Goal: Contribute content

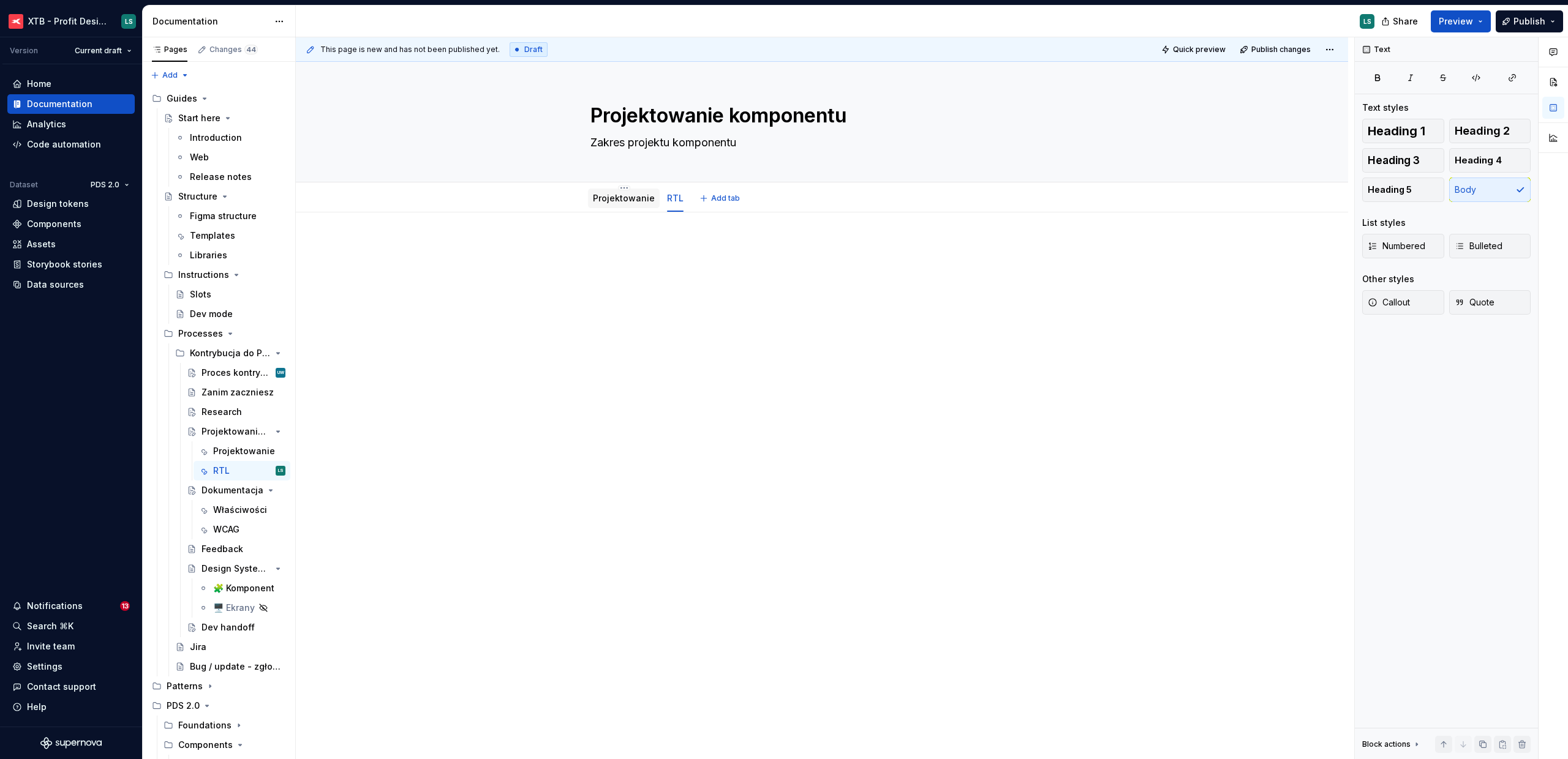
click at [618, 202] on link "Projektowanie" at bounding box center [624, 197] width 62 height 11
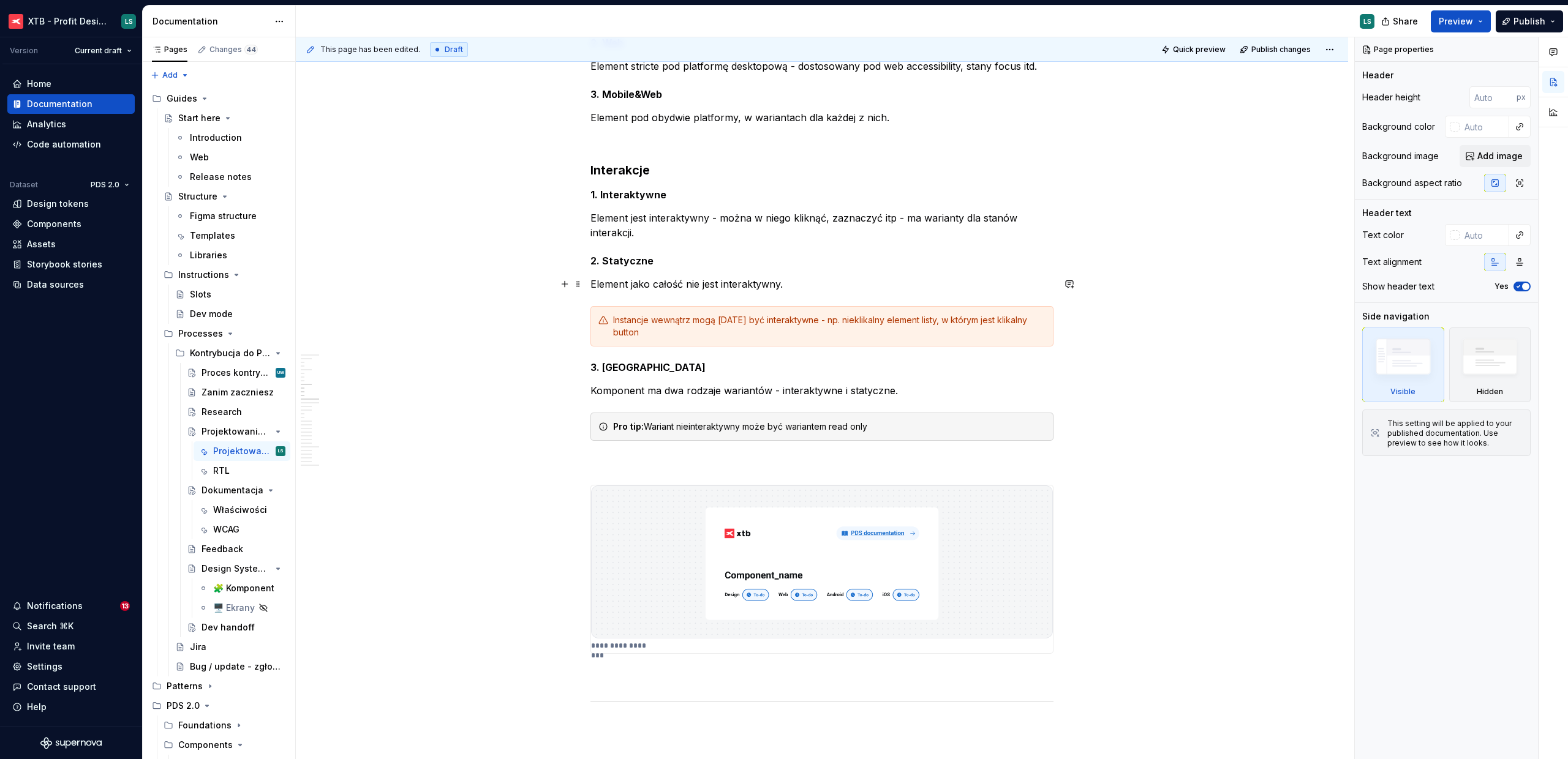
scroll to position [835, 0]
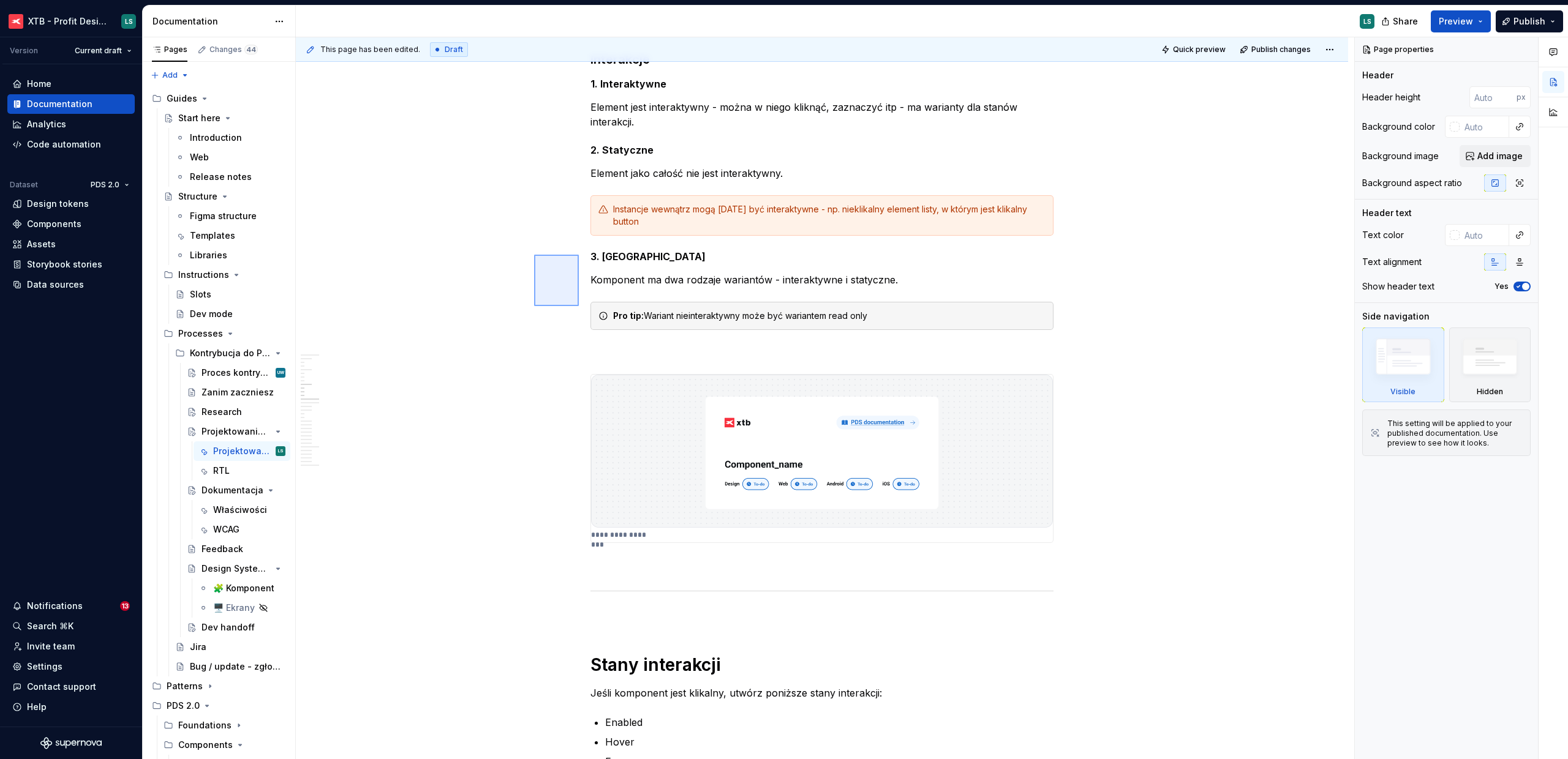
drag, startPoint x: 534, startPoint y: 255, endPoint x: 696, endPoint y: 430, distance: 238.5
click at [651, 388] on div "This page has been edited. Draft Quick preview Publish changes Projektowanie ko…" at bounding box center [825, 398] width 1058 height 722
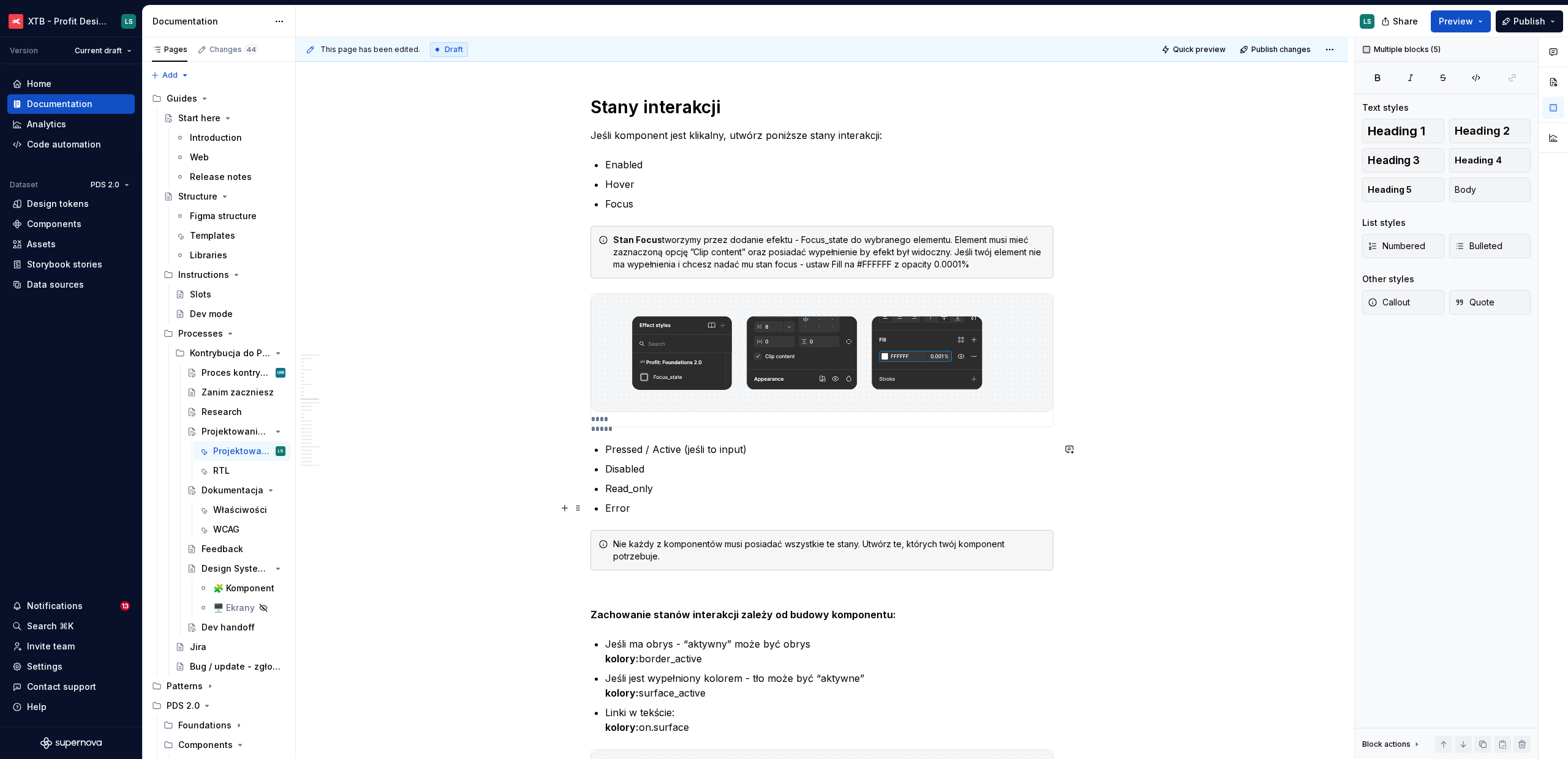
scroll to position [0, 0]
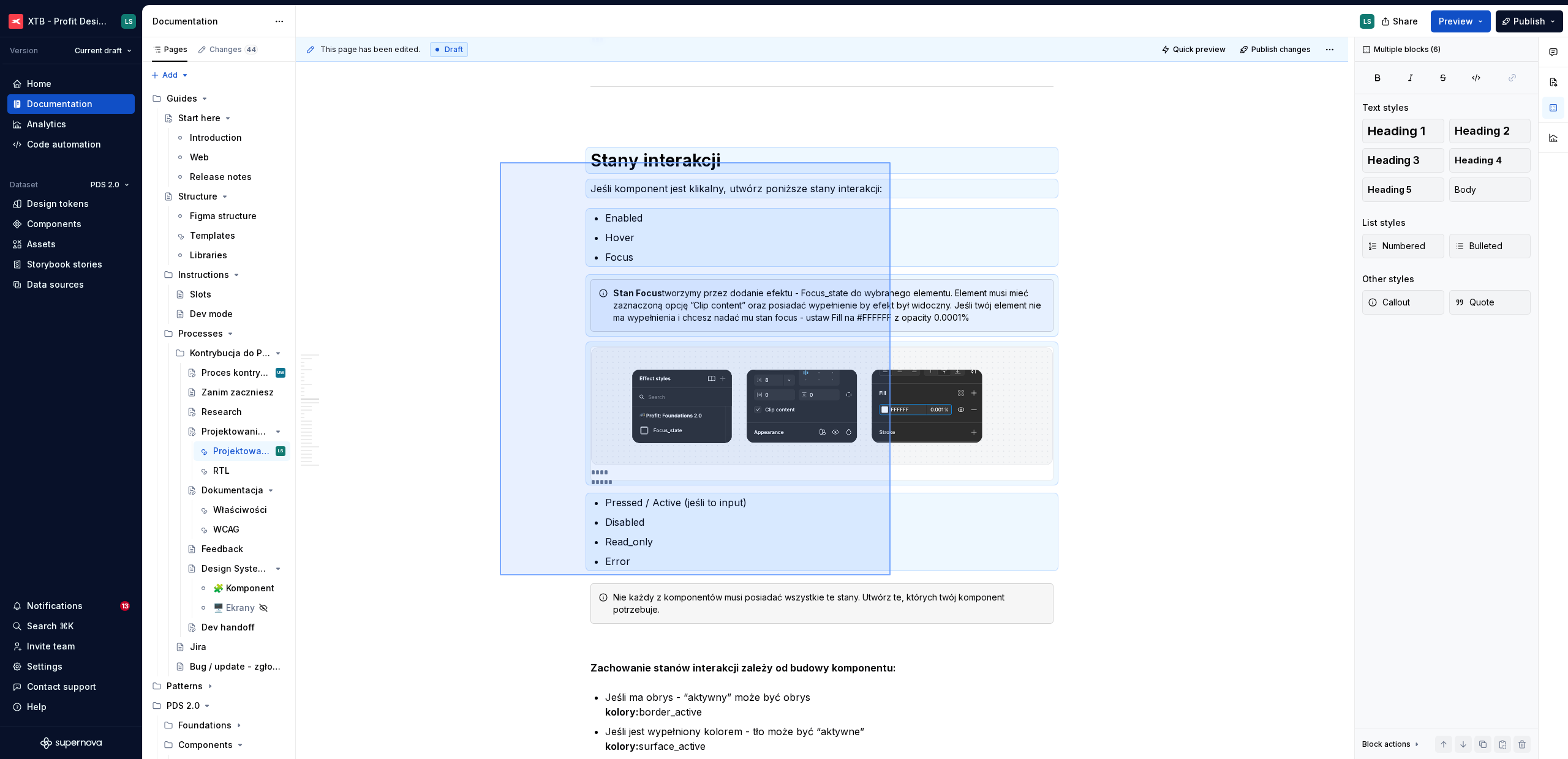
drag, startPoint x: 499, startPoint y: 162, endPoint x: 890, endPoint y: 573, distance: 567.3
click at [890, 573] on div "This page has been edited. Draft Quick preview Publish changes Projektowanie ko…" at bounding box center [825, 398] width 1058 height 722
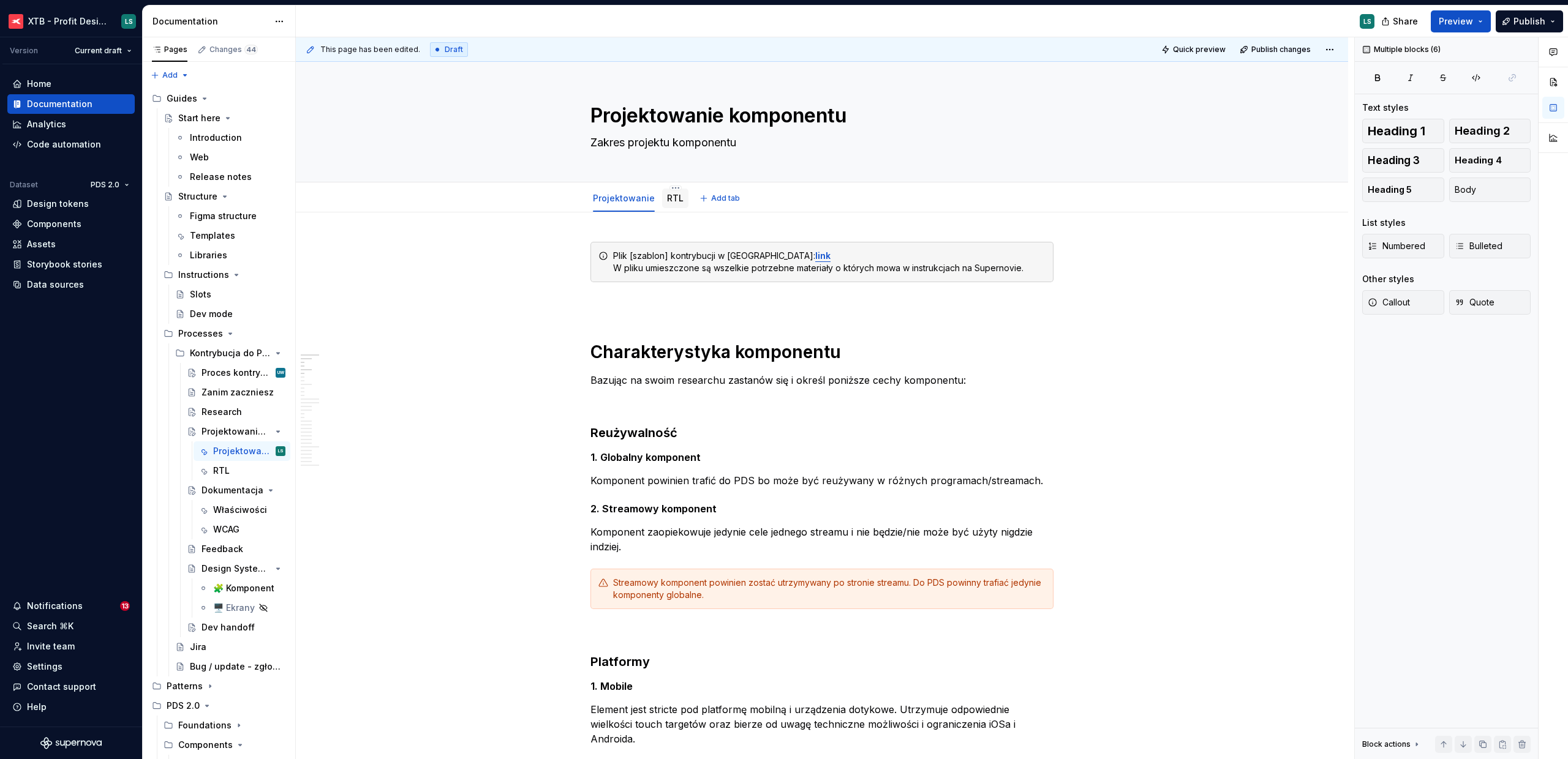
click at [673, 197] on link "RTL" at bounding box center [675, 197] width 16 height 11
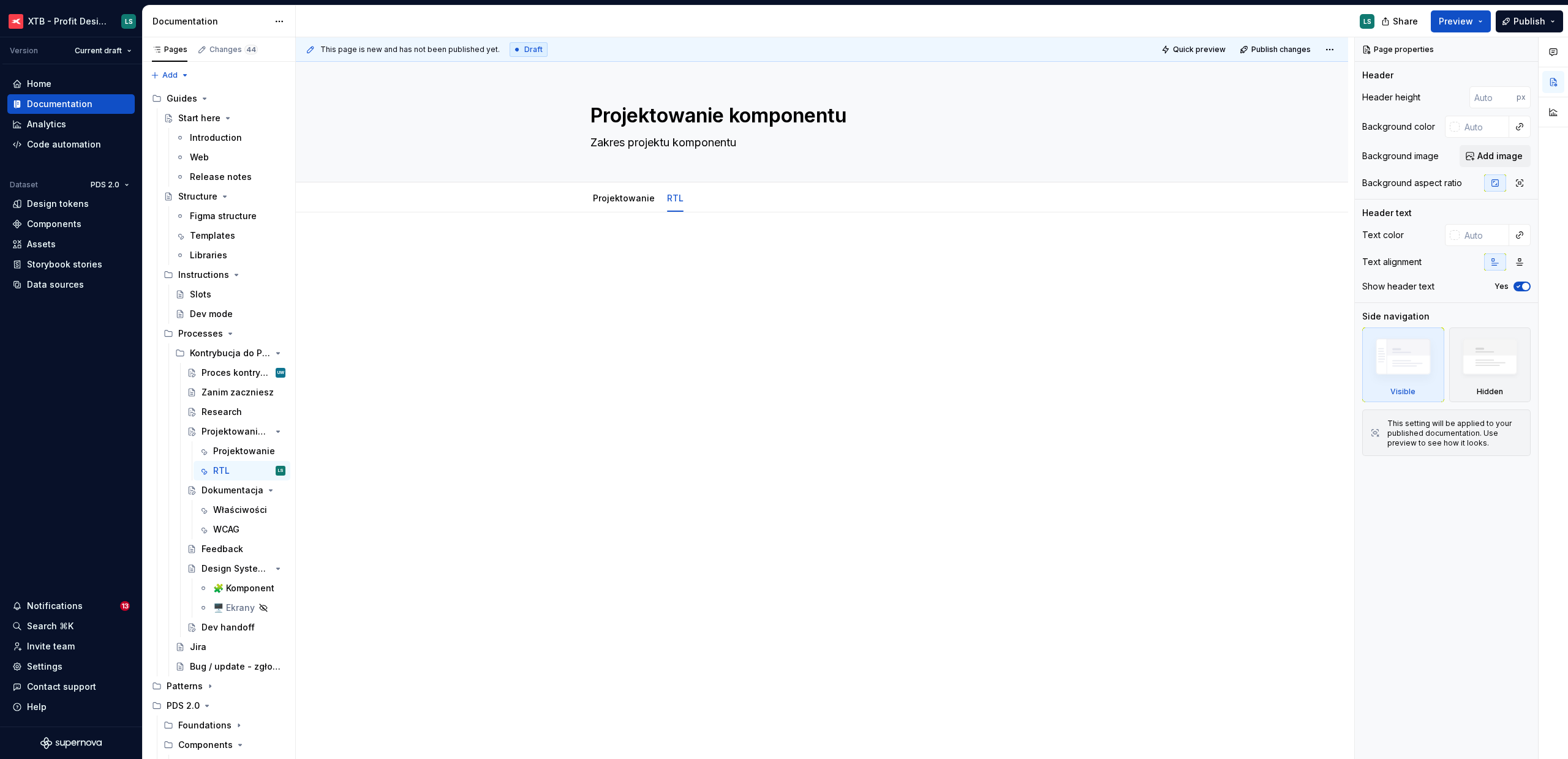
click at [629, 256] on p at bounding box center [822, 249] width 463 height 15
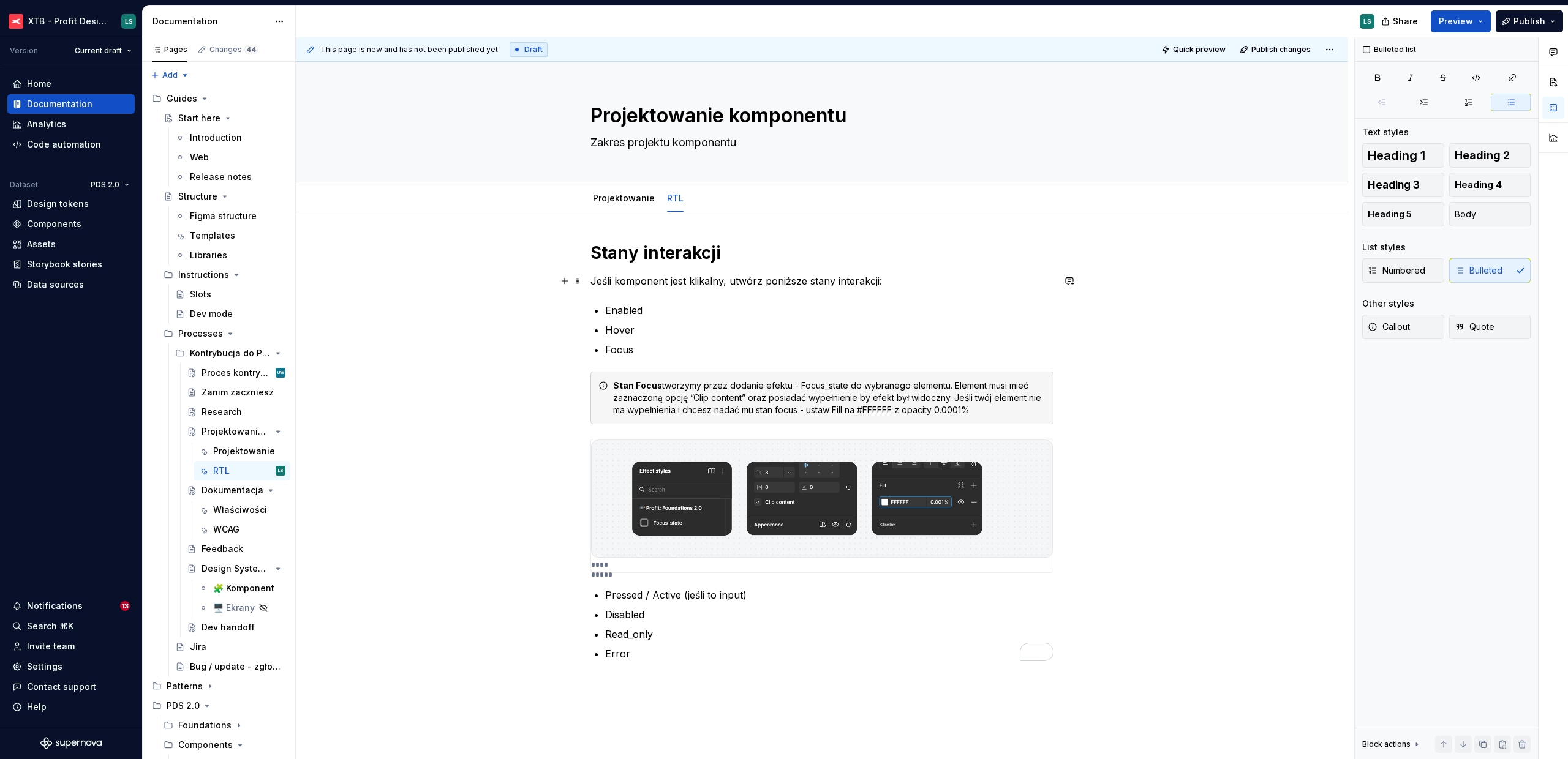
click at [648, 279] on p "Jeśli komponent jest klikalny, utwórz poniższe stany interakcji:" at bounding box center [822, 281] width 463 height 15
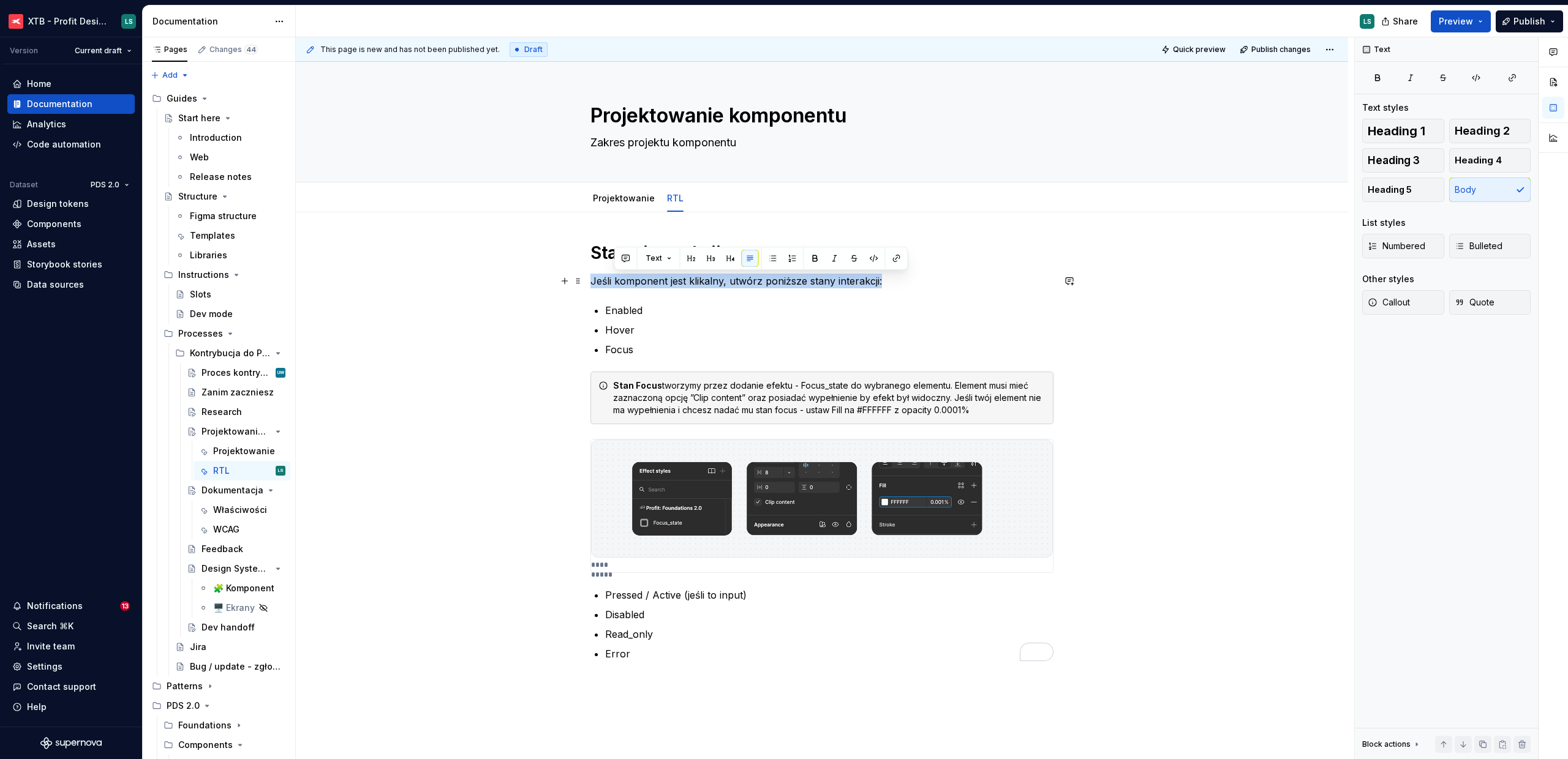
click at [648, 279] on p "Jeśli komponent jest klikalny, utwórz poniższe stany interakcji:" at bounding box center [822, 281] width 463 height 15
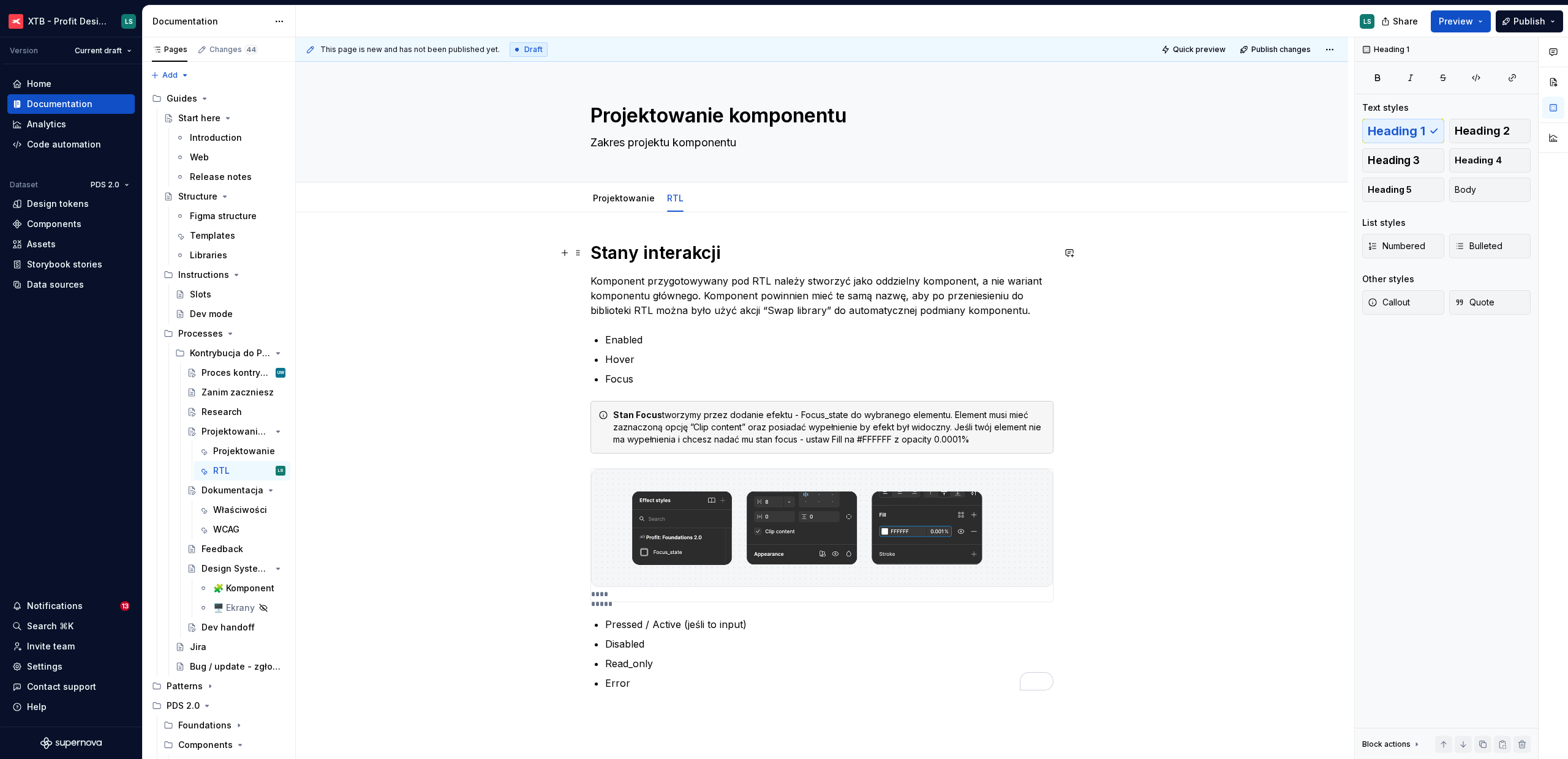
click at [629, 255] on h1 "Stany interakcji" at bounding box center [822, 252] width 463 height 22
click at [617, 338] on p "Enabled" at bounding box center [828, 340] width 448 height 15
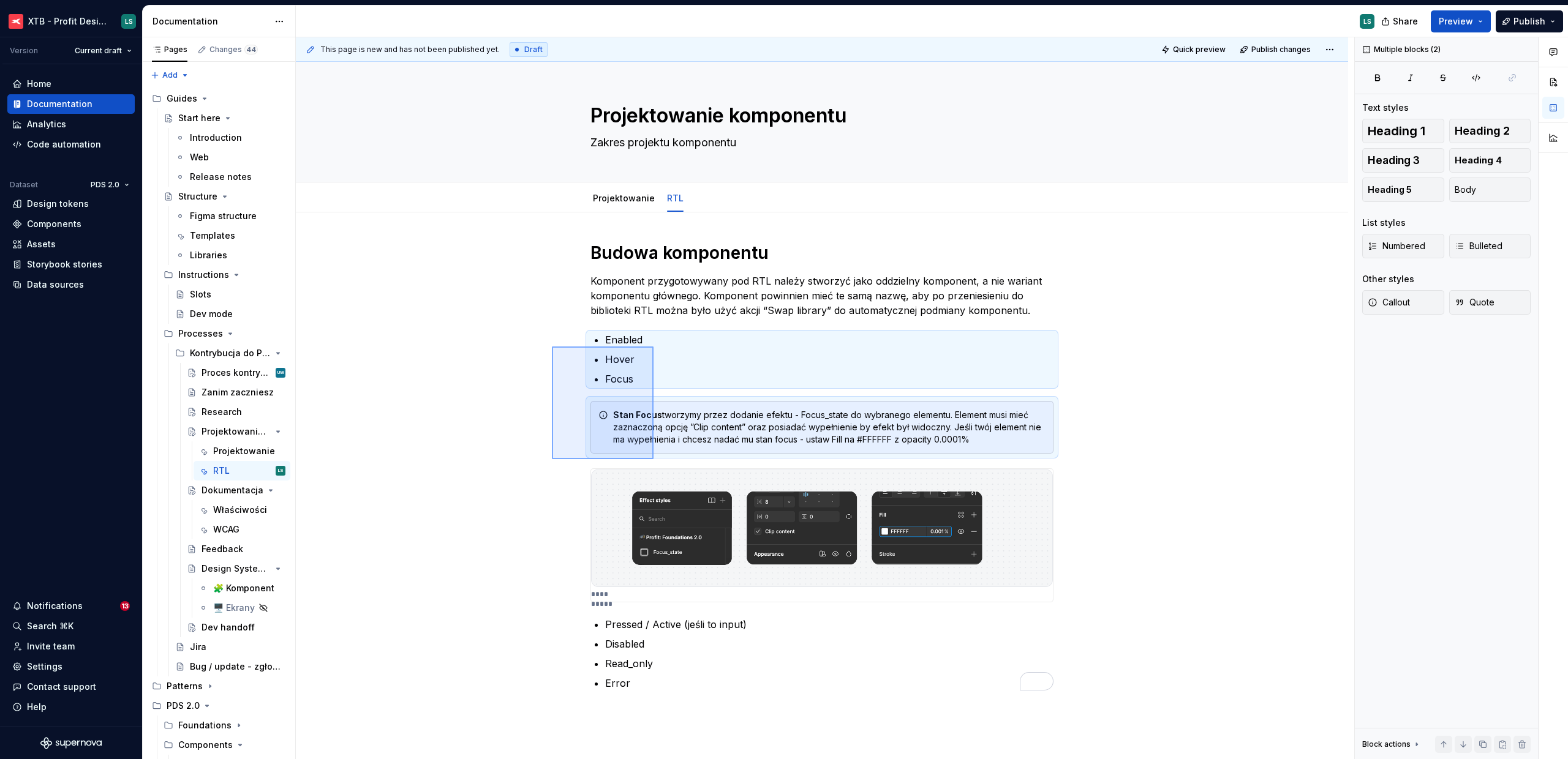
drag, startPoint x: 582, startPoint y: 442, endPoint x: 655, endPoint y: 346, distance: 120.6
click at [655, 346] on div "**********" at bounding box center [825, 398] width 1058 height 722
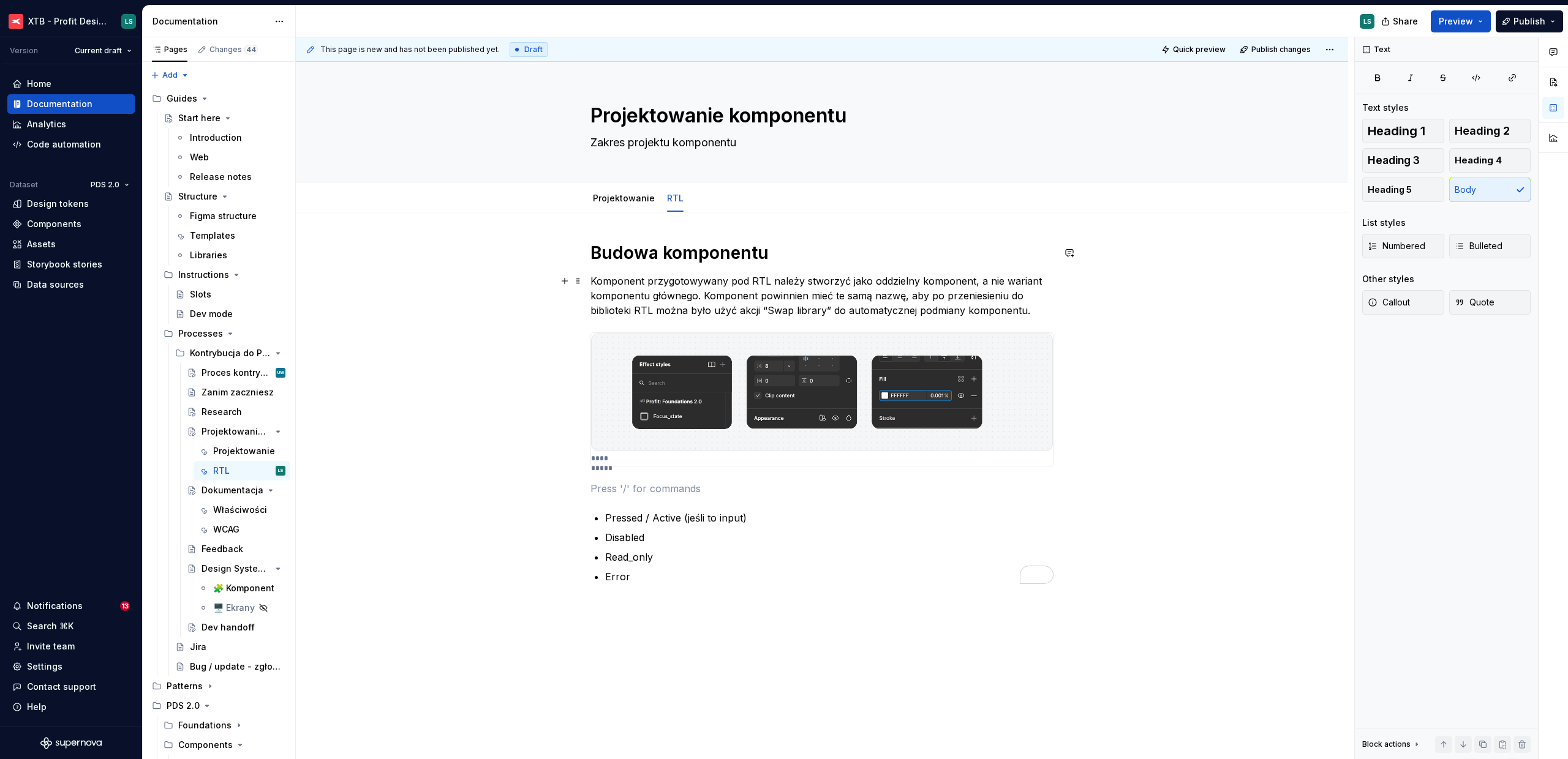
click at [628, 284] on p "Komponent przygotowywany pod RTL należy stworzyć jako oddzielny komponent, a ni…" at bounding box center [822, 296] width 463 height 44
click at [1055, 317] on div "**********" at bounding box center [822, 519] width 1052 height 614
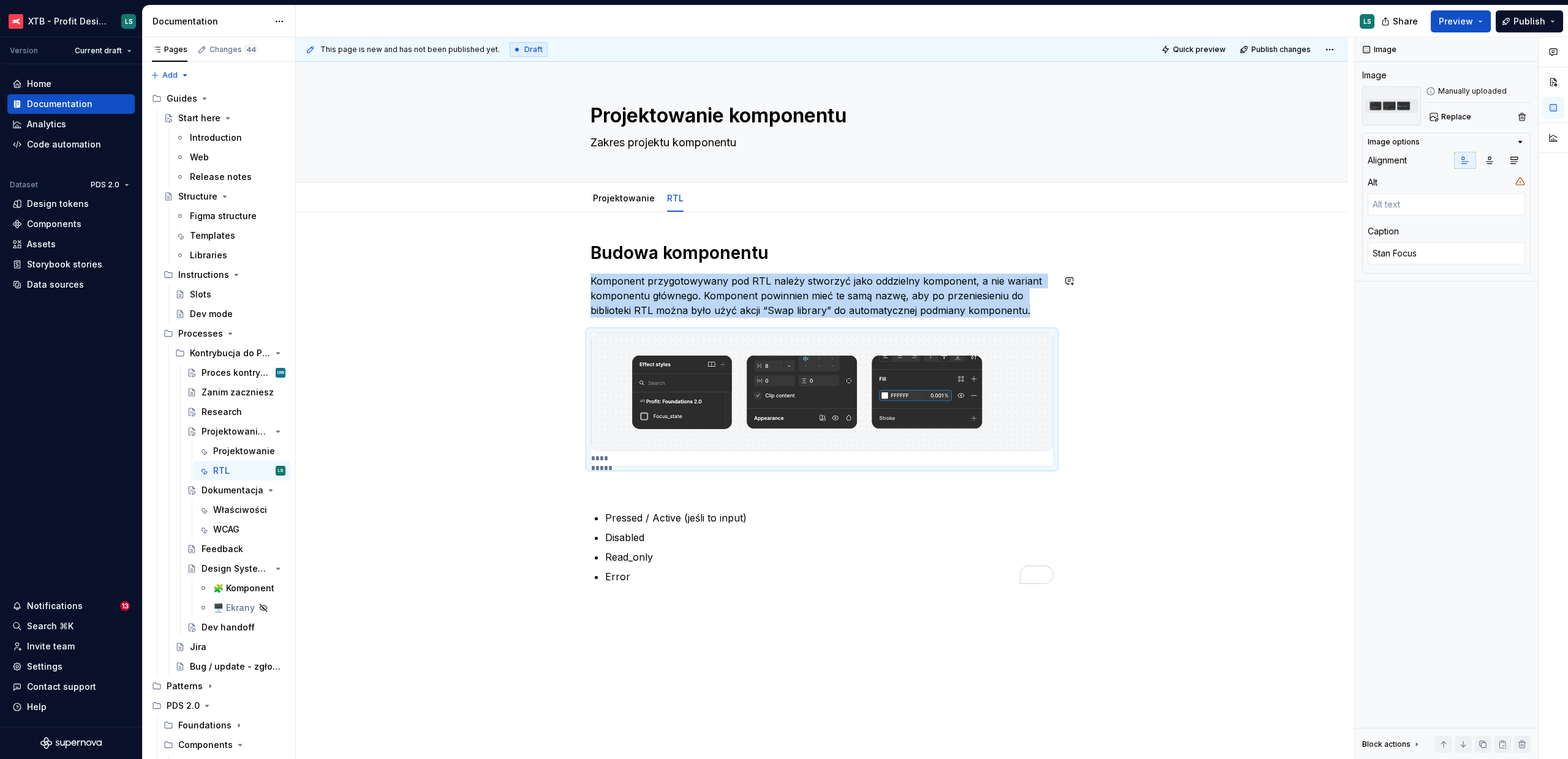
click at [1042, 307] on p "Komponent przygotowywany pod RTL należy stworzyć jako oddzielny komponent, a ni…" at bounding box center [822, 296] width 463 height 44
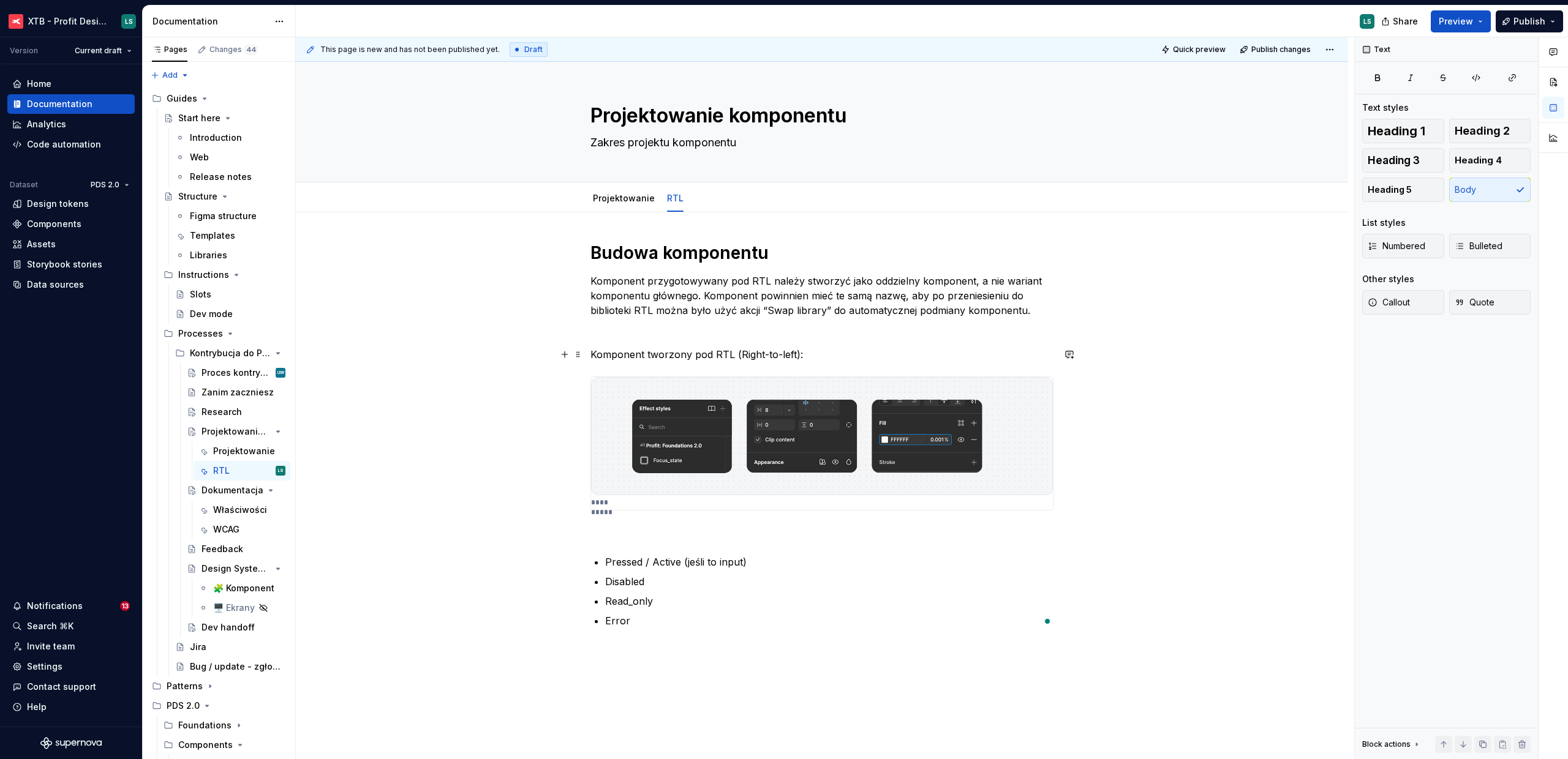
click at [761, 351] on p "Komponent tworzony pod RTL (Right-to-left):" at bounding box center [822, 354] width 463 height 15
click at [1408, 168] on button "Heading 3" at bounding box center [1403, 160] width 82 height 25
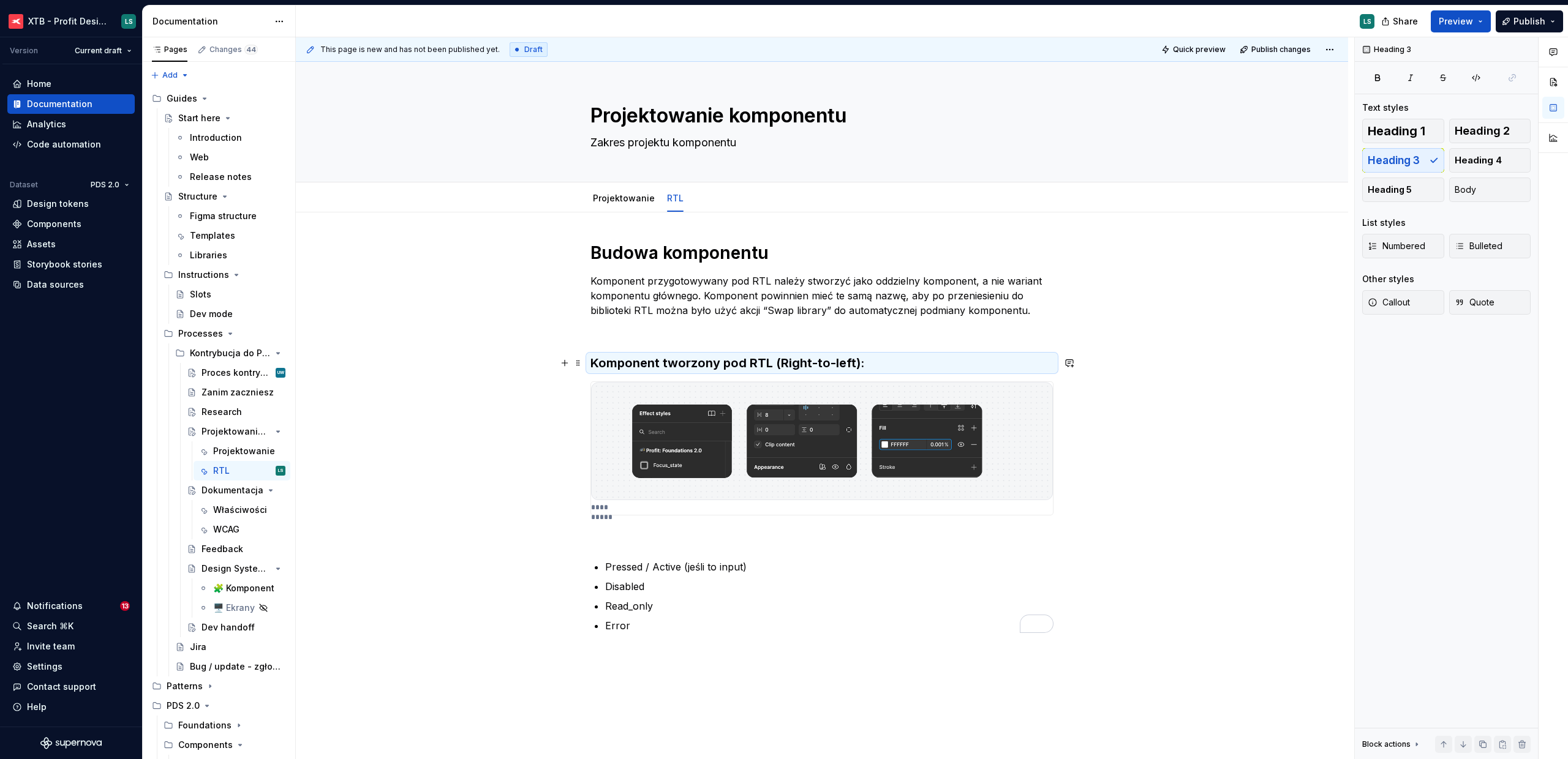
type textarea "*"
click at [1483, 165] on span "Heading 4" at bounding box center [1478, 160] width 47 height 12
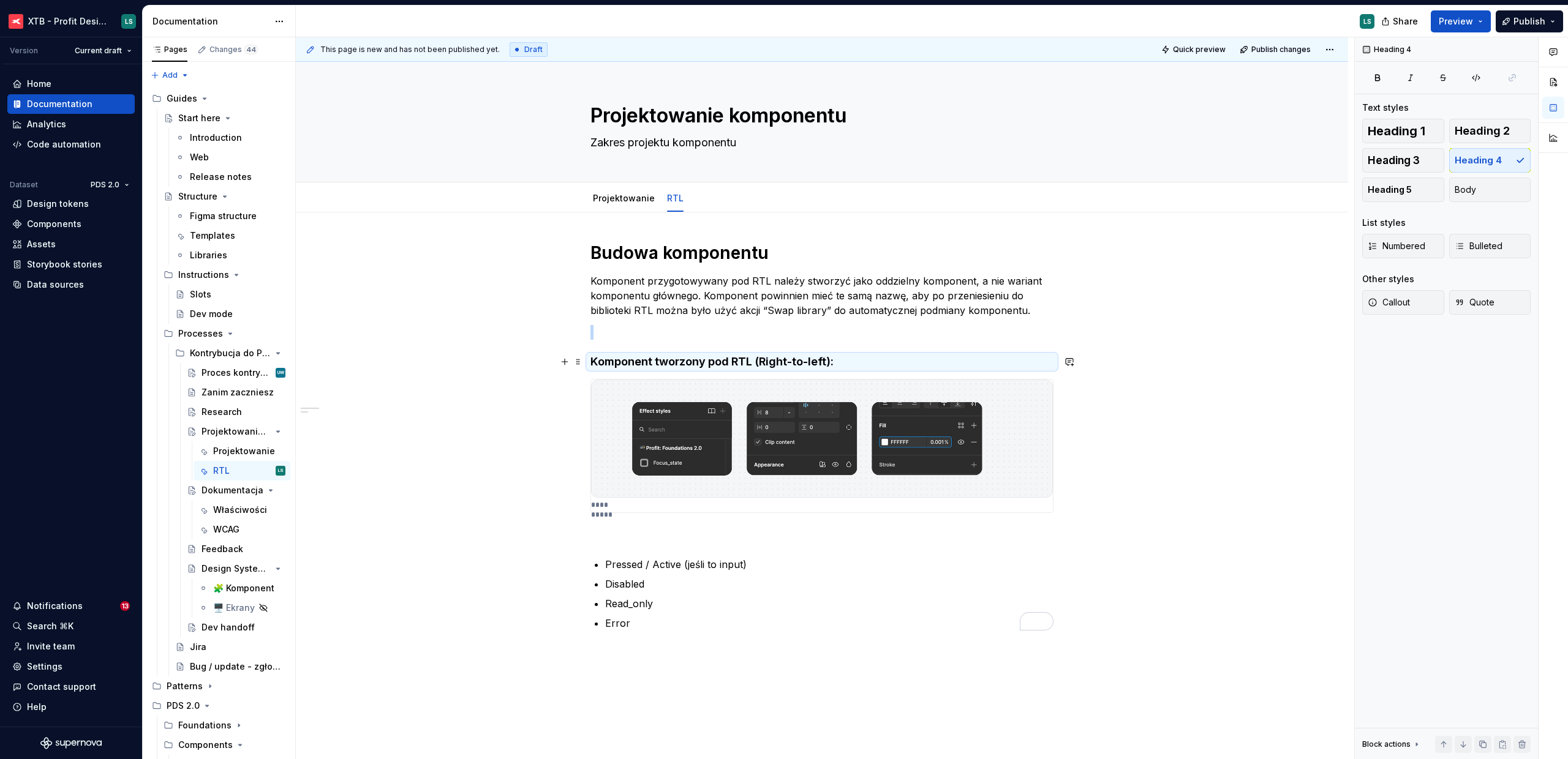
click at [872, 357] on h4 "Komponent tworzony pod RTL (Right-to-left):" at bounding box center [822, 362] width 463 height 15
click at [888, 358] on h4 "Komponent tworzony pod RTL (Right-to-left):" at bounding box center [822, 362] width 463 height 15
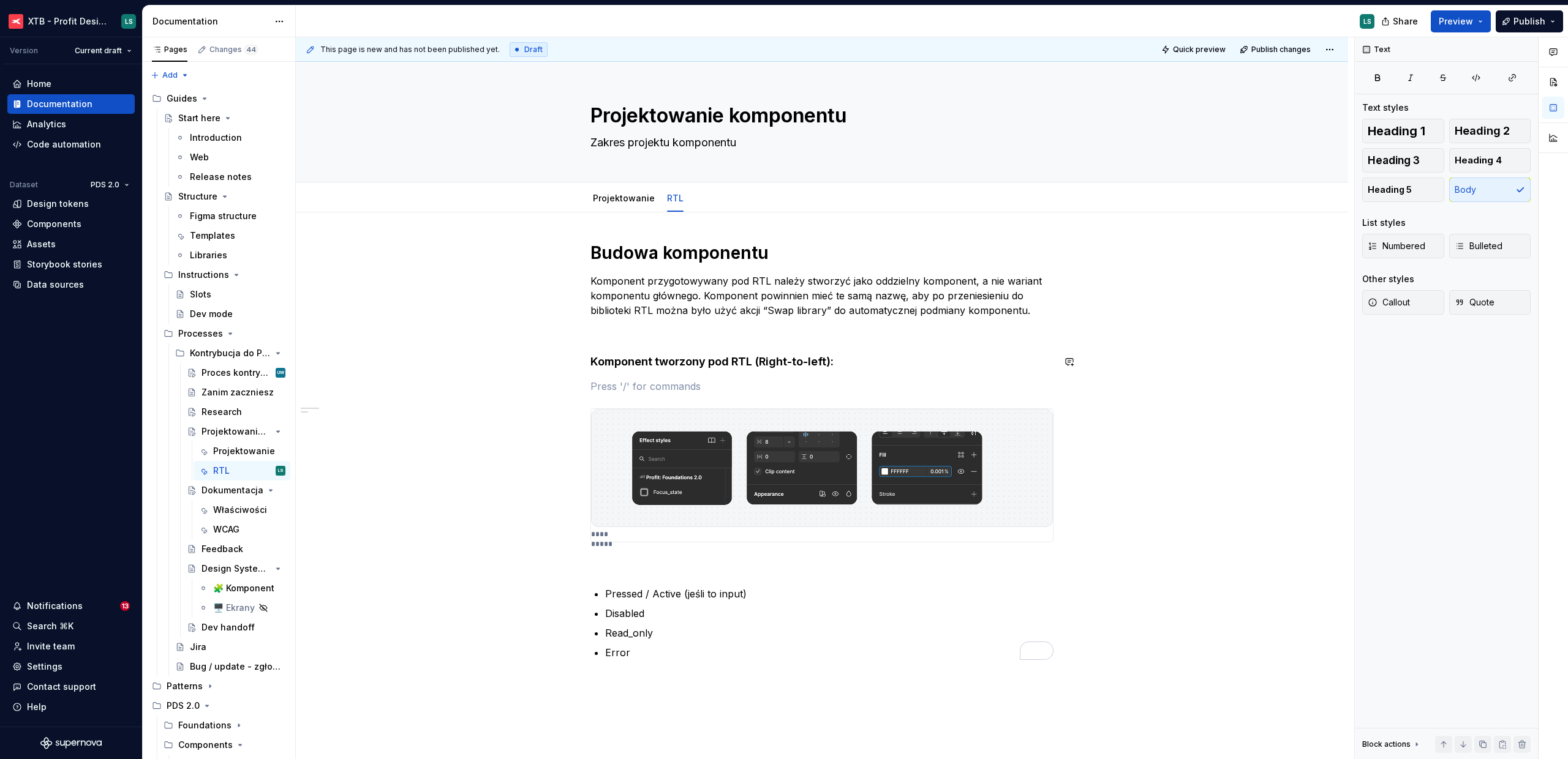
paste div "To enrich screen reader interactions, please activate Accessibility in Grammarl…"
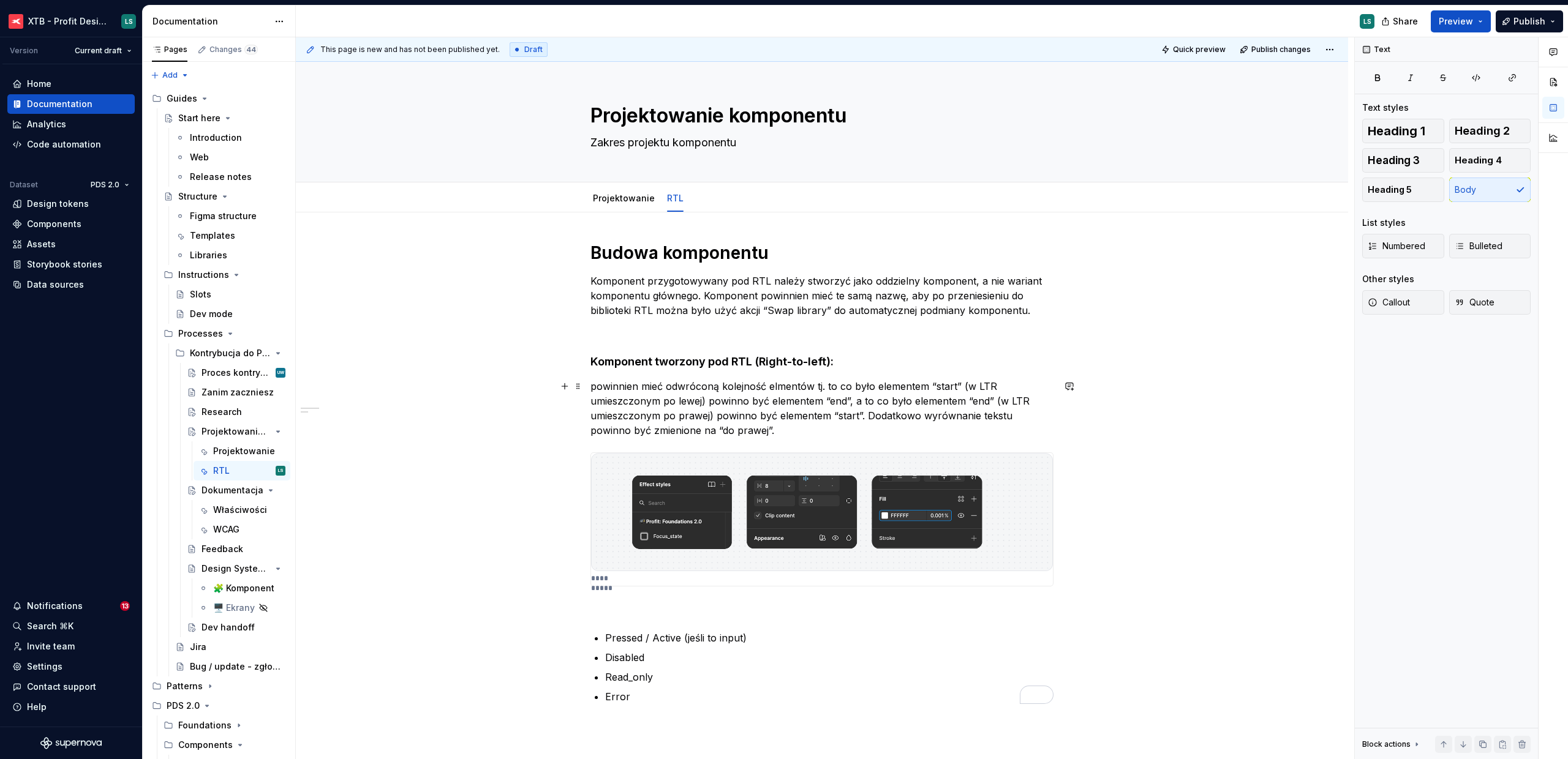
drag, startPoint x: 594, startPoint y: 386, endPoint x: 586, endPoint y: 386, distance: 8.0
click at [588, 386] on div "**********" at bounding box center [822, 579] width 1052 height 734
click at [763, 488] on img "To enrich screen reader interactions, please activate Accessibility in Grammarl…" at bounding box center [821, 512] width 462 height 118
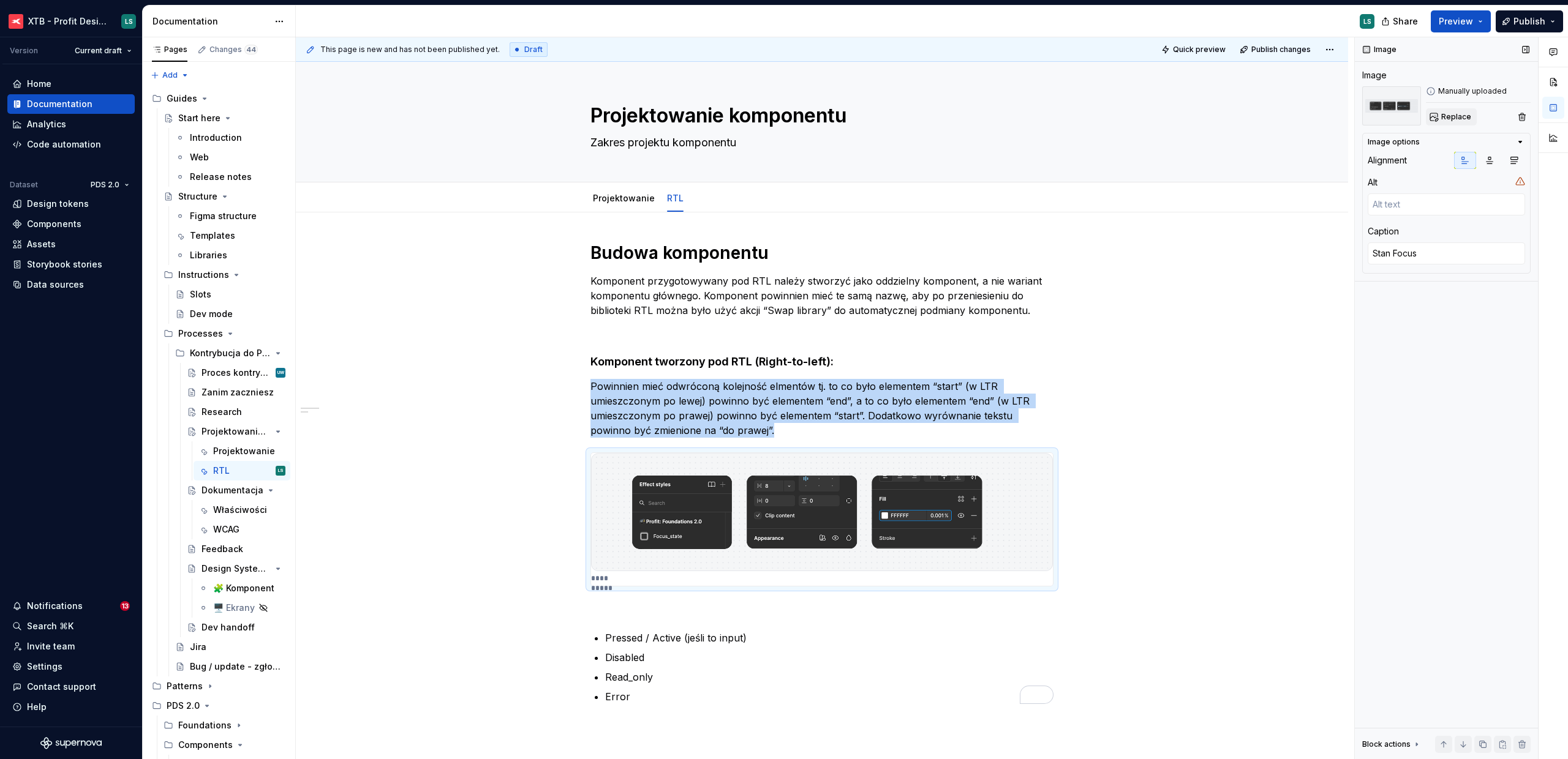
click at [1439, 123] on button "Replace" at bounding box center [1451, 117] width 51 height 17
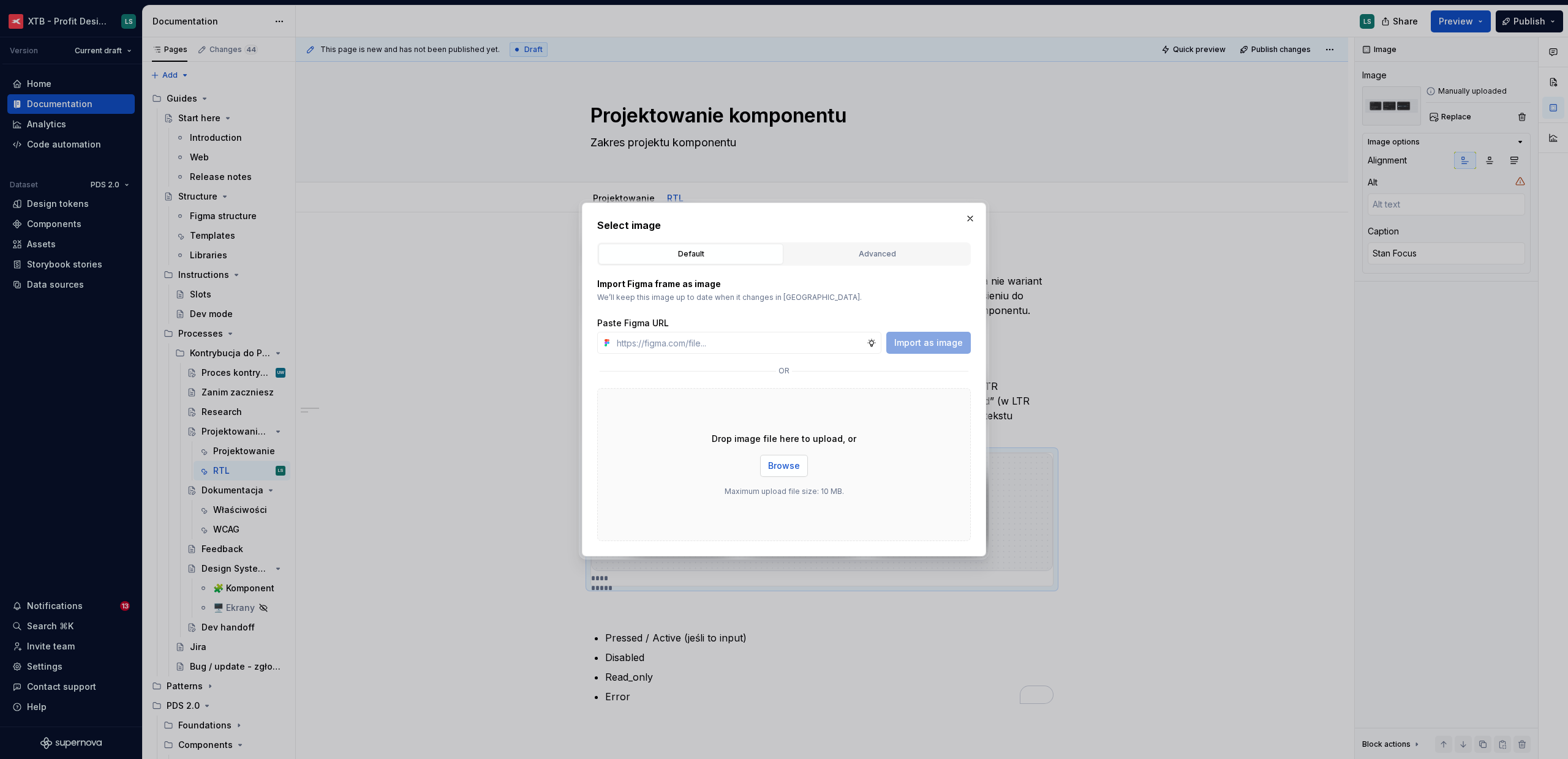
click at [781, 462] on span "Browse" at bounding box center [783, 465] width 32 height 12
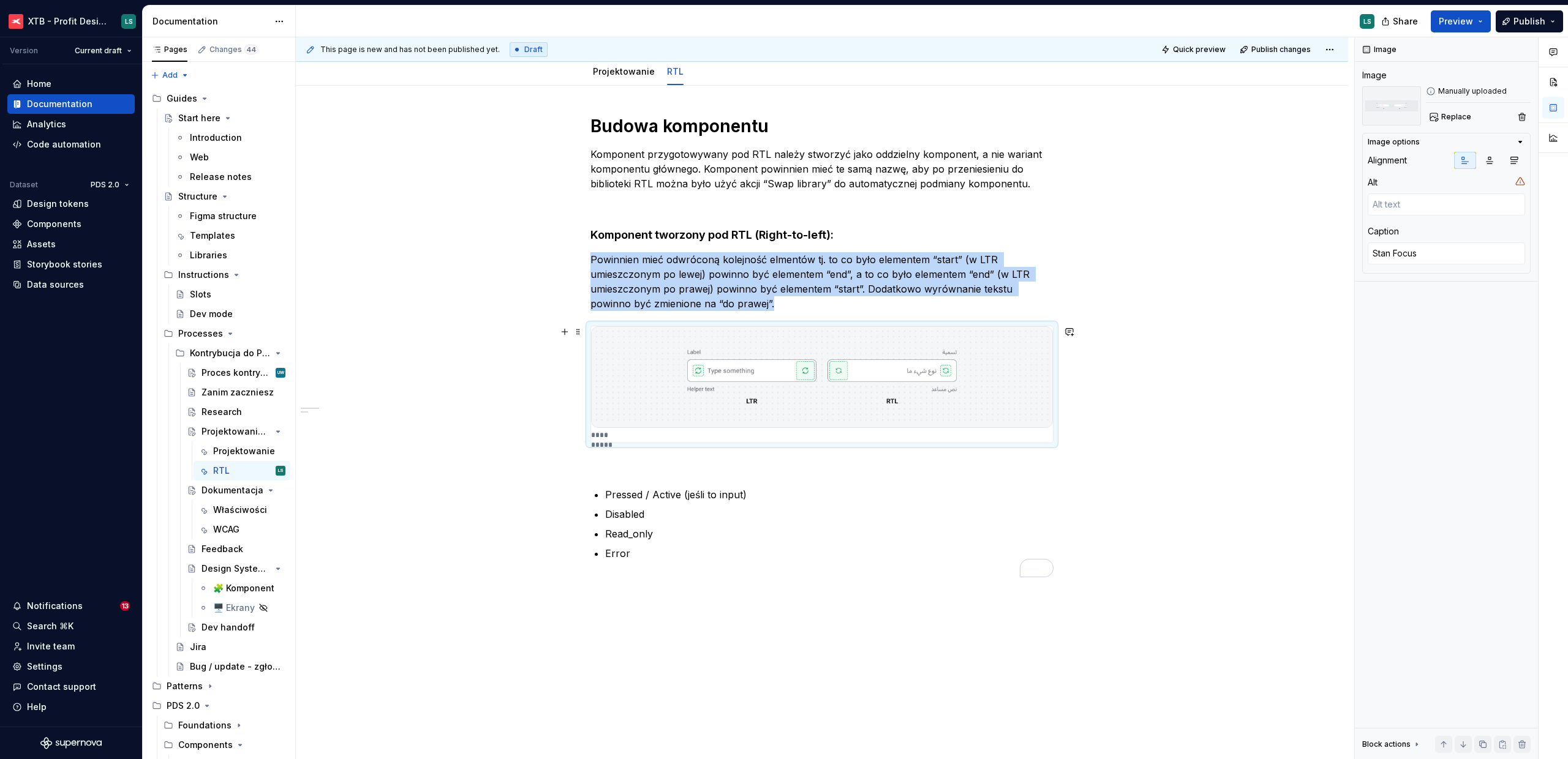
scroll to position [170, 0]
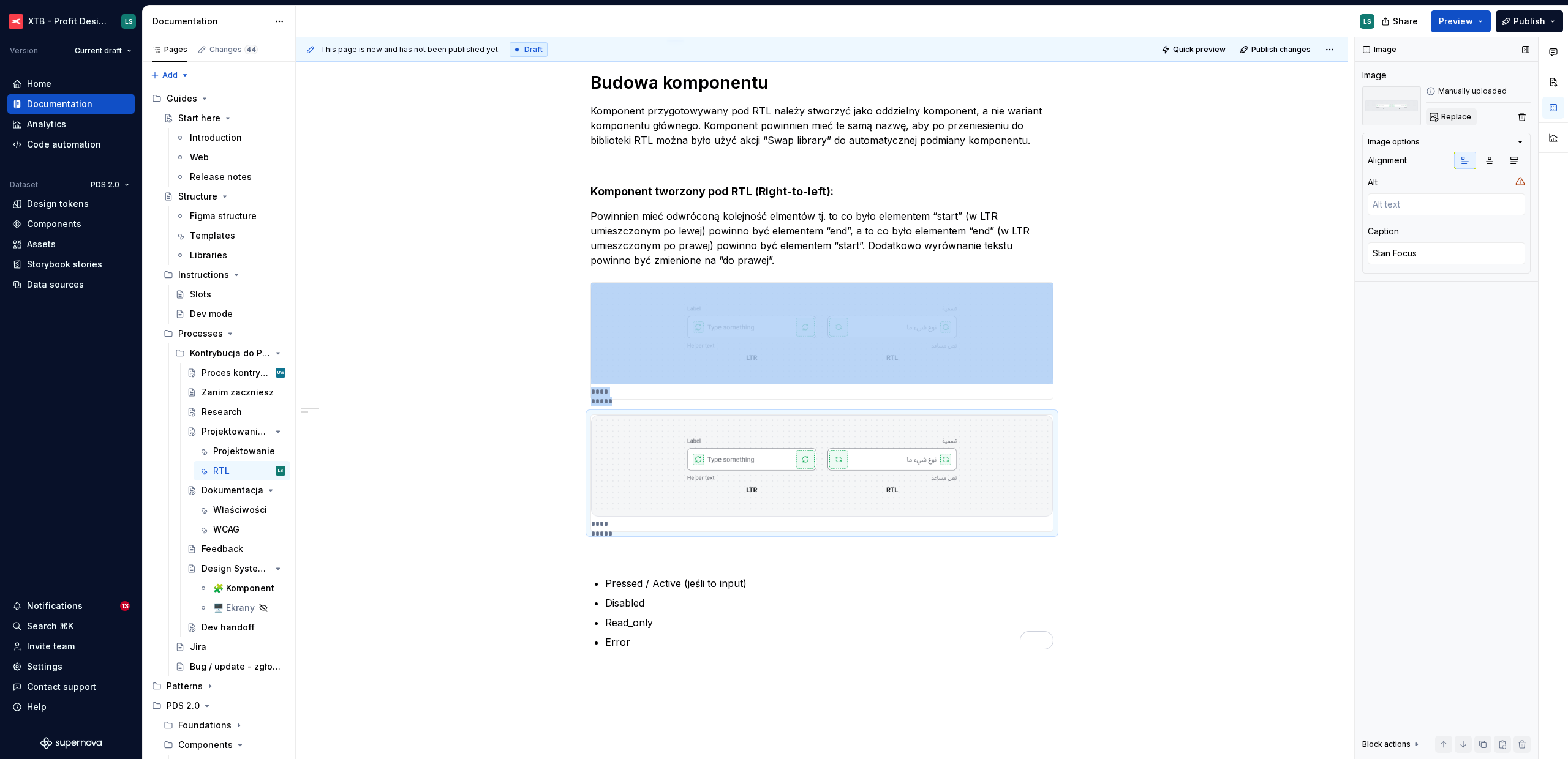
click at [1429, 116] on button "Replace" at bounding box center [1451, 117] width 51 height 17
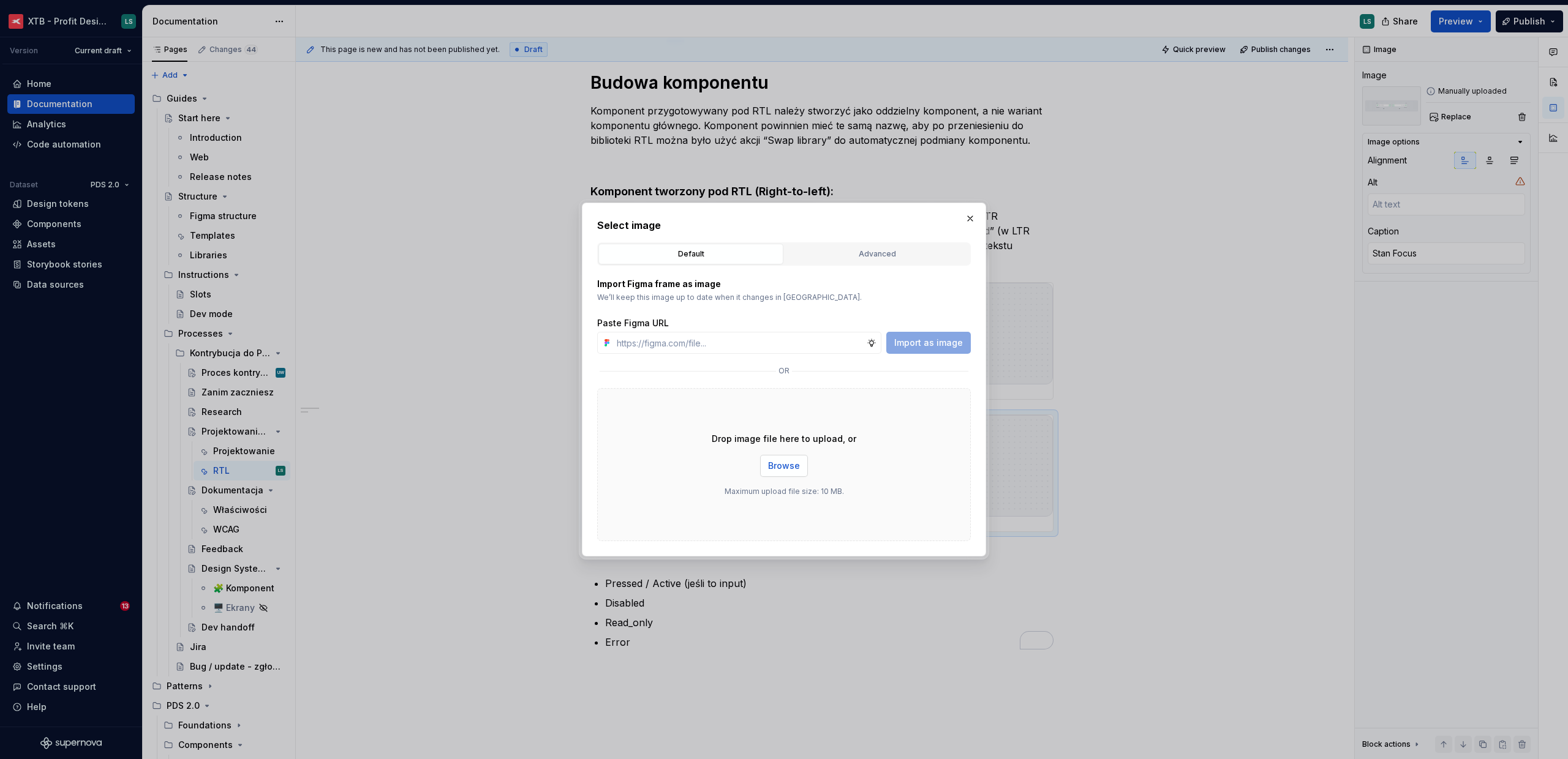
click at [777, 470] on span "Browse" at bounding box center [783, 465] width 32 height 12
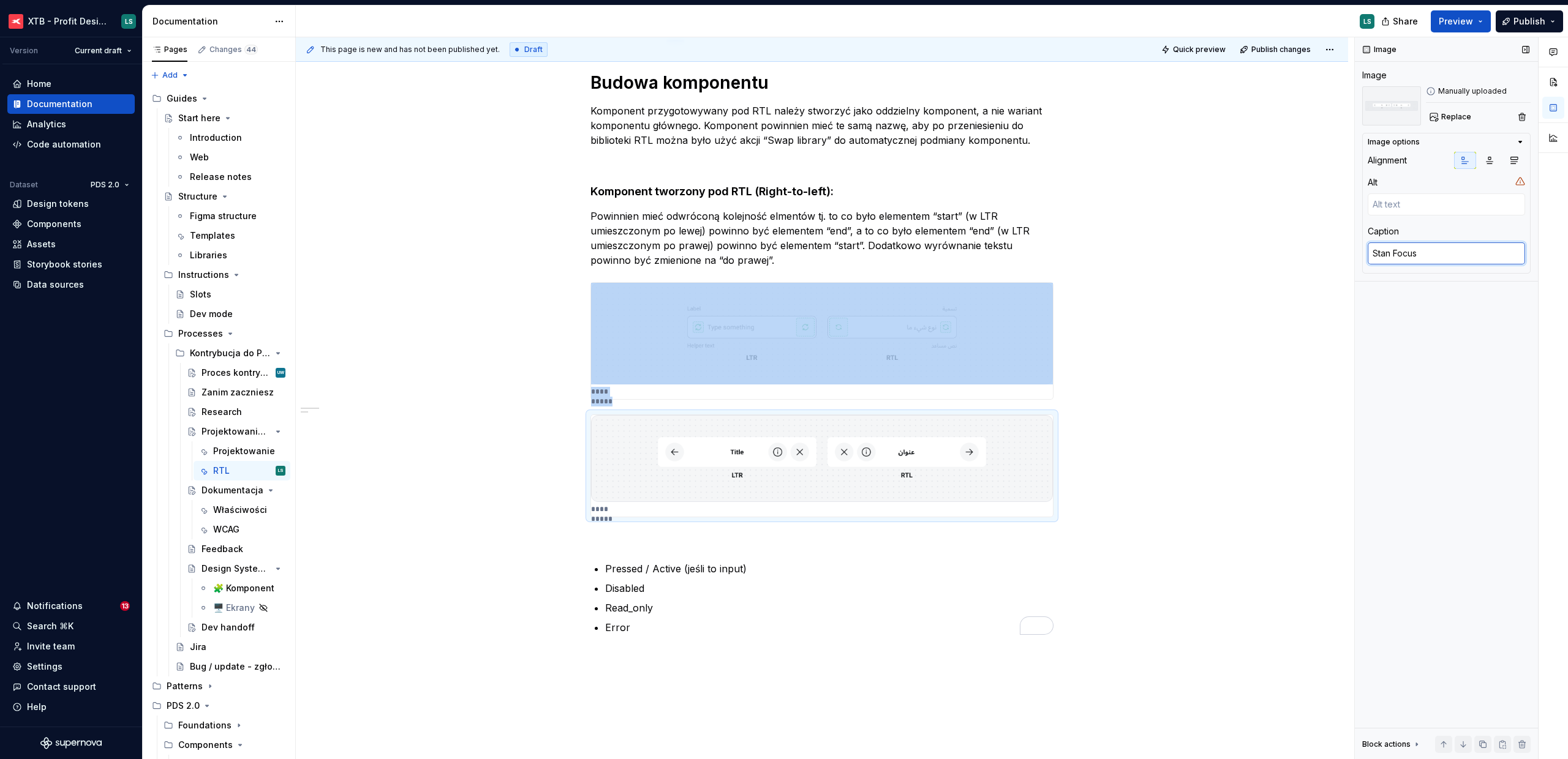
click at [1397, 245] on textarea "Stan Focus" at bounding box center [1445, 253] width 157 height 22
click at [1401, 252] on textarea "Stan Focus" at bounding box center [1445, 253] width 157 height 22
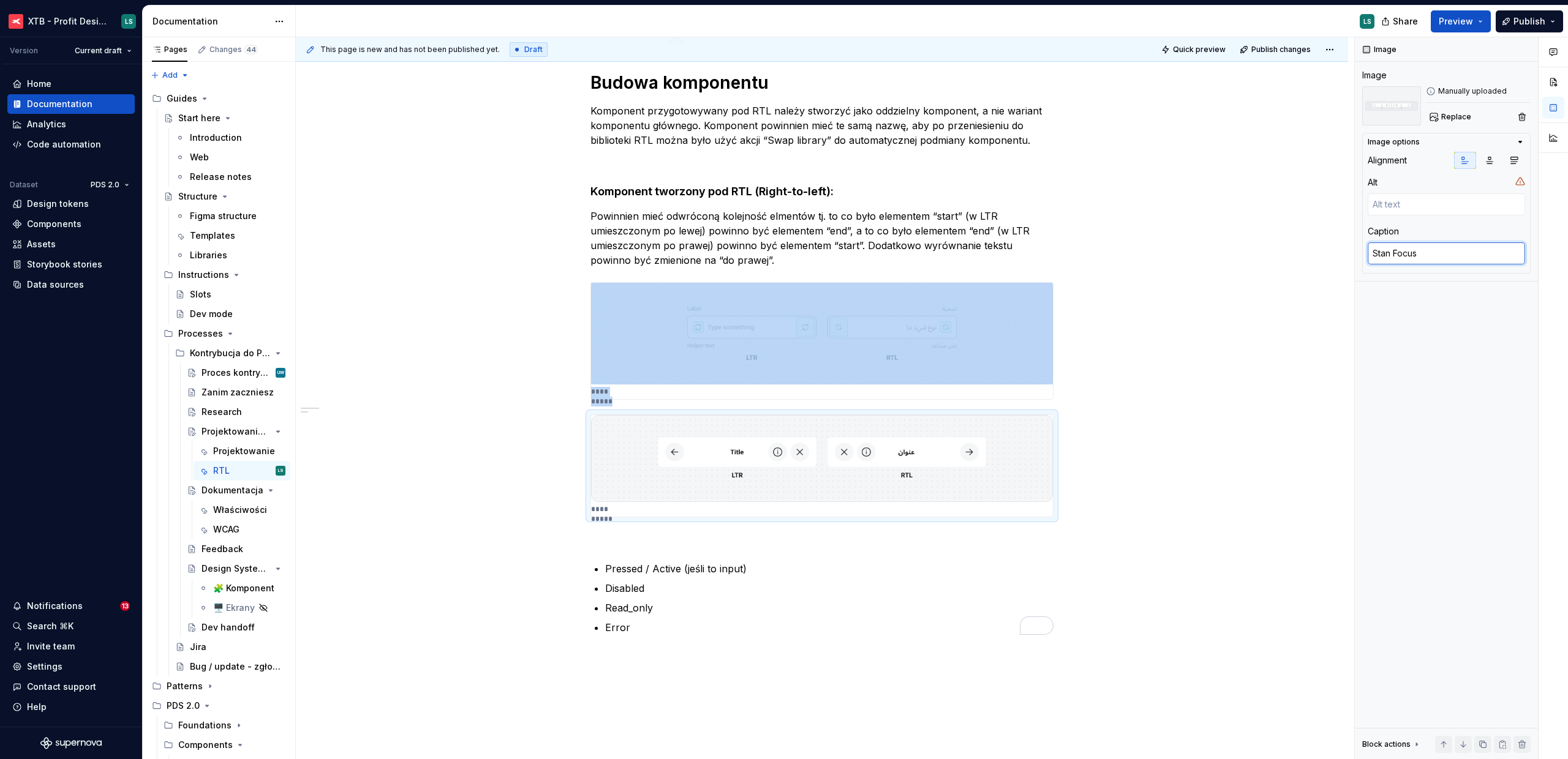
click at [1401, 252] on textarea "Stan Focus" at bounding box center [1445, 253] width 157 height 22
click at [1445, 250] on textarea "Stan Focus" at bounding box center [1445, 253] width 157 height 22
click at [869, 400] on div "**********" at bounding box center [822, 340] width 463 height 118
click at [843, 370] on img "To enrich screen reader interactions, please activate Accessibility in Grammarl…" at bounding box center [821, 334] width 462 height 102
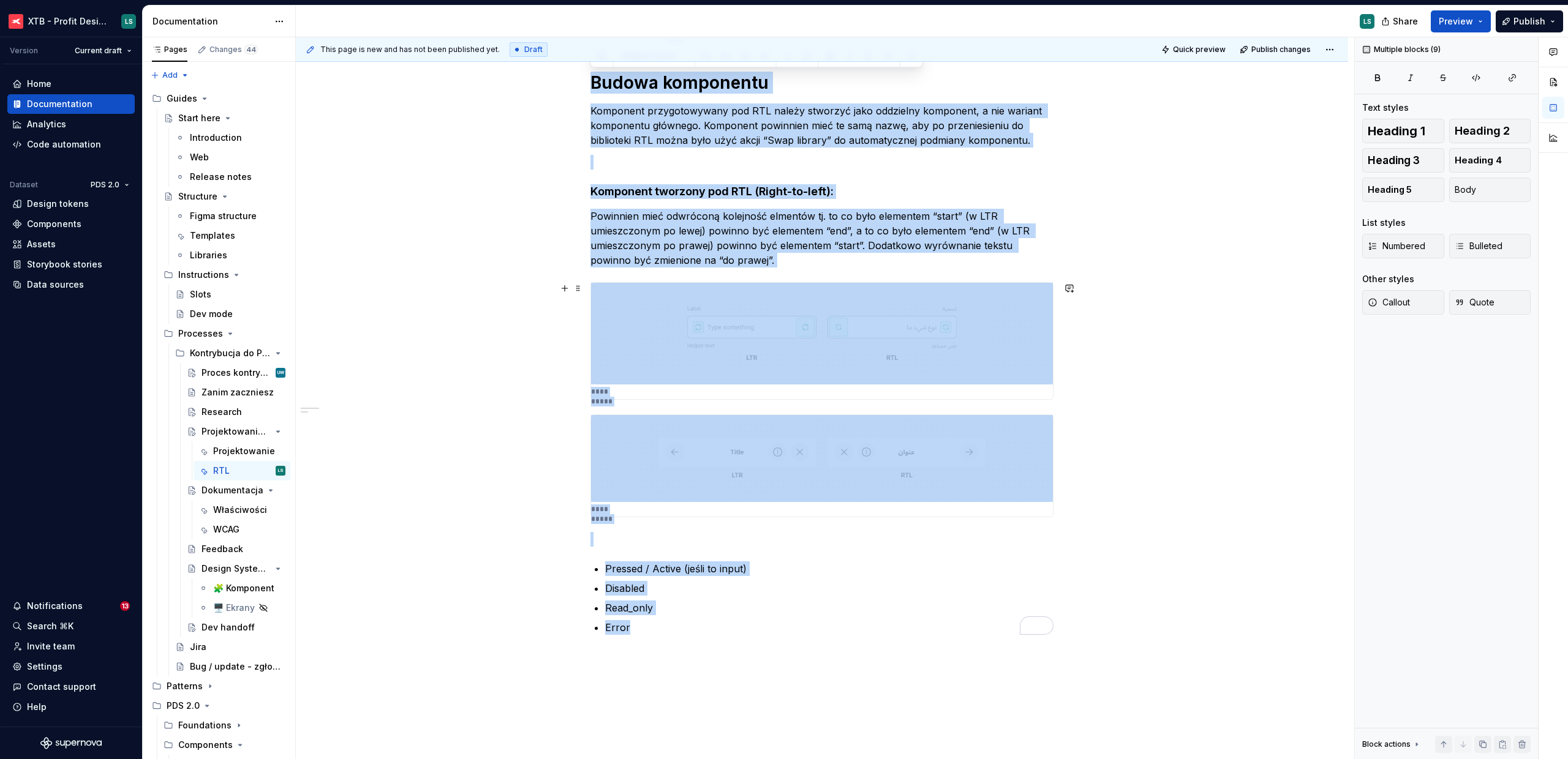
click at [1134, 374] on div "**********" at bounding box center [825, 398] width 1058 height 722
click at [886, 431] on img "To enrich screen reader interactions, please activate Accessibility in Grammarl…" at bounding box center [821, 459] width 462 height 87
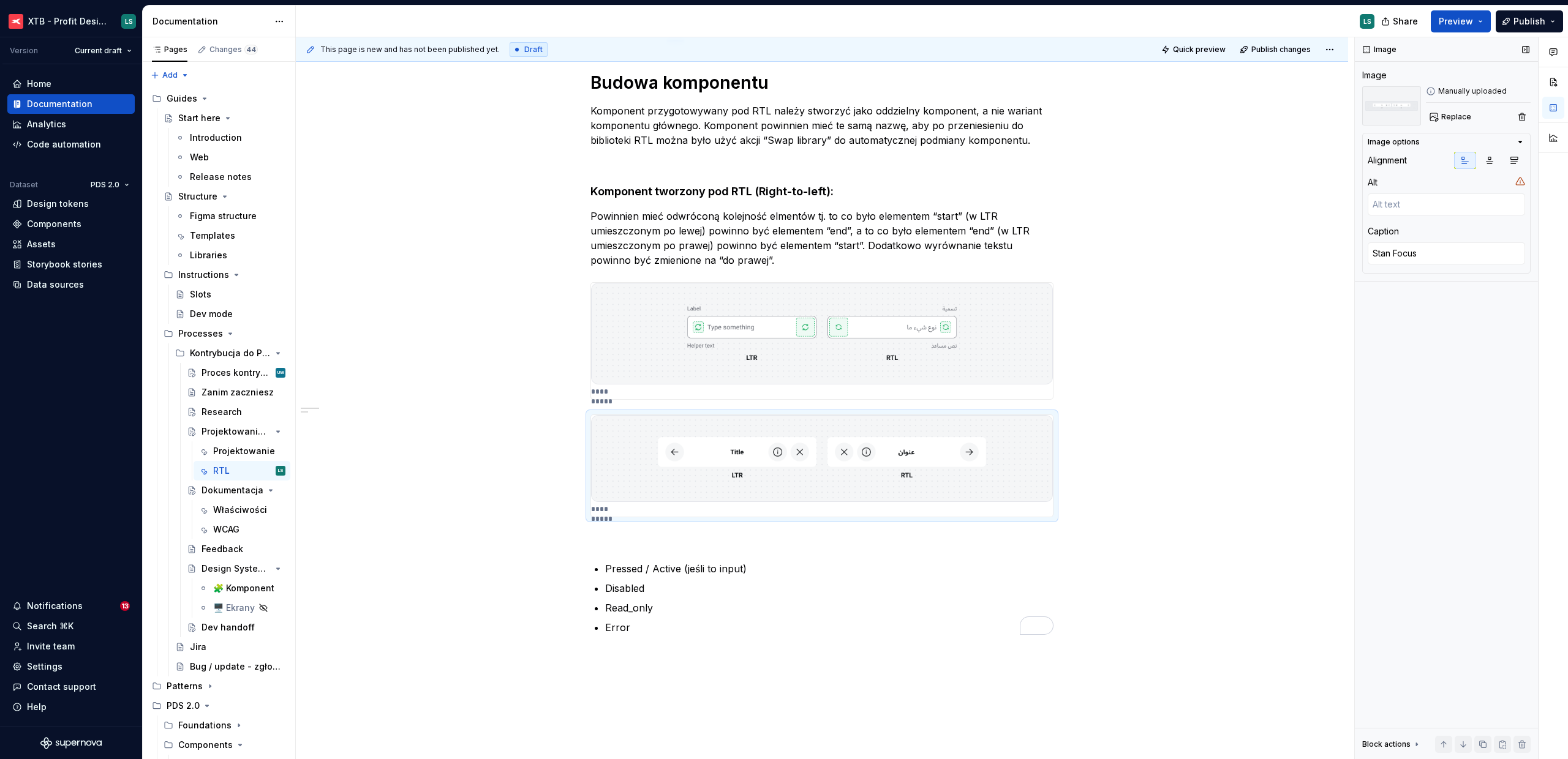
click at [1442, 238] on div "Caption Stan Focus" at bounding box center [1445, 246] width 157 height 42
click at [1429, 252] on textarea "Stan Focus" at bounding box center [1445, 253] width 157 height 22
click at [969, 355] on img "To enrich screen reader interactions, please activate Accessibility in Grammarl…" at bounding box center [821, 334] width 462 height 102
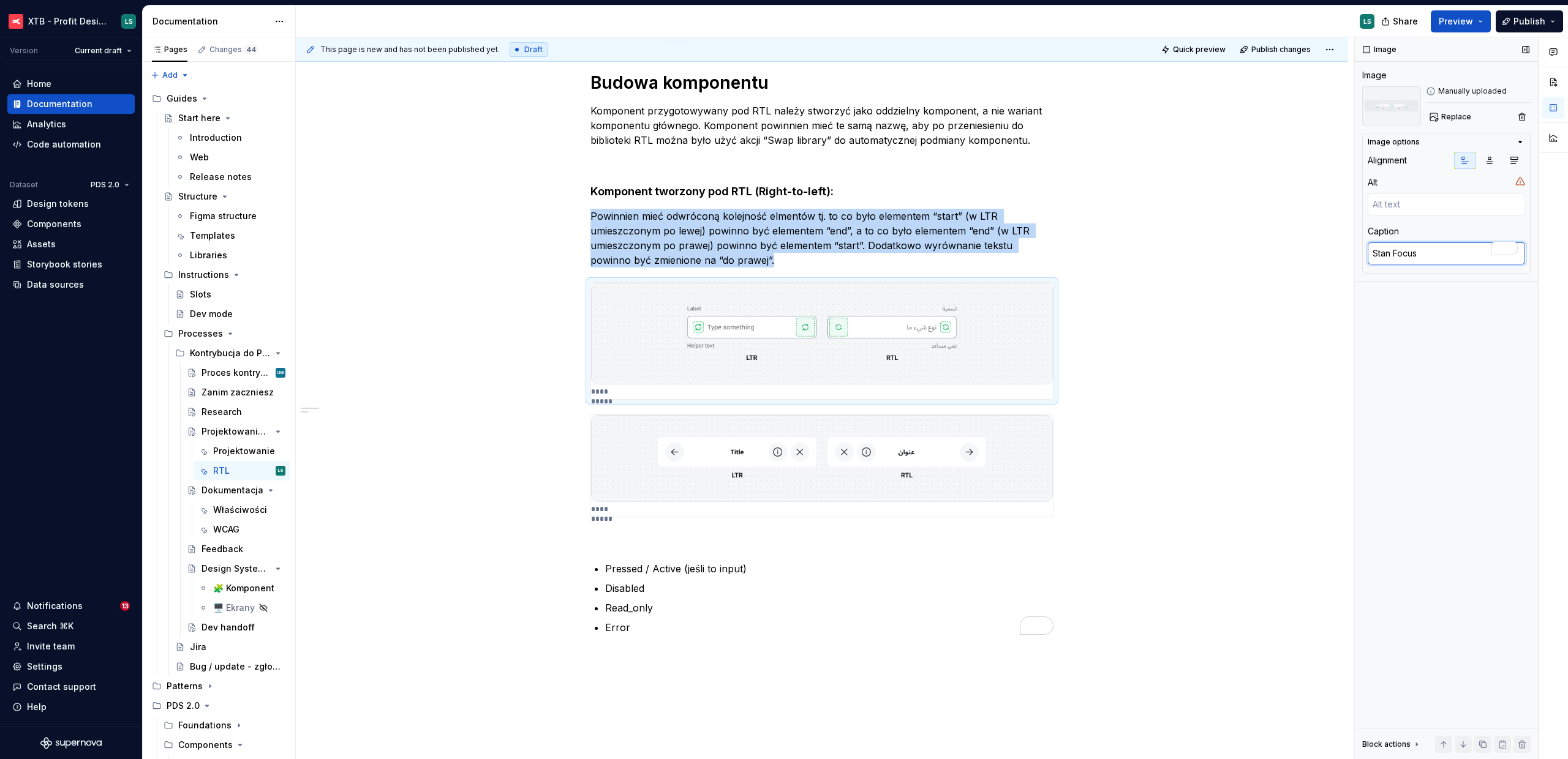
type textarea "*"
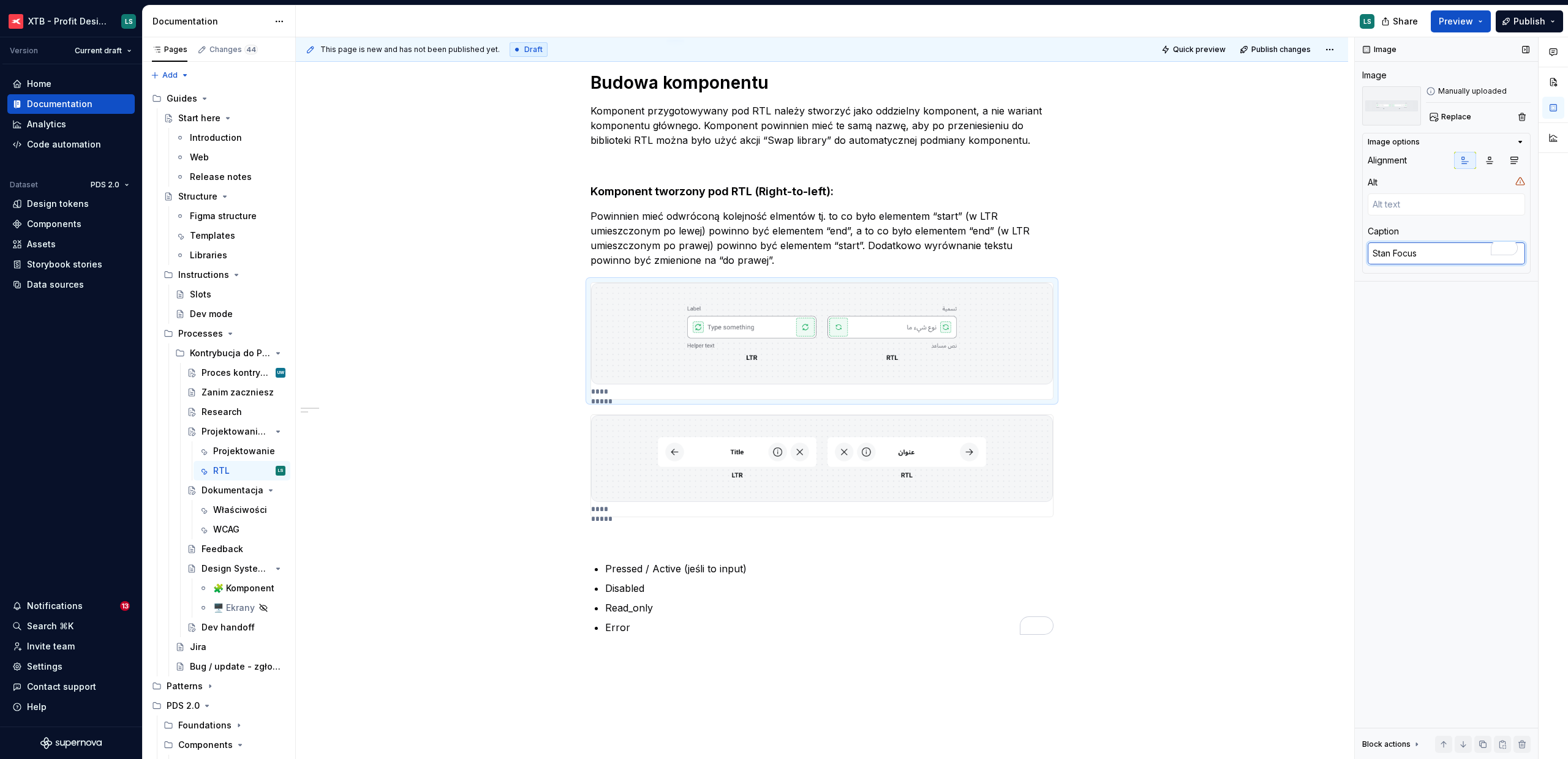
click at [1421, 252] on textarea "Stan Focus" at bounding box center [1445, 253] width 157 height 22
type textarea "*"
click at [1069, 430] on div "**********" at bounding box center [822, 451] width 1052 height 820
type textarea "*"
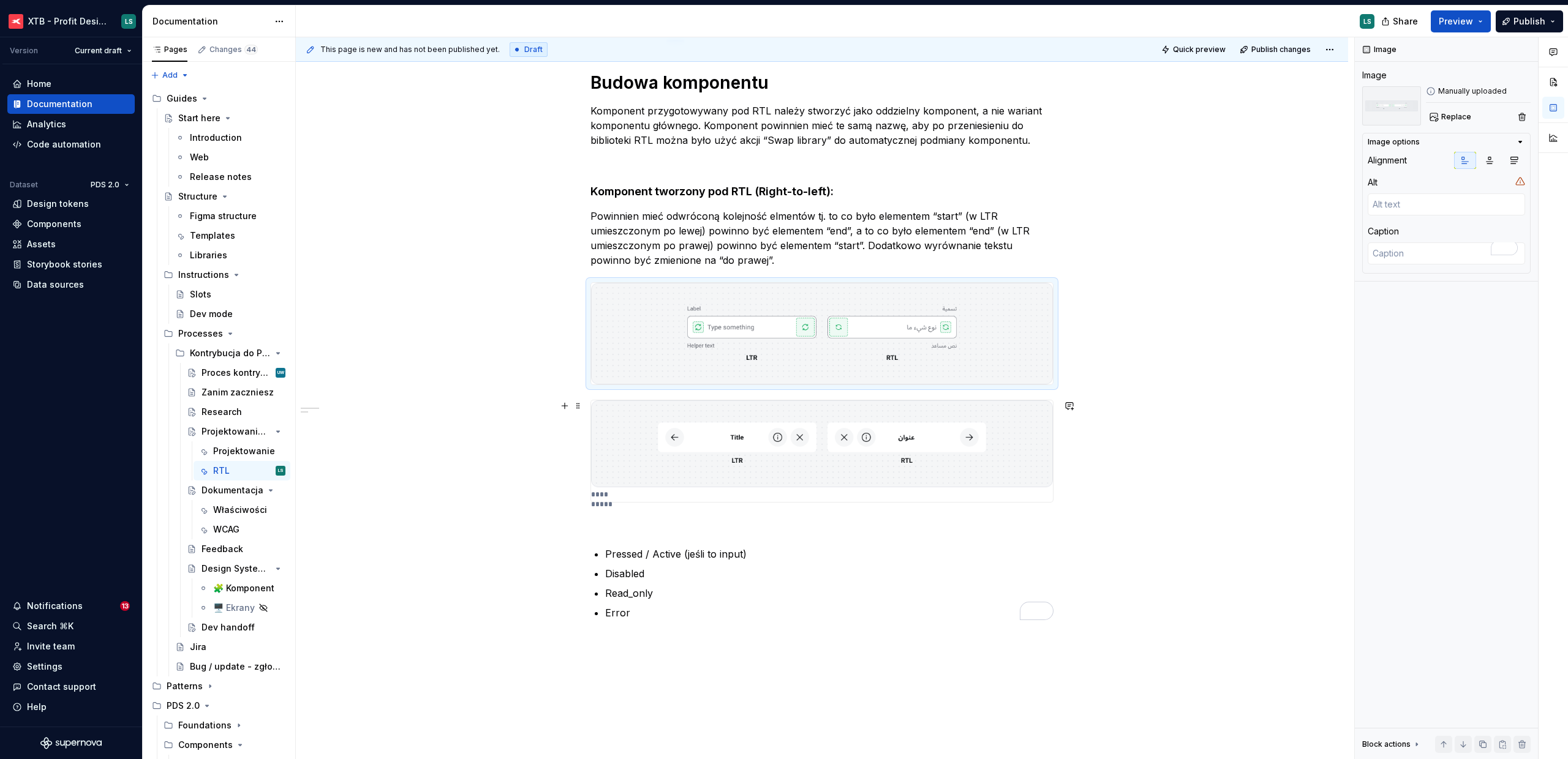
type textarea "Stan Focus"
click at [1012, 444] on img "To enrich screen reader interactions, please activate Accessibility in Grammarl…" at bounding box center [821, 444] width 462 height 87
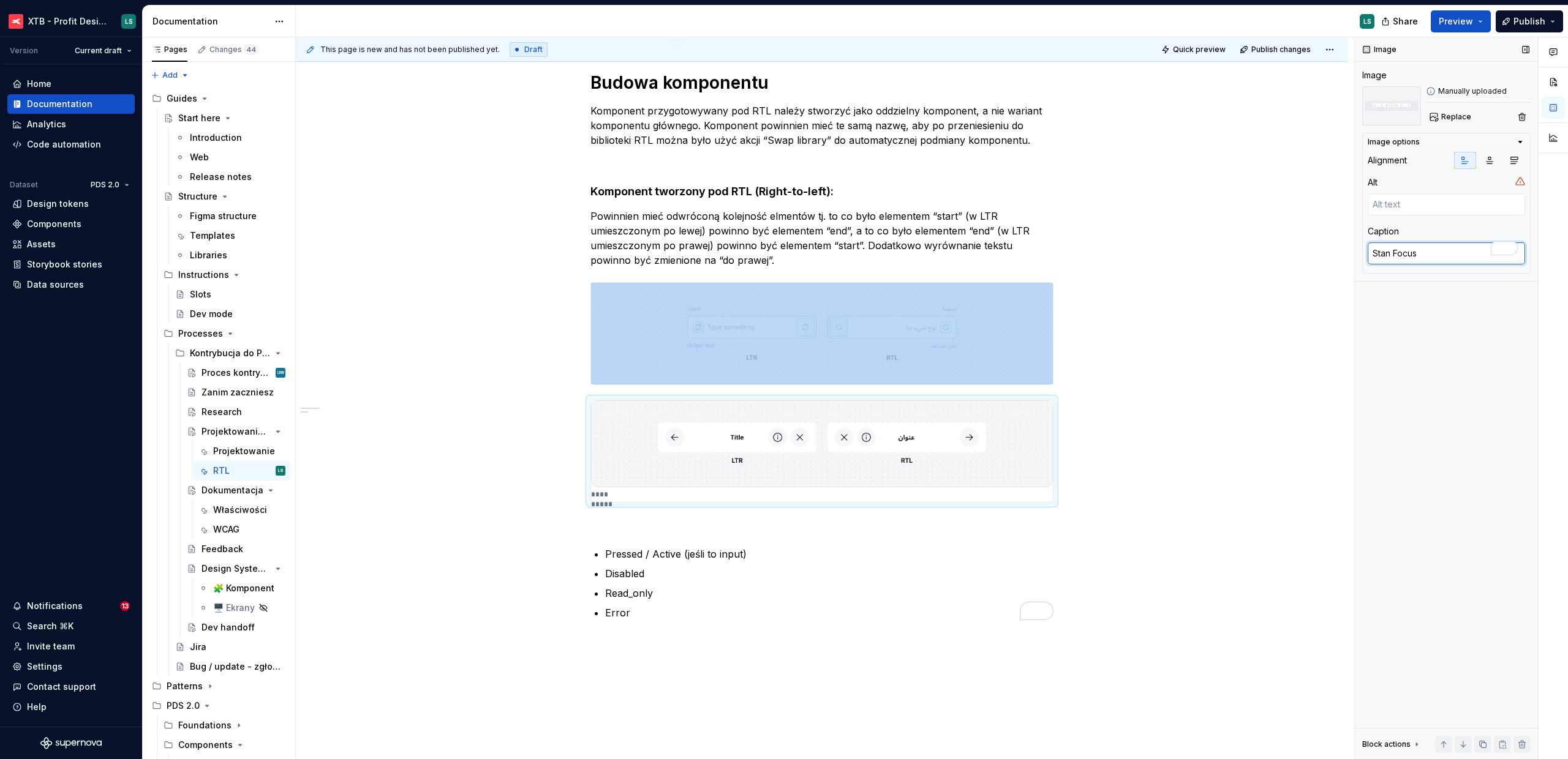
type textarea "*"
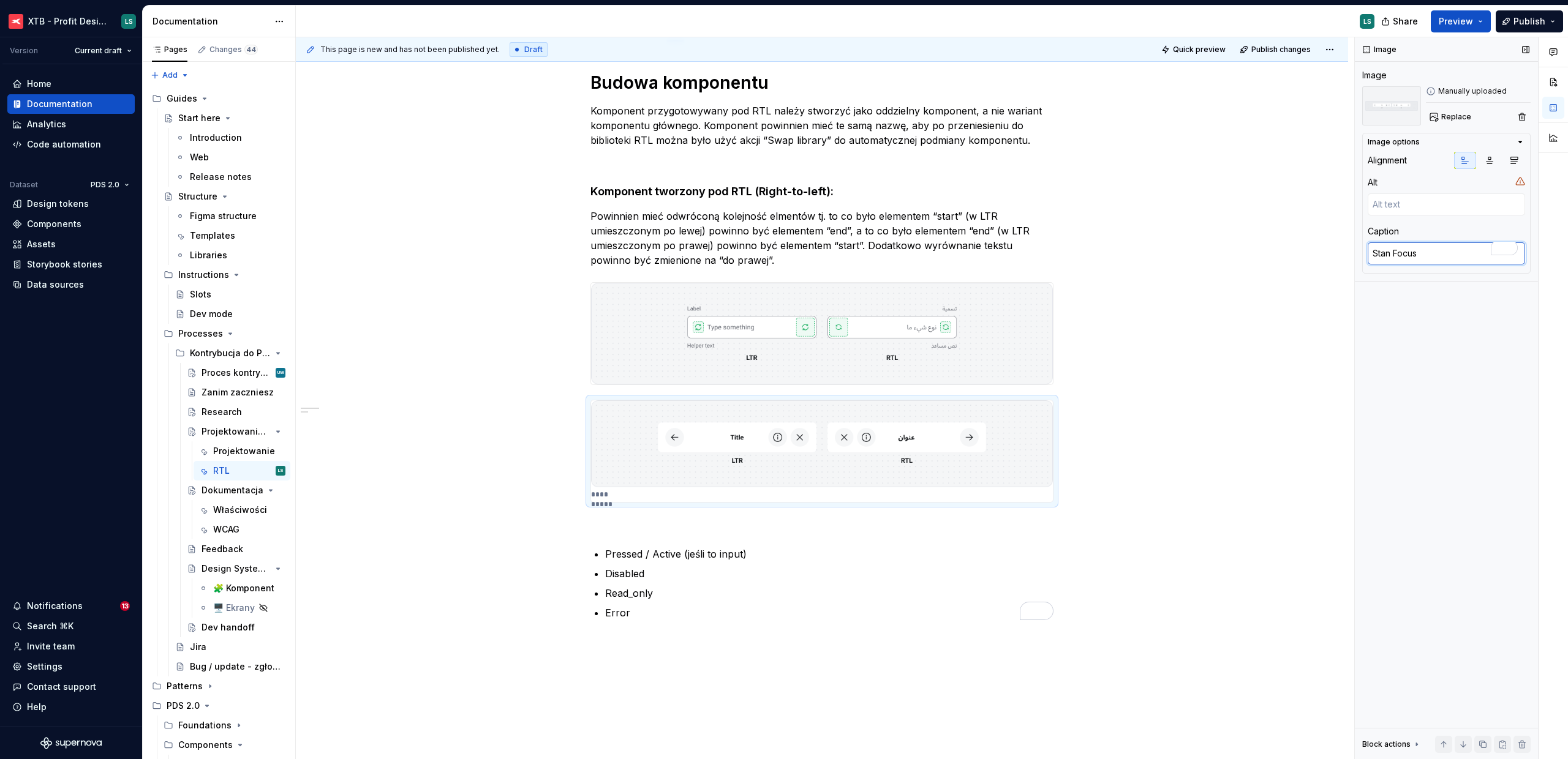
click at [1422, 250] on textarea "Stan Focus" at bounding box center [1445, 253] width 157 height 22
type textarea "*"
click at [1254, 353] on div "Budowa komponentu Komponent przygotowywany pod RTL należy stworzyć jako oddziel…" at bounding box center [822, 445] width 1052 height 806
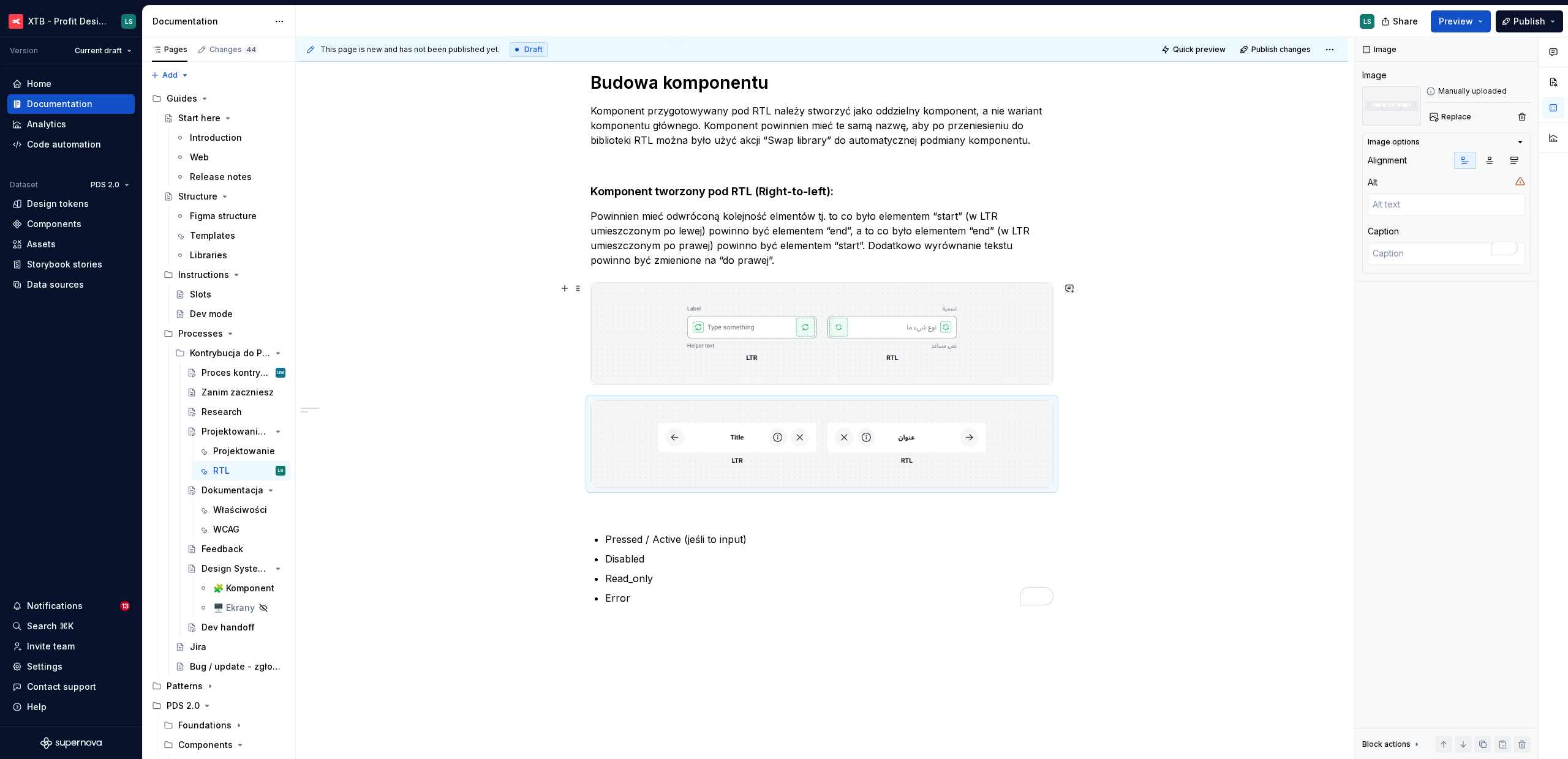
click at [1230, 336] on div "Budowa komponentu Komponent przygotowywany pod RTL należy stworzyć jako oddziel…" at bounding box center [822, 445] width 1052 height 806
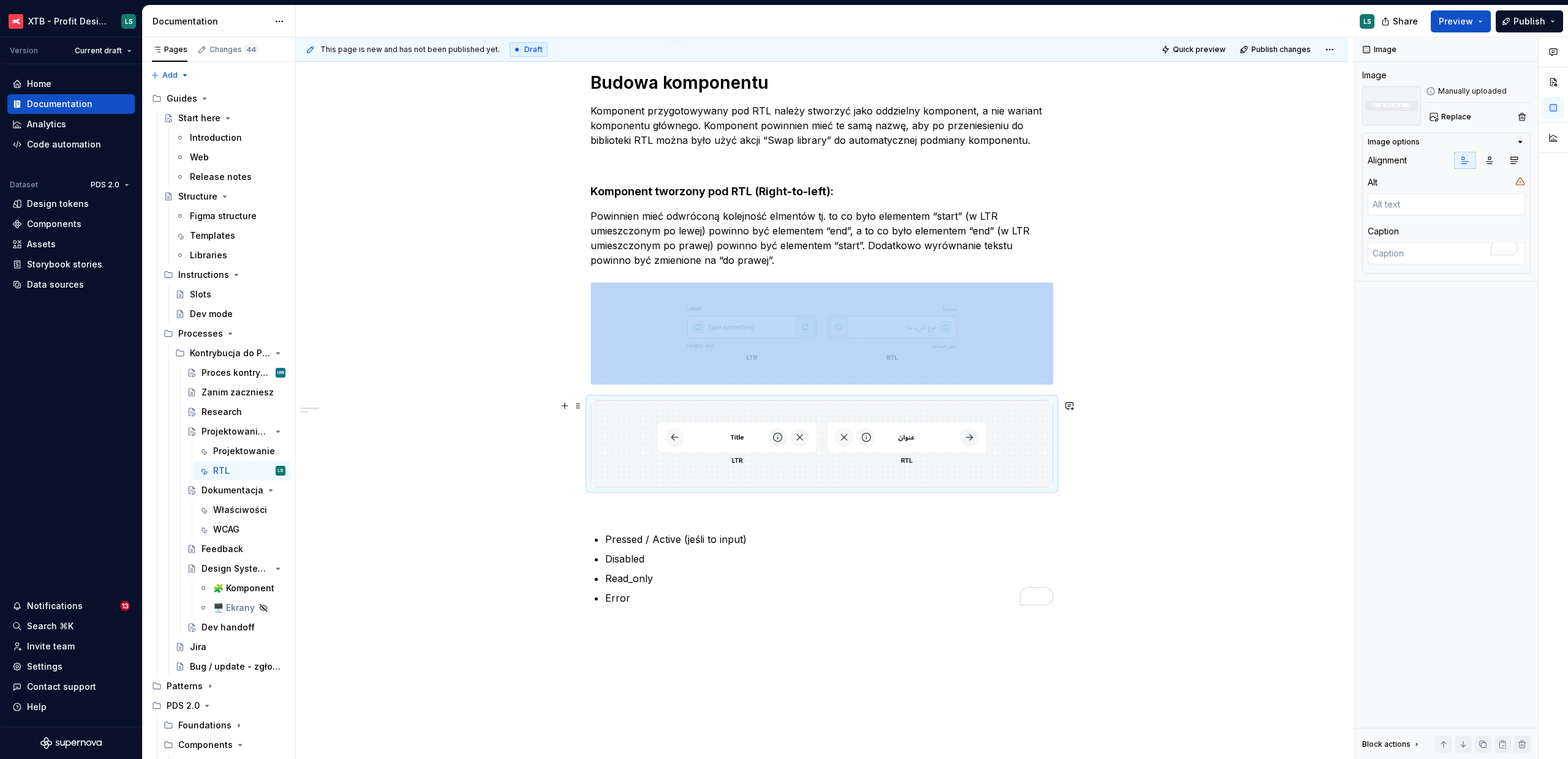
click at [619, 507] on p "To enrich screen reader interactions, please activate Accessibility in Grammarl…" at bounding box center [822, 510] width 463 height 15
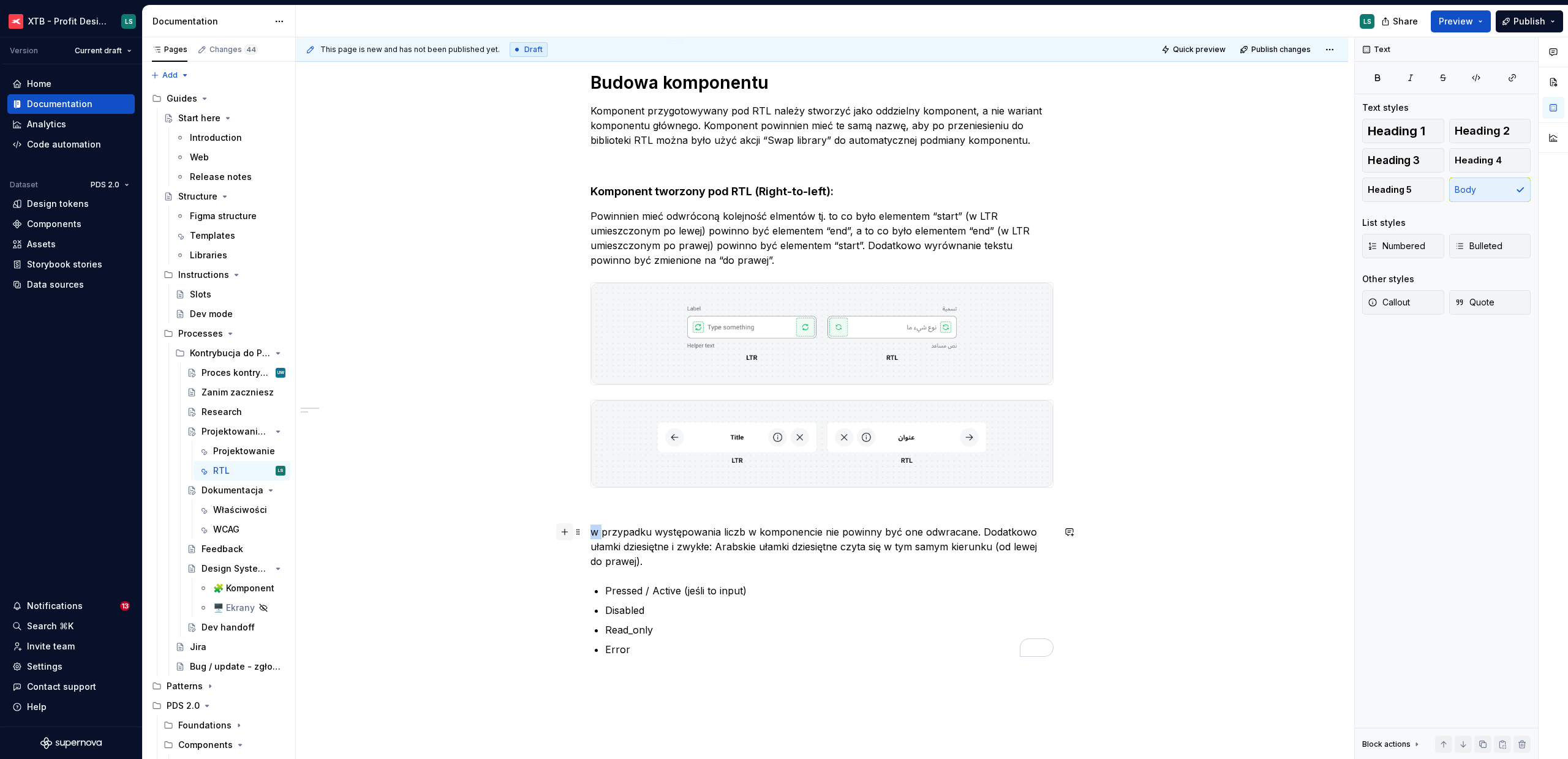
drag, startPoint x: 599, startPoint y: 533, endPoint x: 562, endPoint y: 530, distance: 37.1
click at [591, 530] on div "Budowa komponentu Komponent przygotowywany pod RTL należy stworzyć jako oddziel…" at bounding box center [822, 371] width 463 height 599
drag, startPoint x: 596, startPoint y: 530, endPoint x: 586, endPoint y: 530, distance: 10.0
click at [586, 530] on div "Budowa komponentu Komponent przygotowywany pod RTL należy stworzyć jako oddziel…" at bounding box center [822, 470] width 1052 height 857
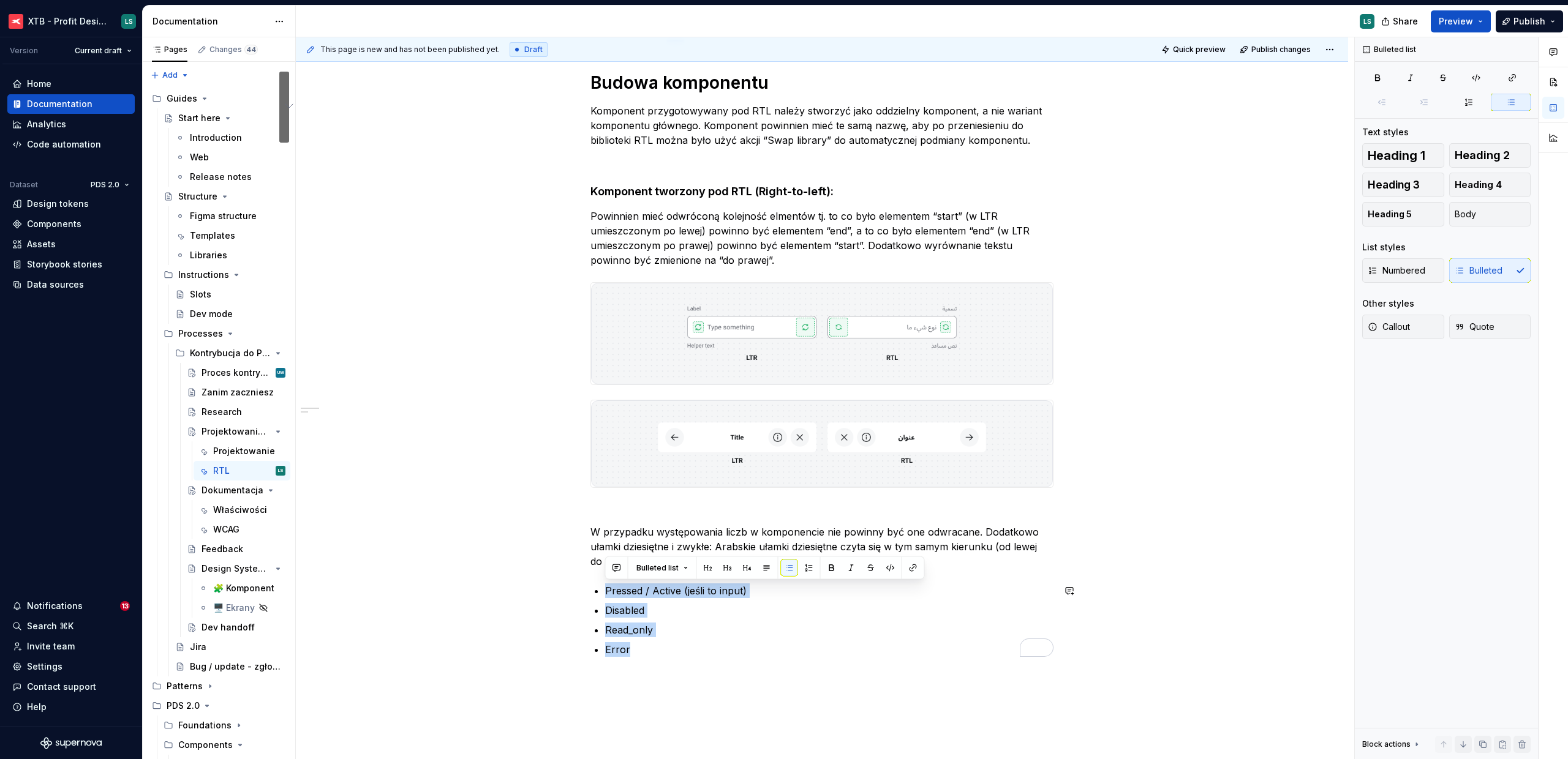
drag, startPoint x: 660, startPoint y: 655, endPoint x: 567, endPoint y: 571, distance: 125.3
click at [567, 571] on div "Budowa komponentu Komponent przygotowywany pod RTL należy stworzyć jako oddziel…" at bounding box center [822, 470] width 1052 height 857
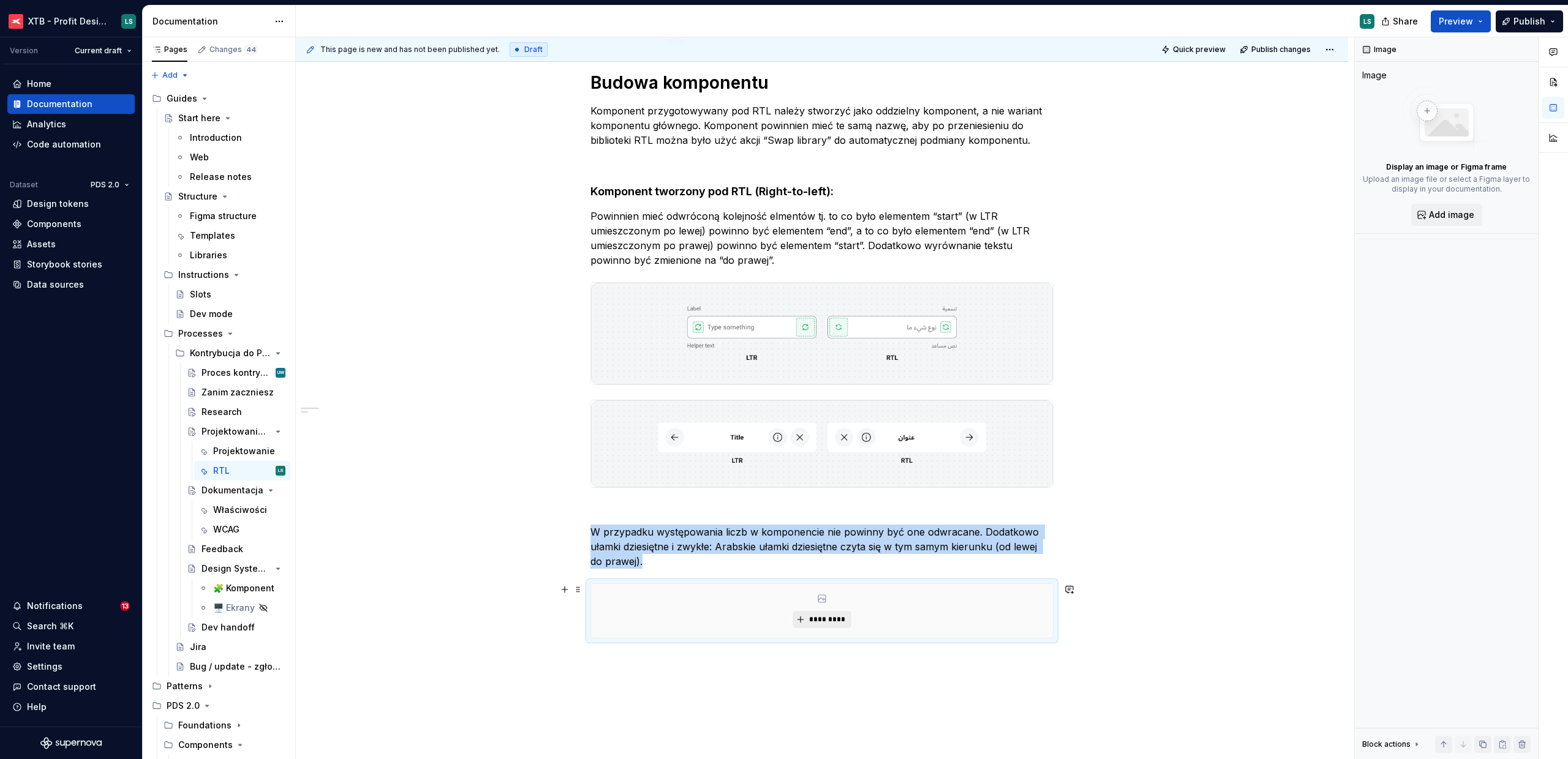
click at [828, 617] on span "*********" at bounding box center [826, 619] width 37 height 10
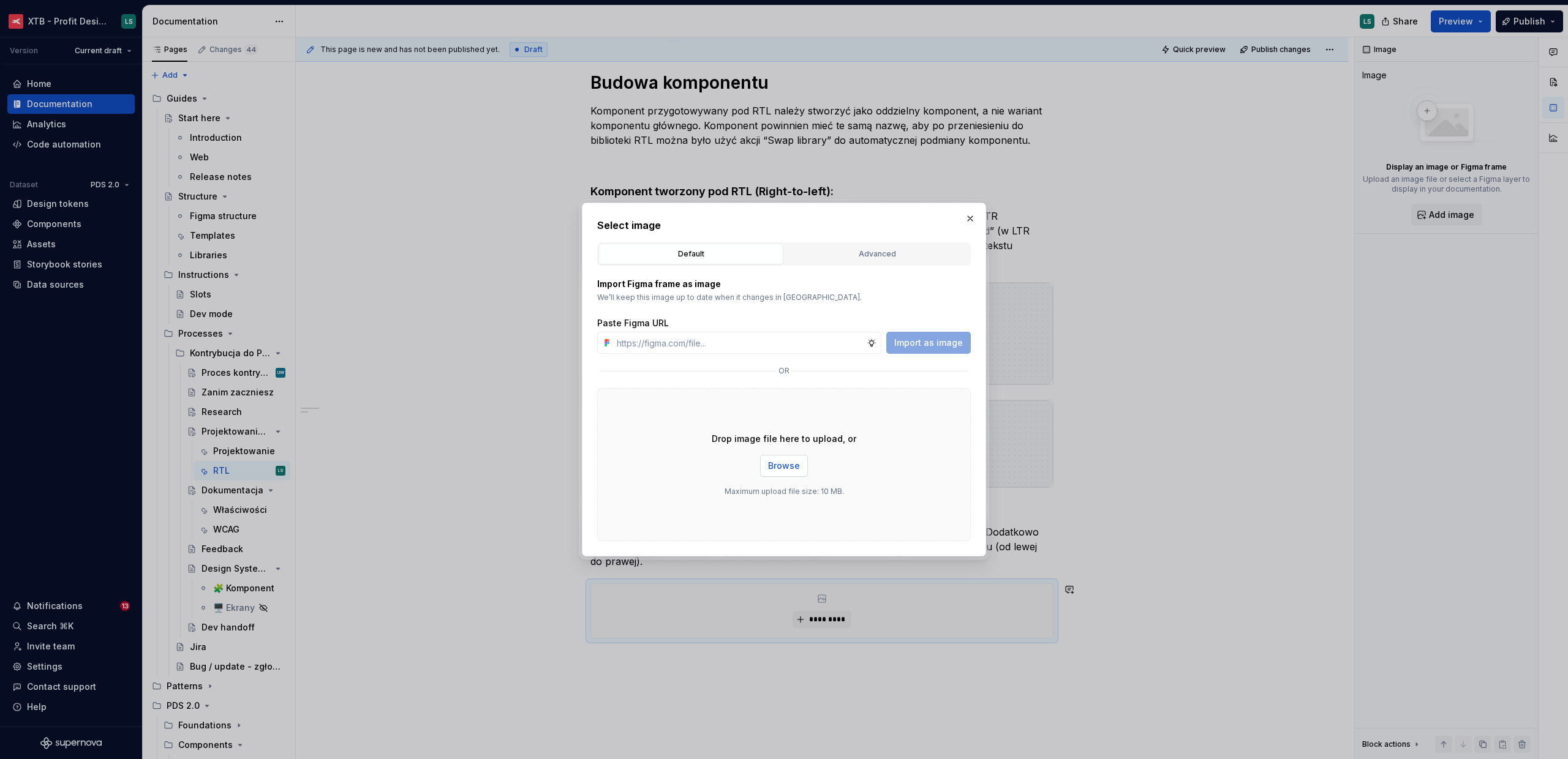
click at [788, 467] on span "Browse" at bounding box center [783, 465] width 32 height 12
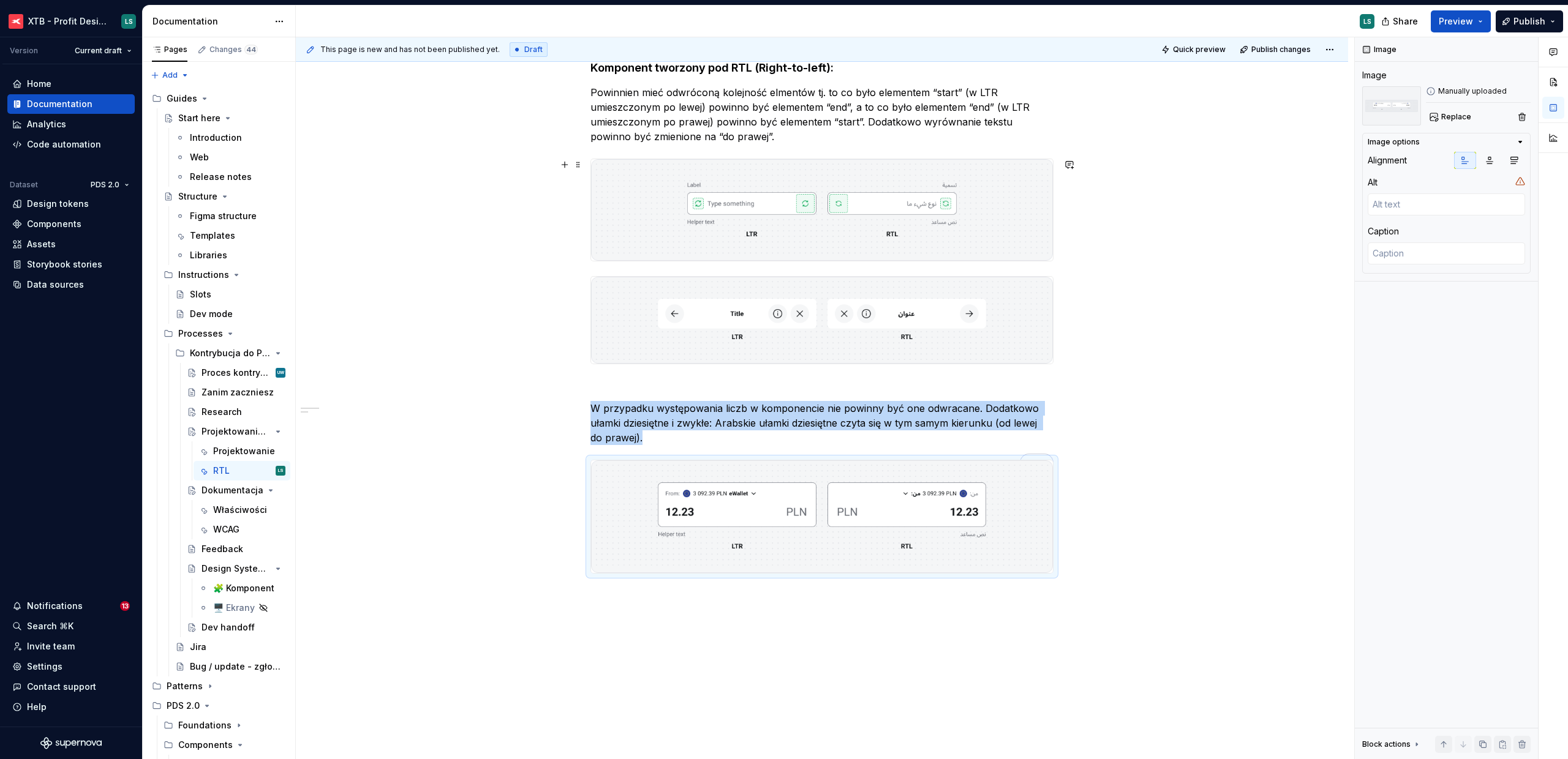
scroll to position [349, 0]
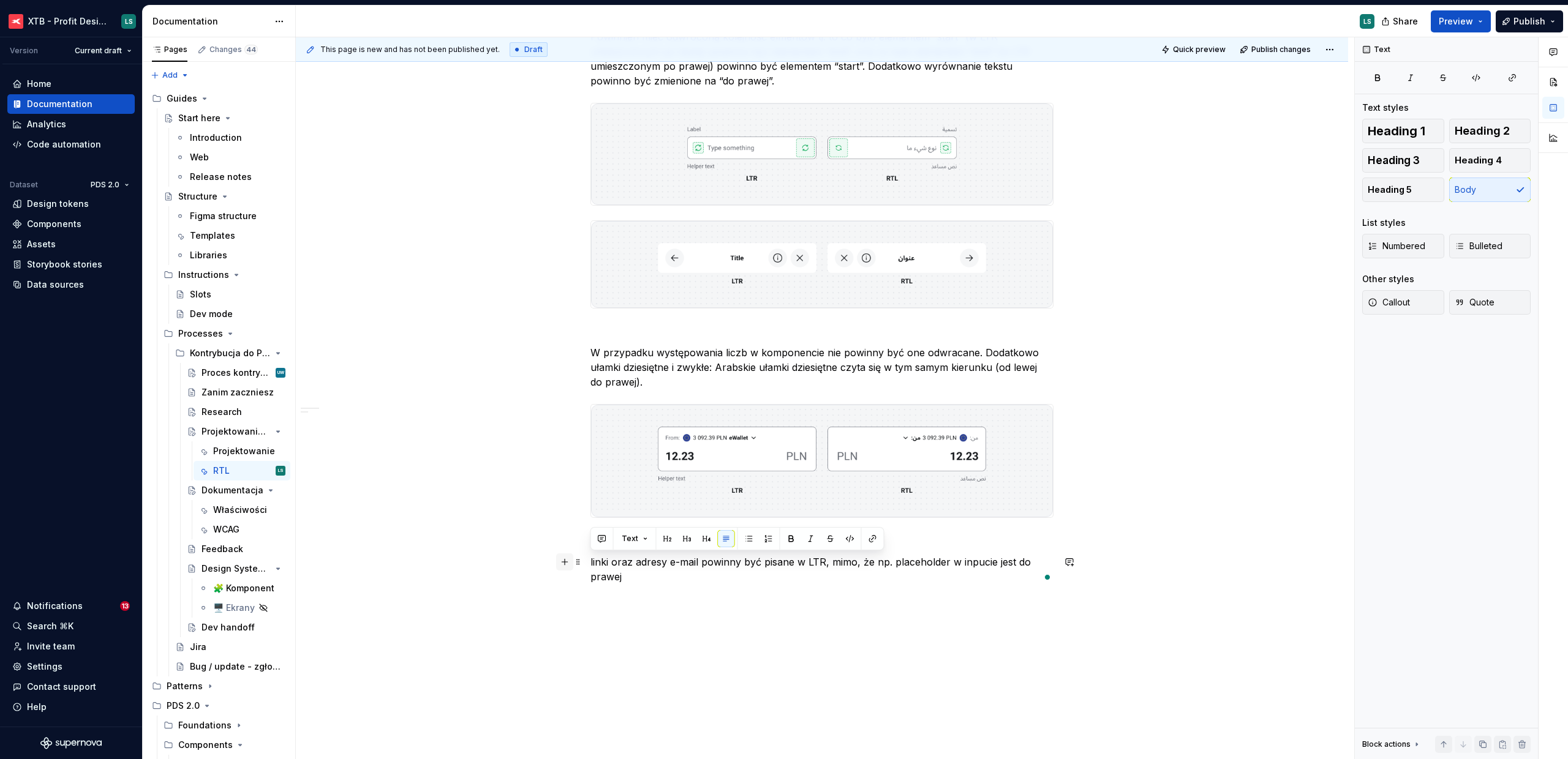
drag, startPoint x: 591, startPoint y: 560, endPoint x: 572, endPoint y: 558, distance: 19.1
click at [591, 558] on div "Budowa komponentu Komponent przygotowywany pod RTL należy stworzyć jako oddziel…" at bounding box center [822, 245] width 463 height 706
click at [584, 558] on html "XTB - Profit Design System LS Version Current draft Home Documentation Analytic…" at bounding box center [784, 379] width 1568 height 759
click at [669, 606] on div "Budowa komponentu Komponent przygotowywany pod RTL należy stworzyć jako oddziel…" at bounding box center [822, 345] width 1052 height 964
click at [646, 575] on p "Linki oraz adresy e-mail powinny być pisane w LTR, mimo, że np. placeholder w i…" at bounding box center [822, 569] width 463 height 30
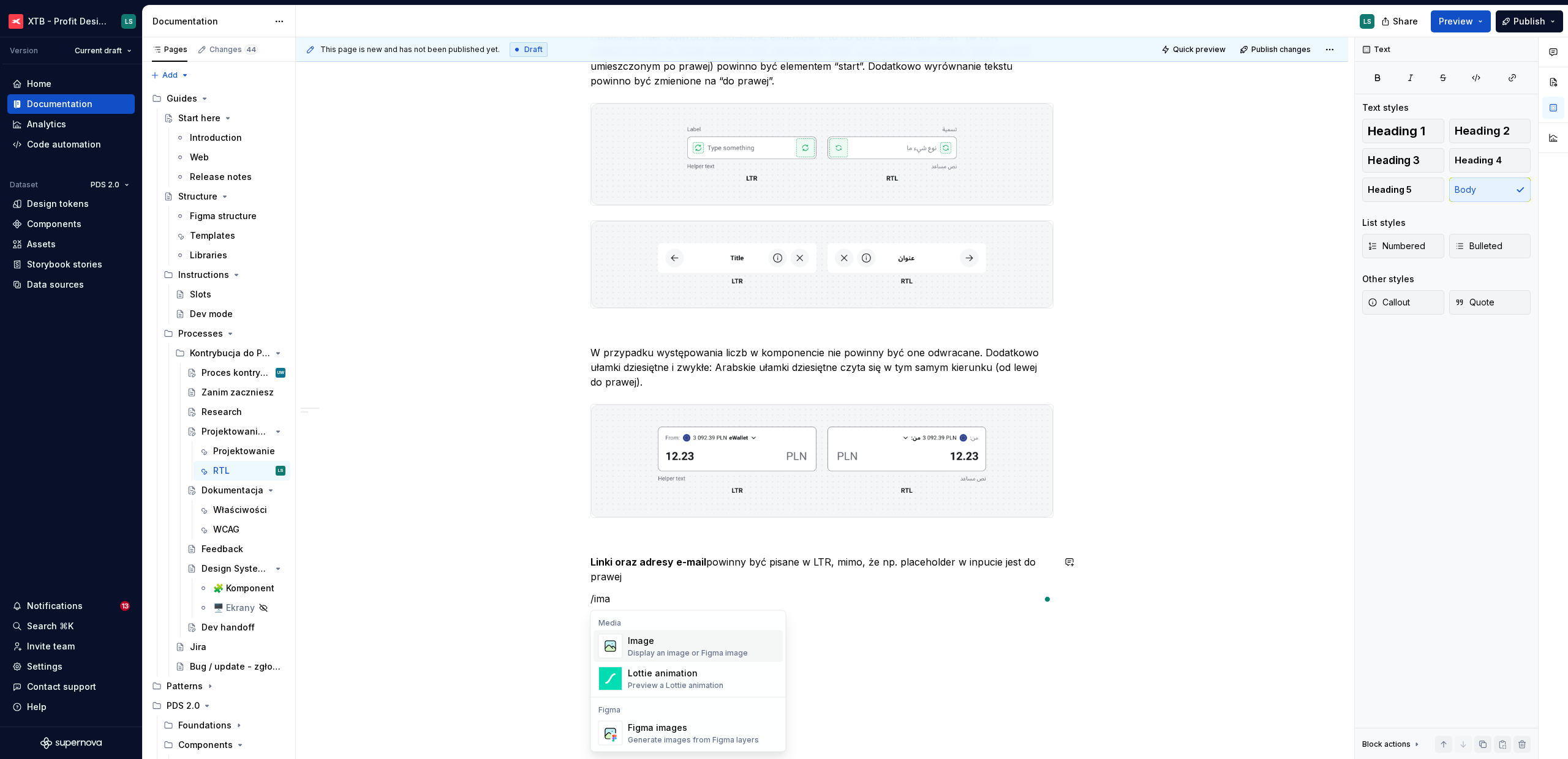
click at [666, 648] on div "Display an image or Figma image" at bounding box center [688, 653] width 120 height 10
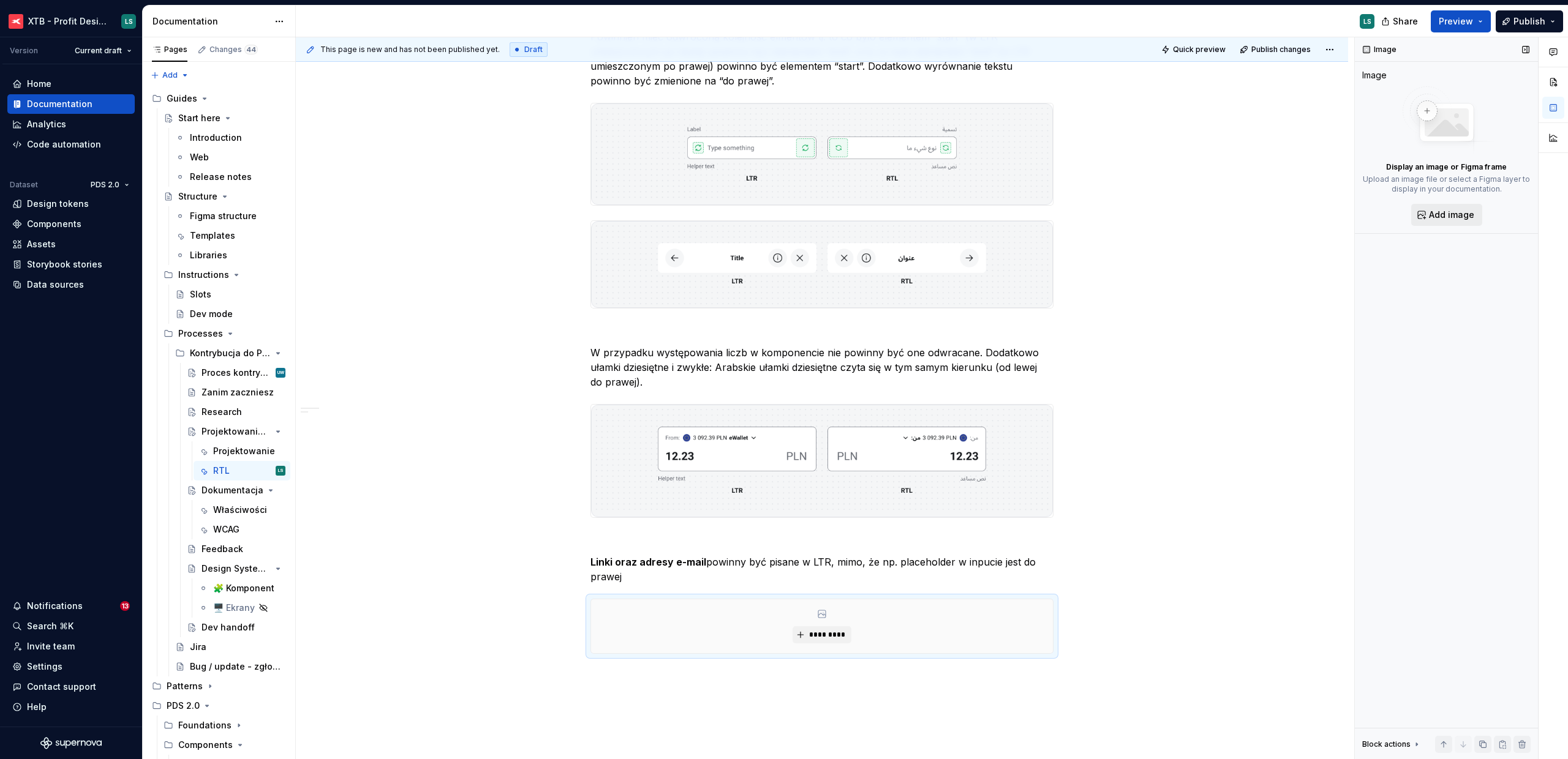
click at [1454, 221] on button "Add image" at bounding box center [1446, 215] width 71 height 22
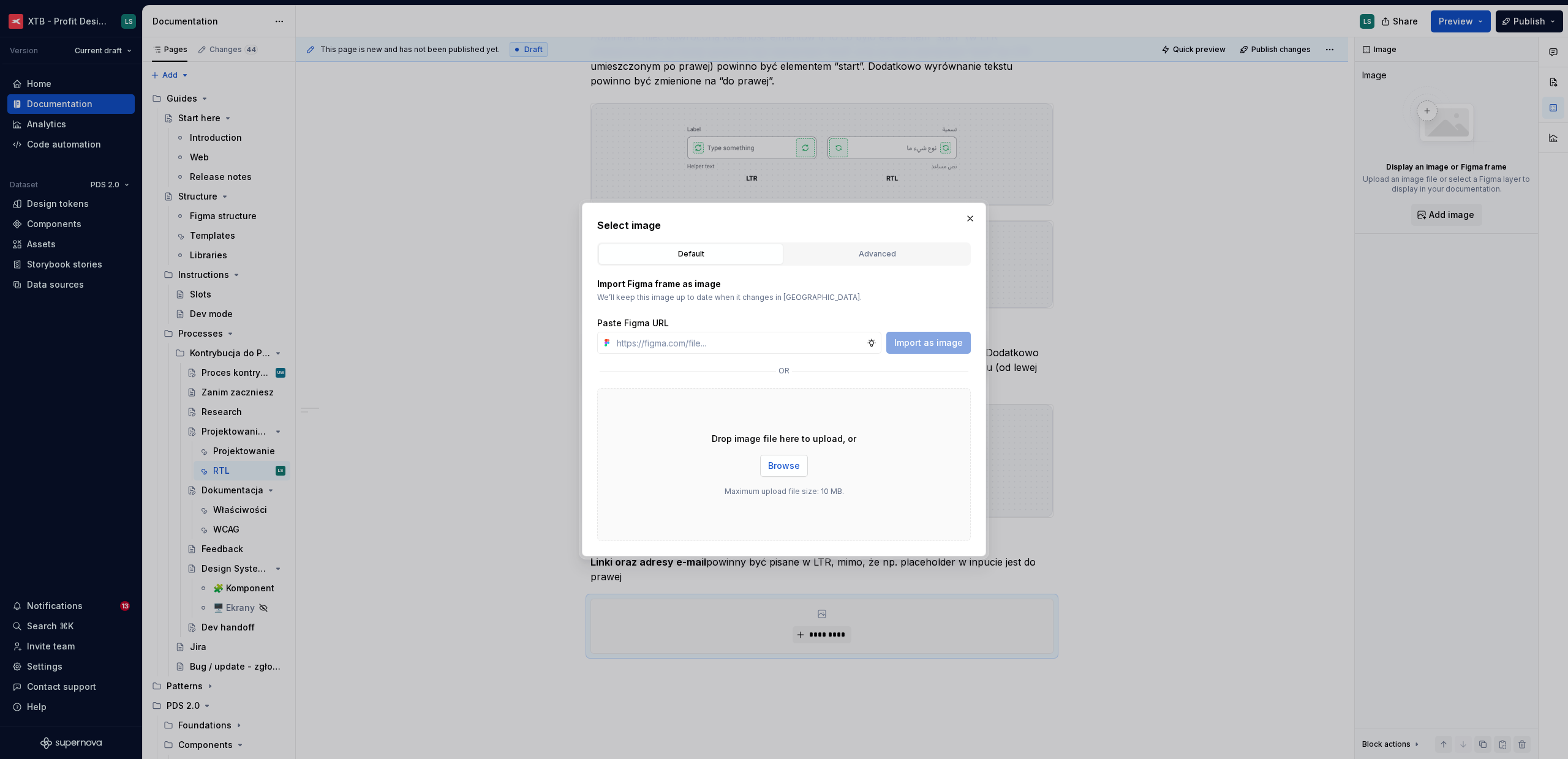
click at [785, 472] on button "Browse" at bounding box center [784, 465] width 48 height 22
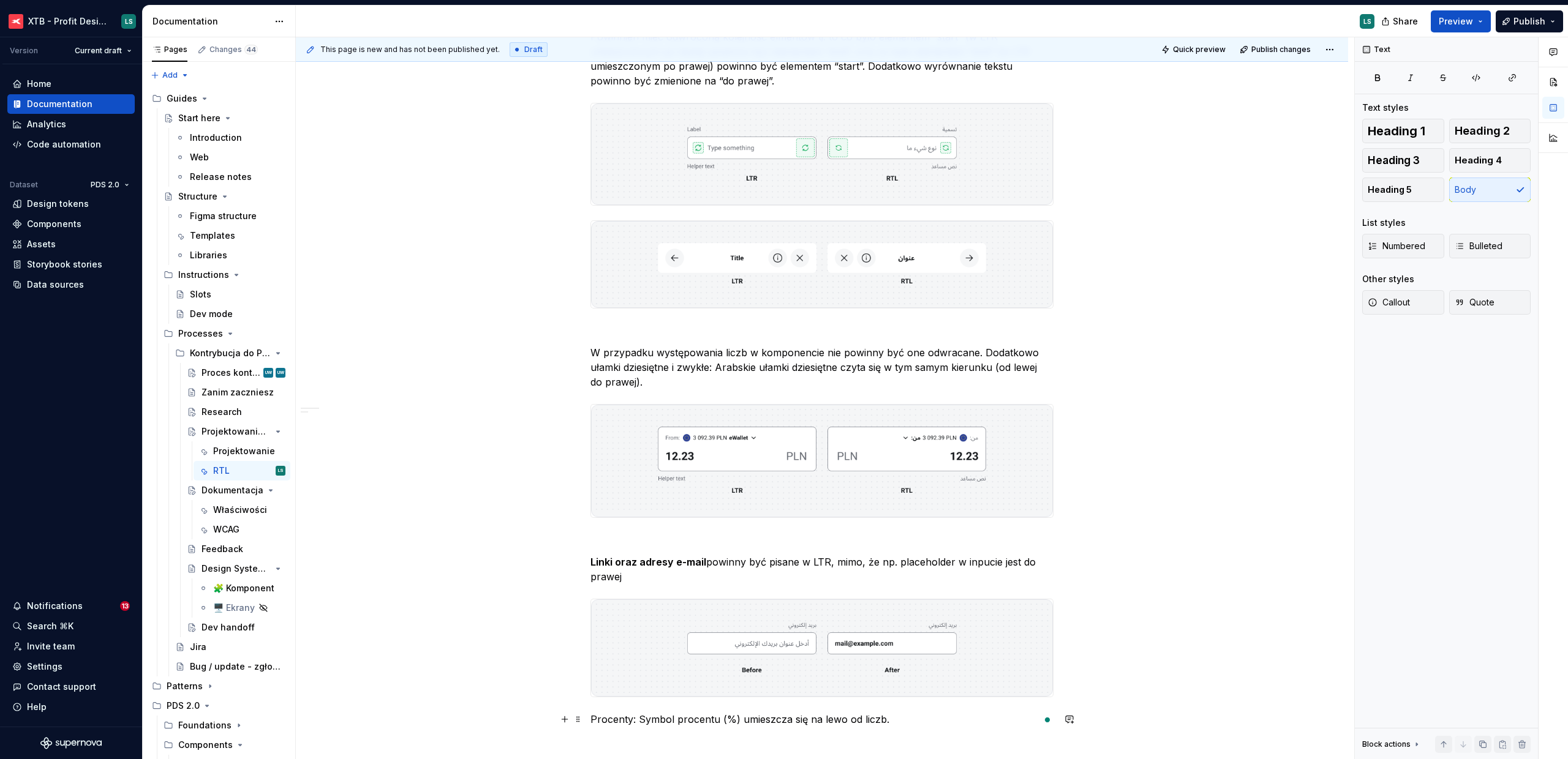
click at [621, 720] on p "Procenty: Symbol procentu (%) umieszcza się na lewo od liczb." at bounding box center [822, 720] width 463 height 15
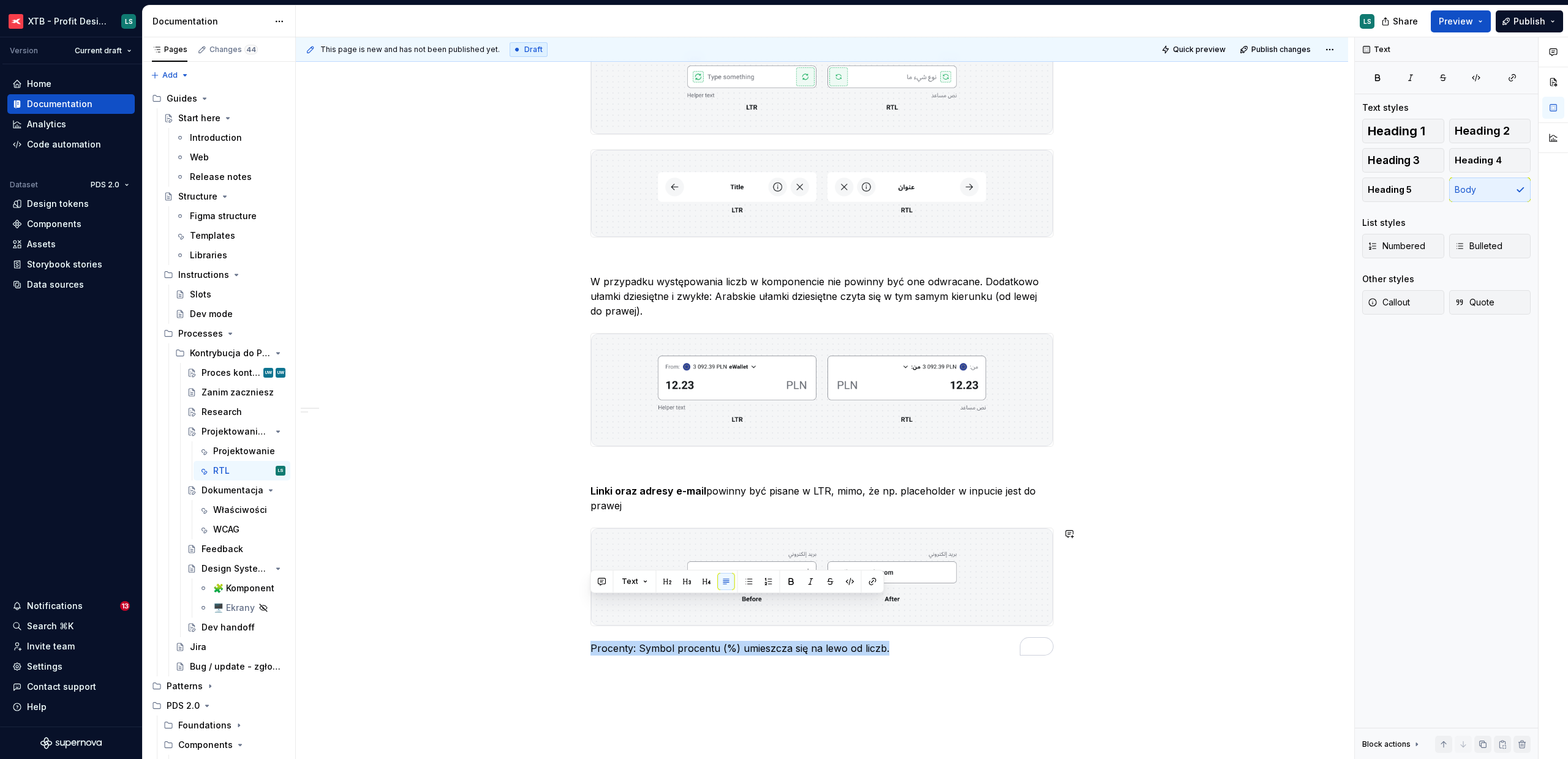
scroll to position [465, 0]
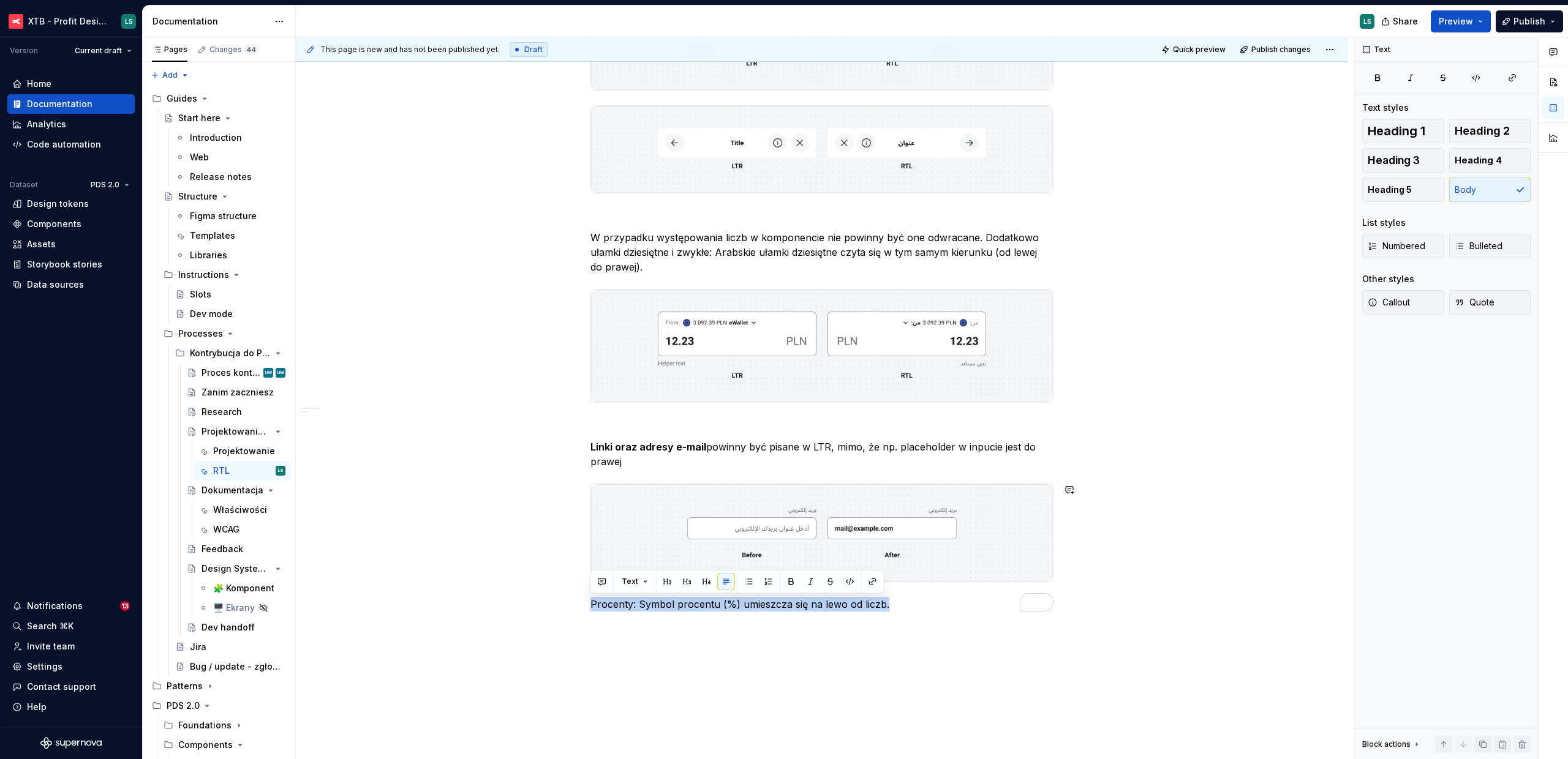
click at [722, 649] on div "Budowa komponentu Komponent przygotowywany pod RTL należy stworzyć jako oddziel…" at bounding box center [822, 300] width 1052 height 1106
click at [591, 604] on p "Procenty: Symbol procentu (%) umieszcza się na lewo od liczb." at bounding box center [822, 604] width 463 height 15
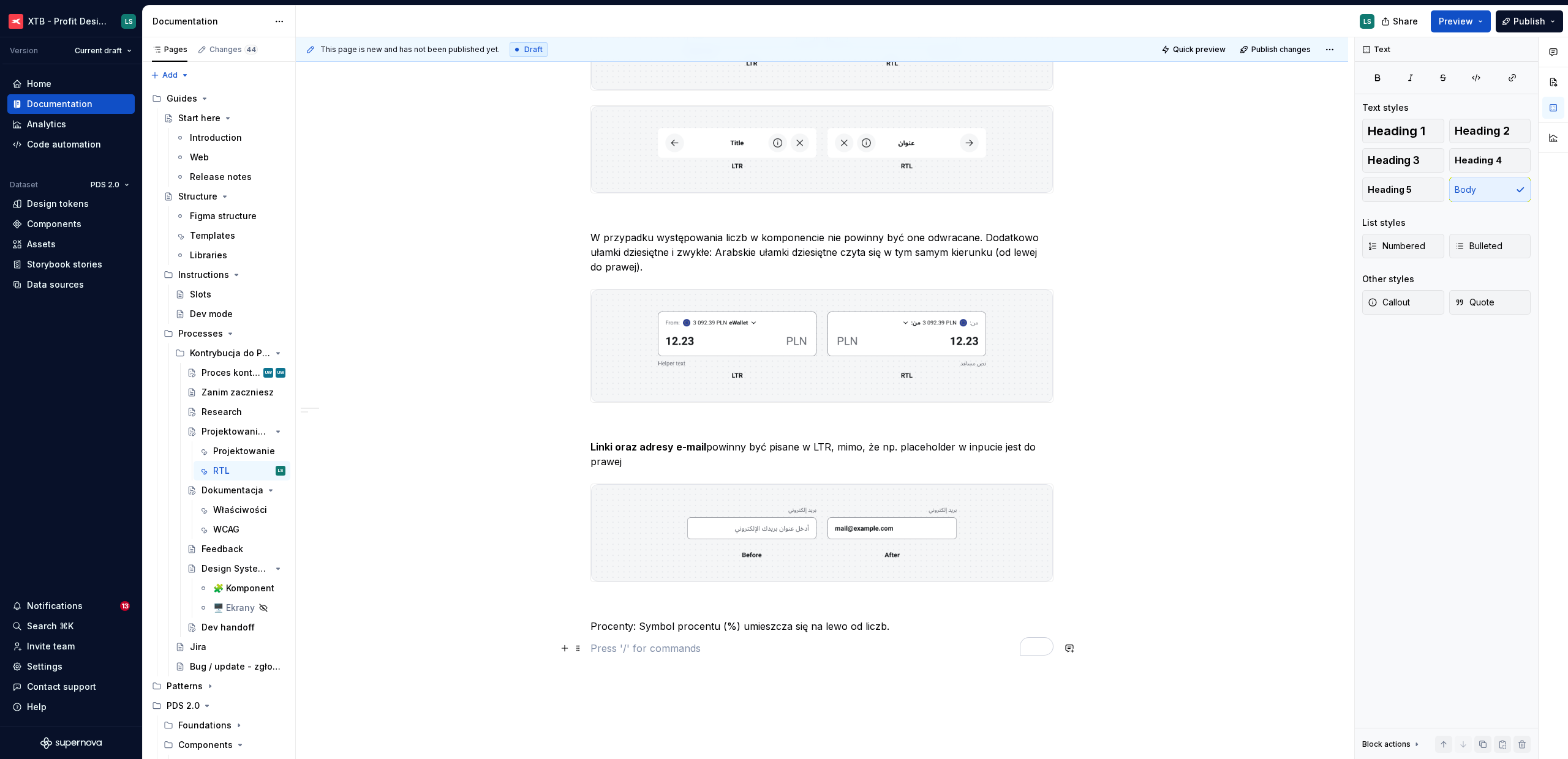
click at [663, 650] on p "To enrich screen reader interactions, please activate Accessibility in Grammarl…" at bounding box center [822, 648] width 463 height 15
click at [671, 556] on div "Image" at bounding box center [688, 557] width 120 height 12
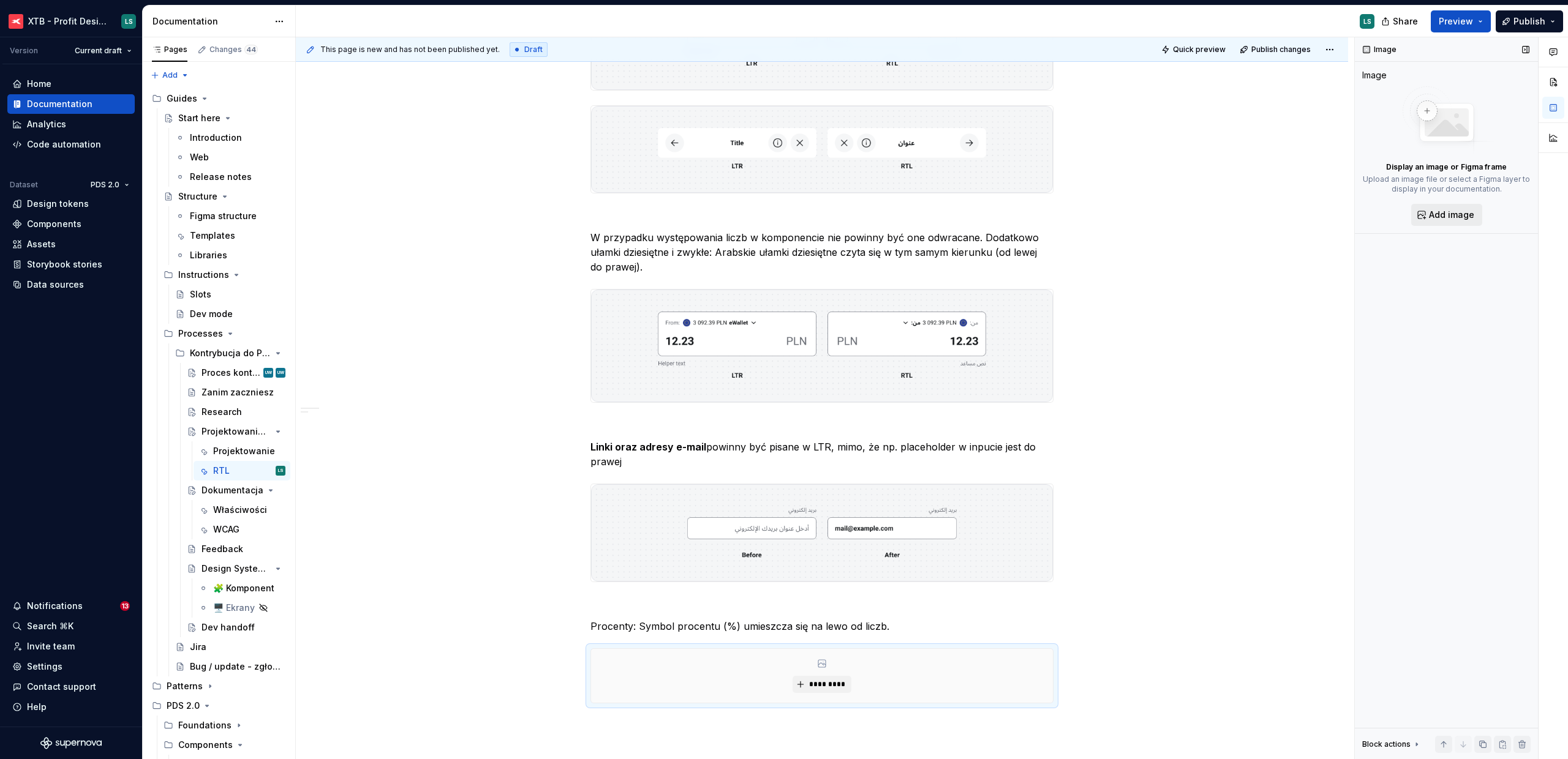
click at [1445, 206] on button "Add image" at bounding box center [1446, 215] width 71 height 22
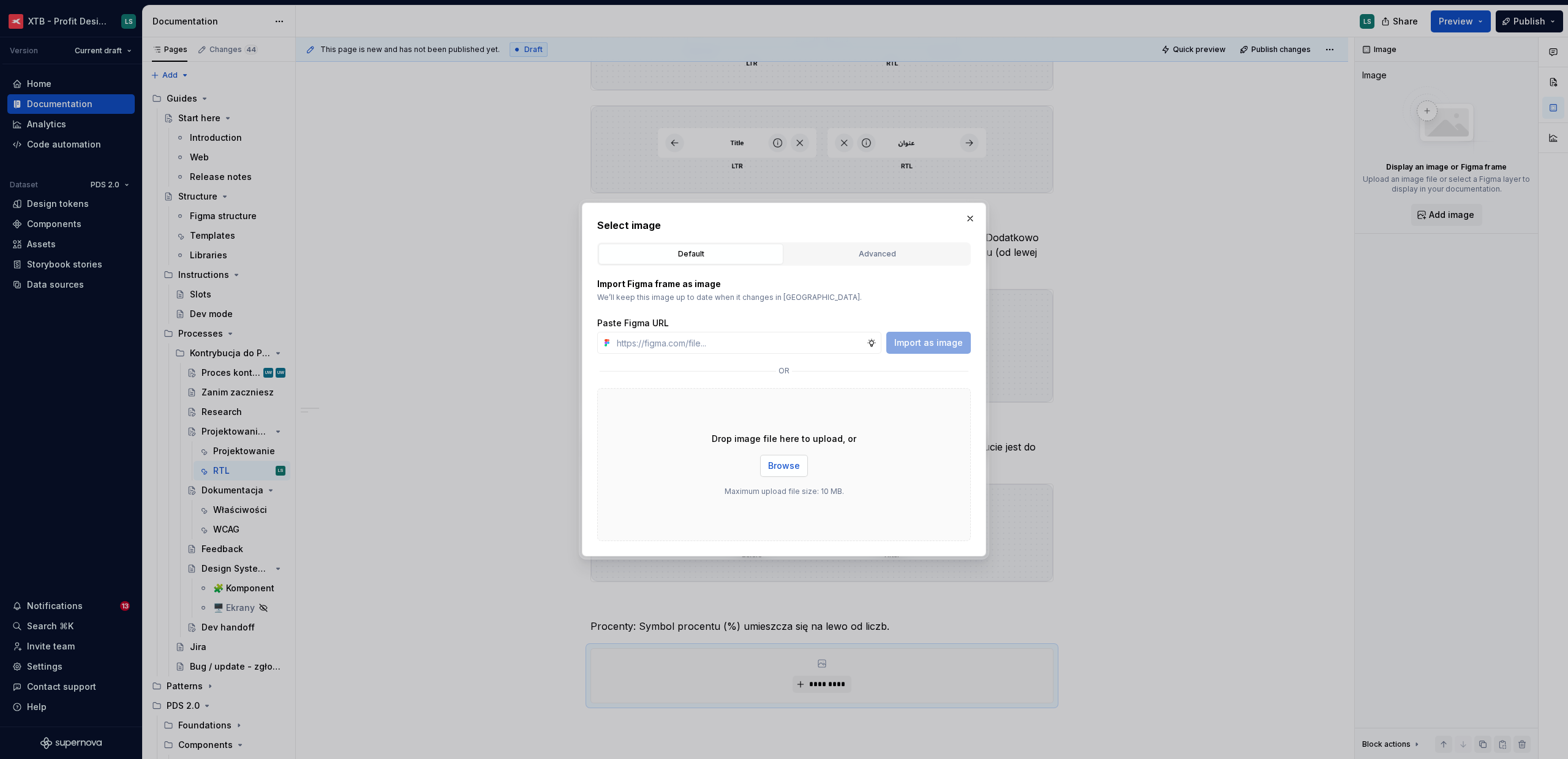
click at [785, 459] on button "Browse" at bounding box center [784, 465] width 48 height 22
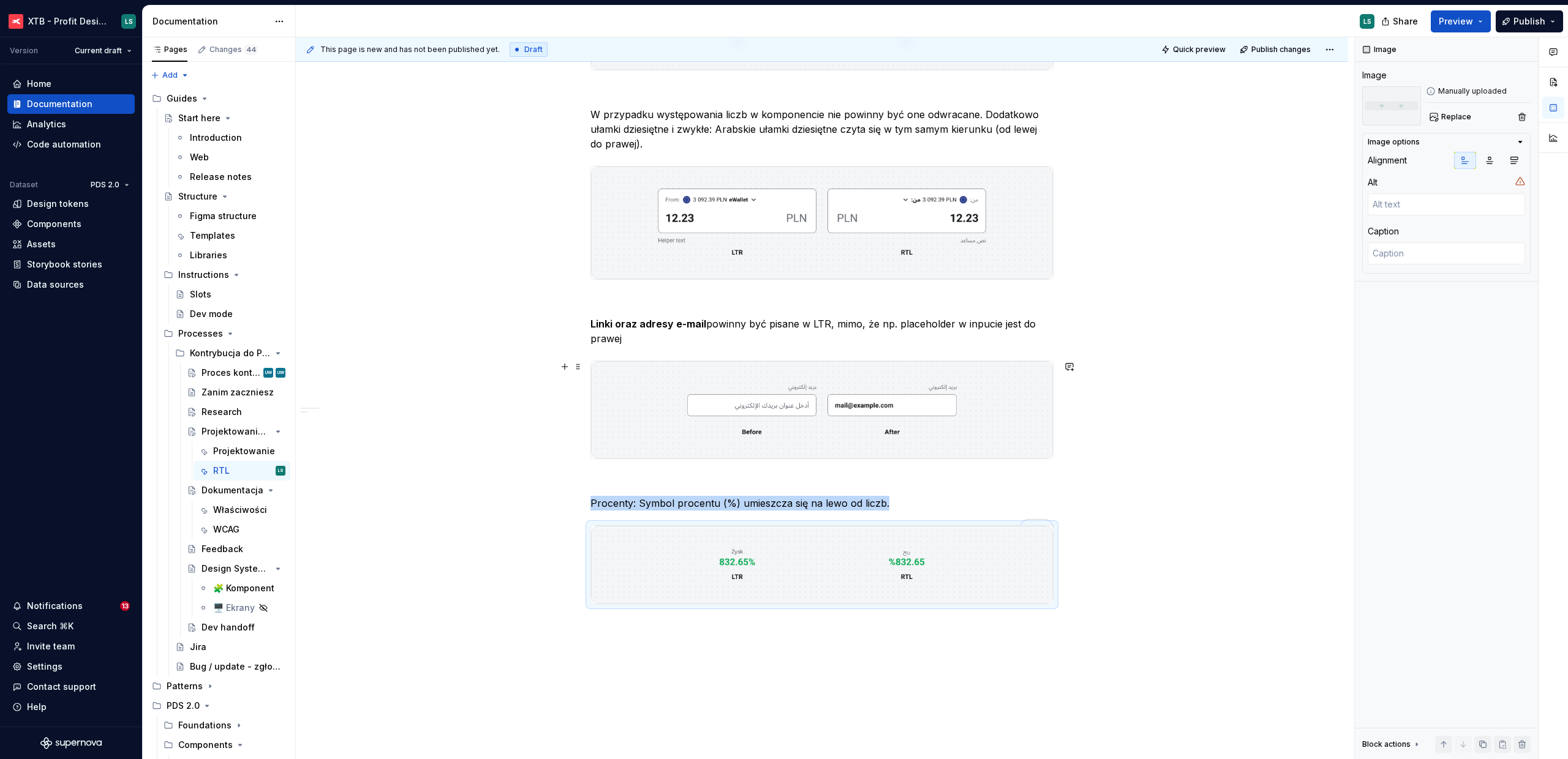
scroll to position [674, 0]
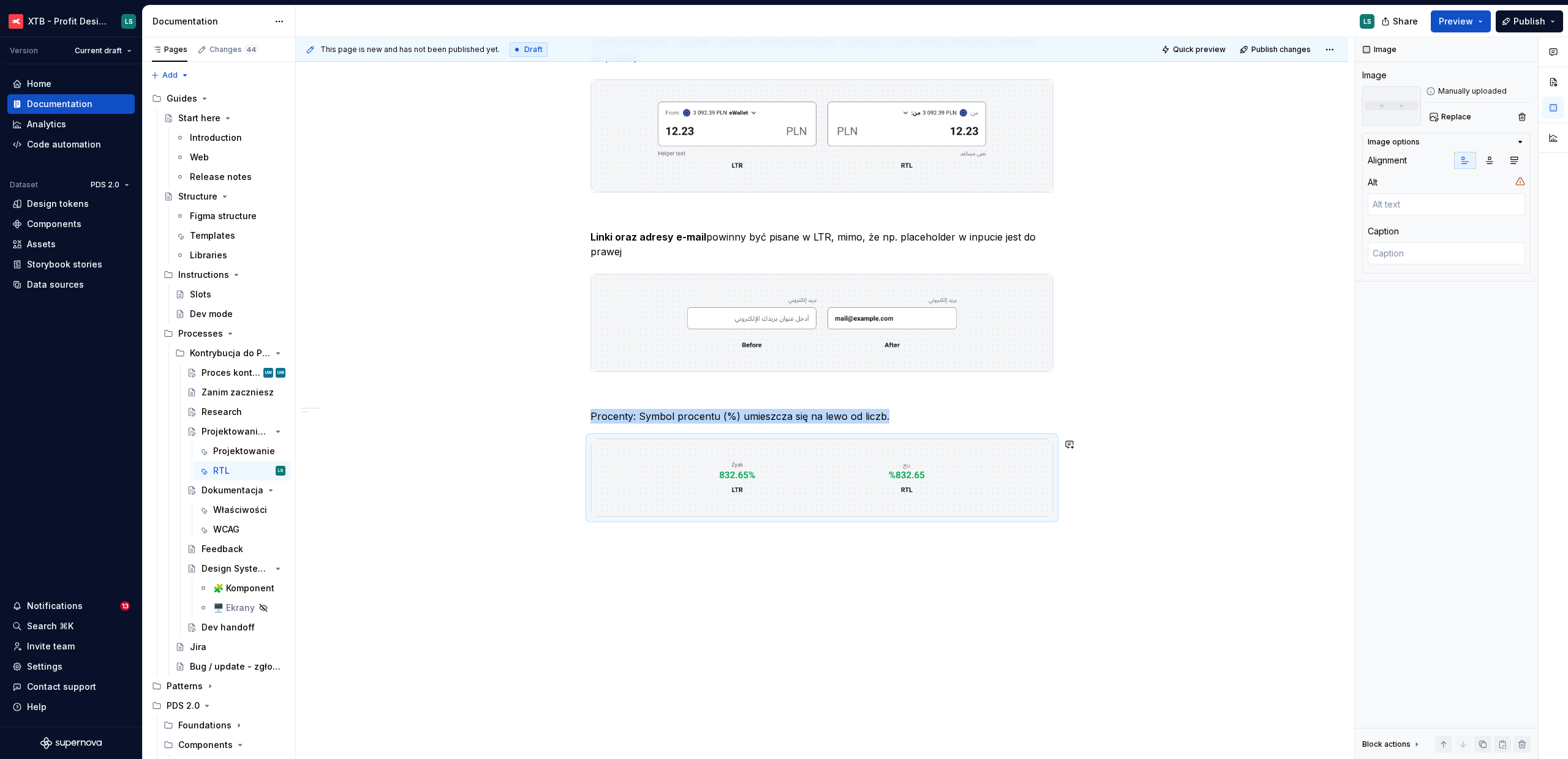
click at [638, 581] on div "This page is new and has not been published yet. Draft Quick preview Publish ch…" at bounding box center [825, 398] width 1058 height 722
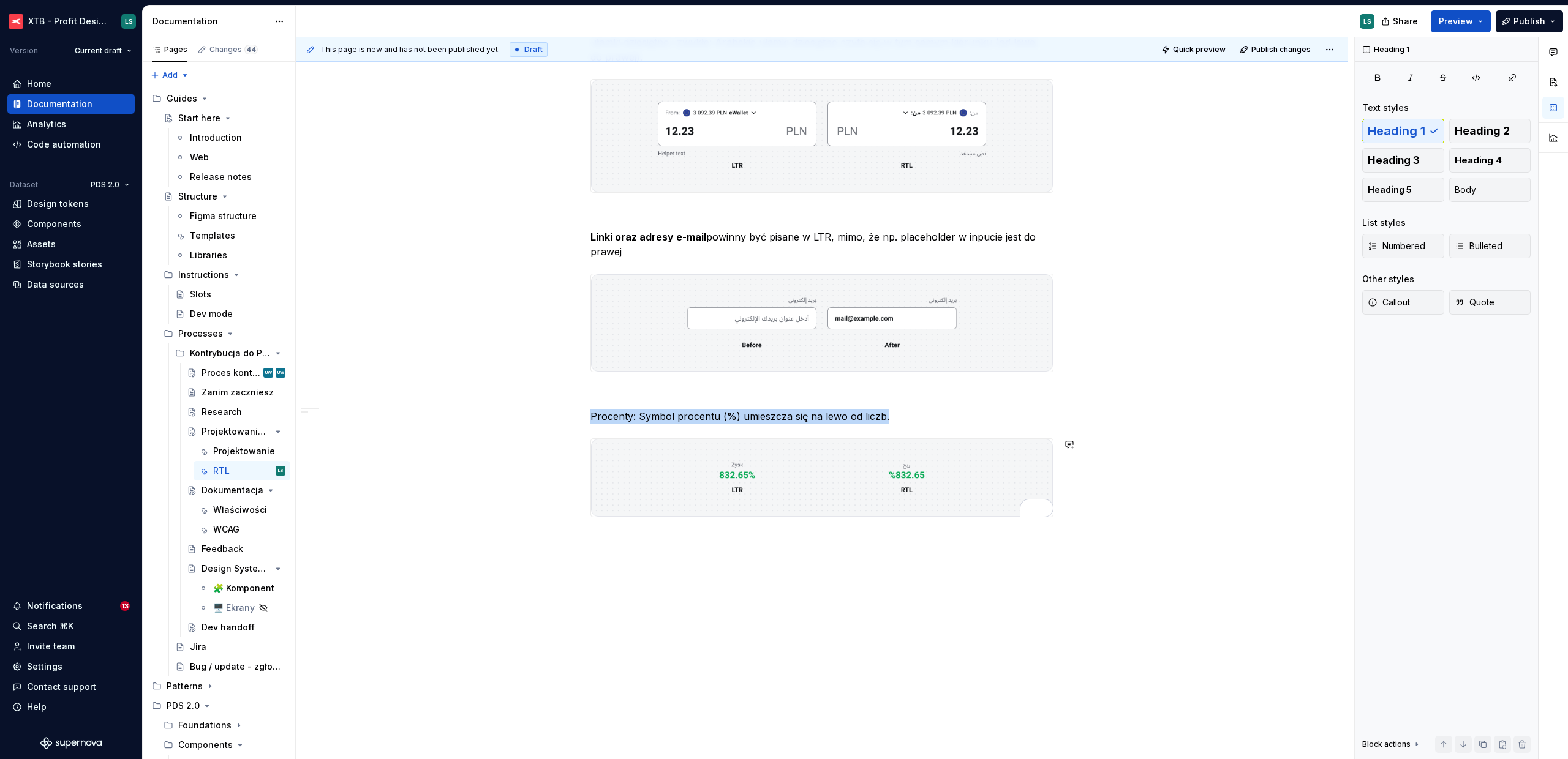
click at [610, 554] on div "Budowa komponentu Komponent przygotowywany pod RTL należy stworzyć jako oddziel…" at bounding box center [822, 149] width 1052 height 1222
click at [607, 549] on div "Budowa komponentu Komponent przygotowywany pod RTL należy stworzyć jako oddziel…" at bounding box center [822, 68] width 463 height 1002
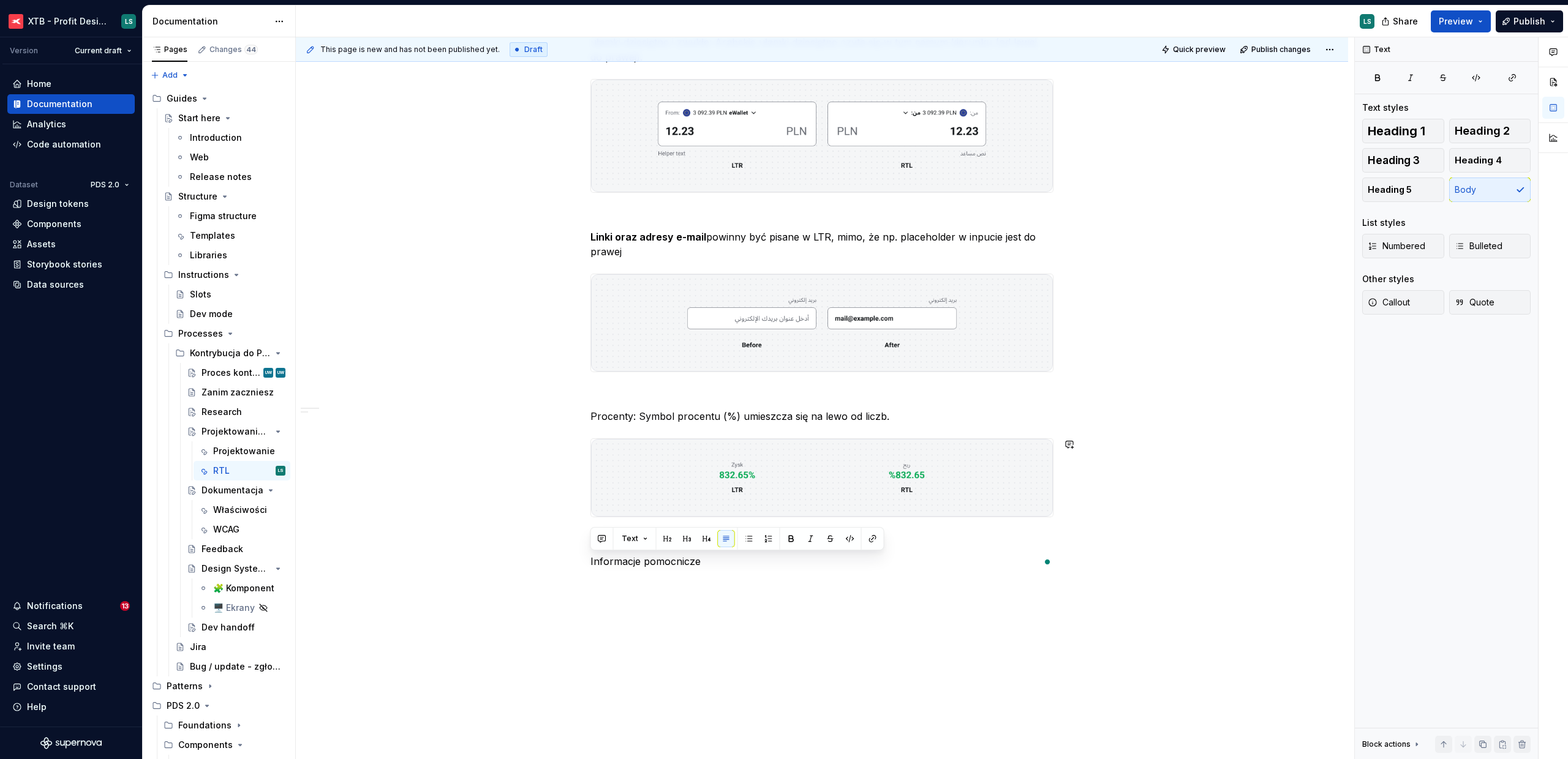
click at [607, 549] on div "Text" at bounding box center [737, 539] width 294 height 23
click at [616, 562] on p "Informacje pomocnicze" at bounding box center [822, 562] width 463 height 15
click at [1477, 164] on span "Heading 4" at bounding box center [1478, 160] width 47 height 12
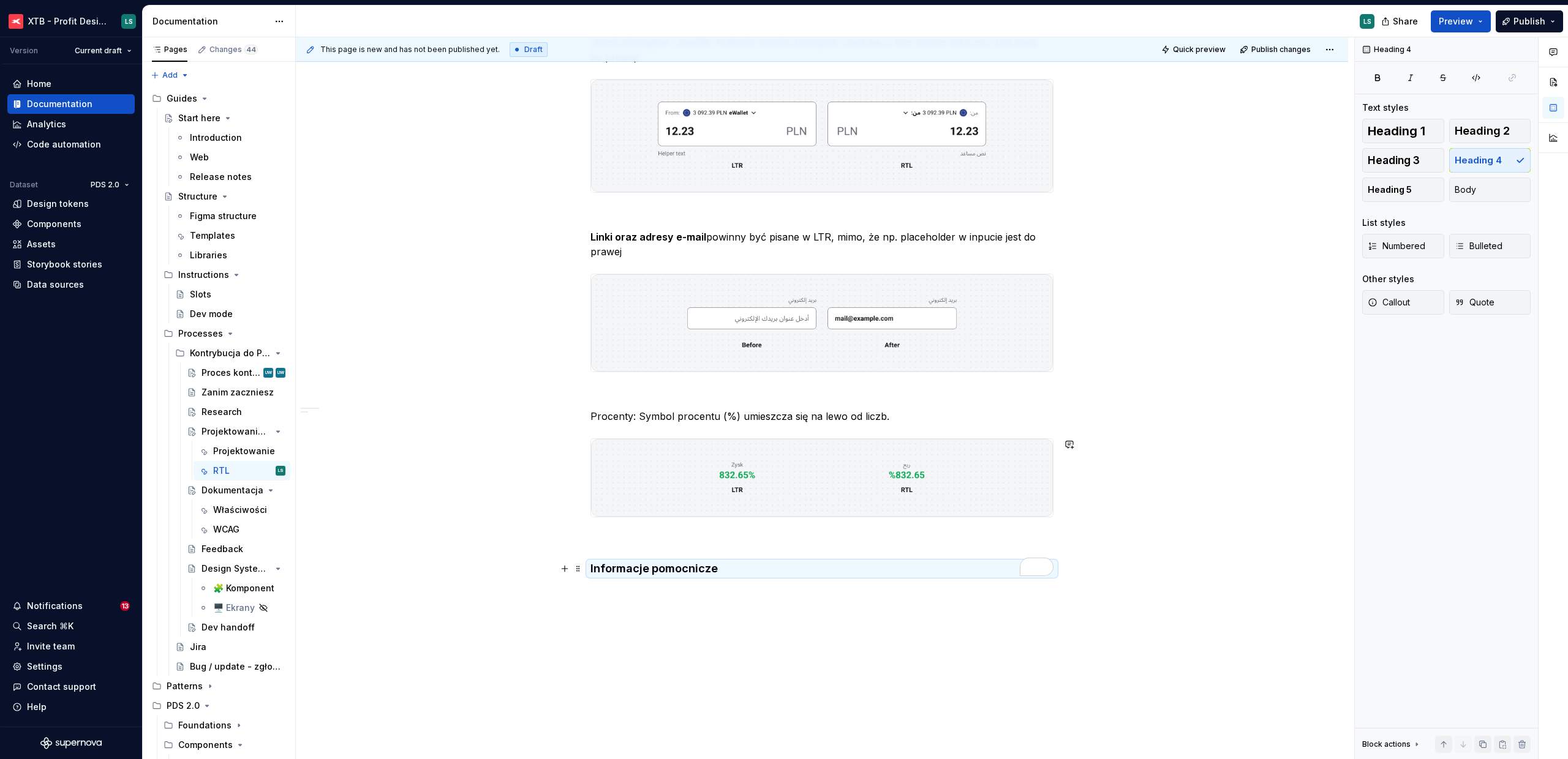
click at [756, 568] on h4 "Informacje pomocnicze" at bounding box center [822, 569] width 463 height 15
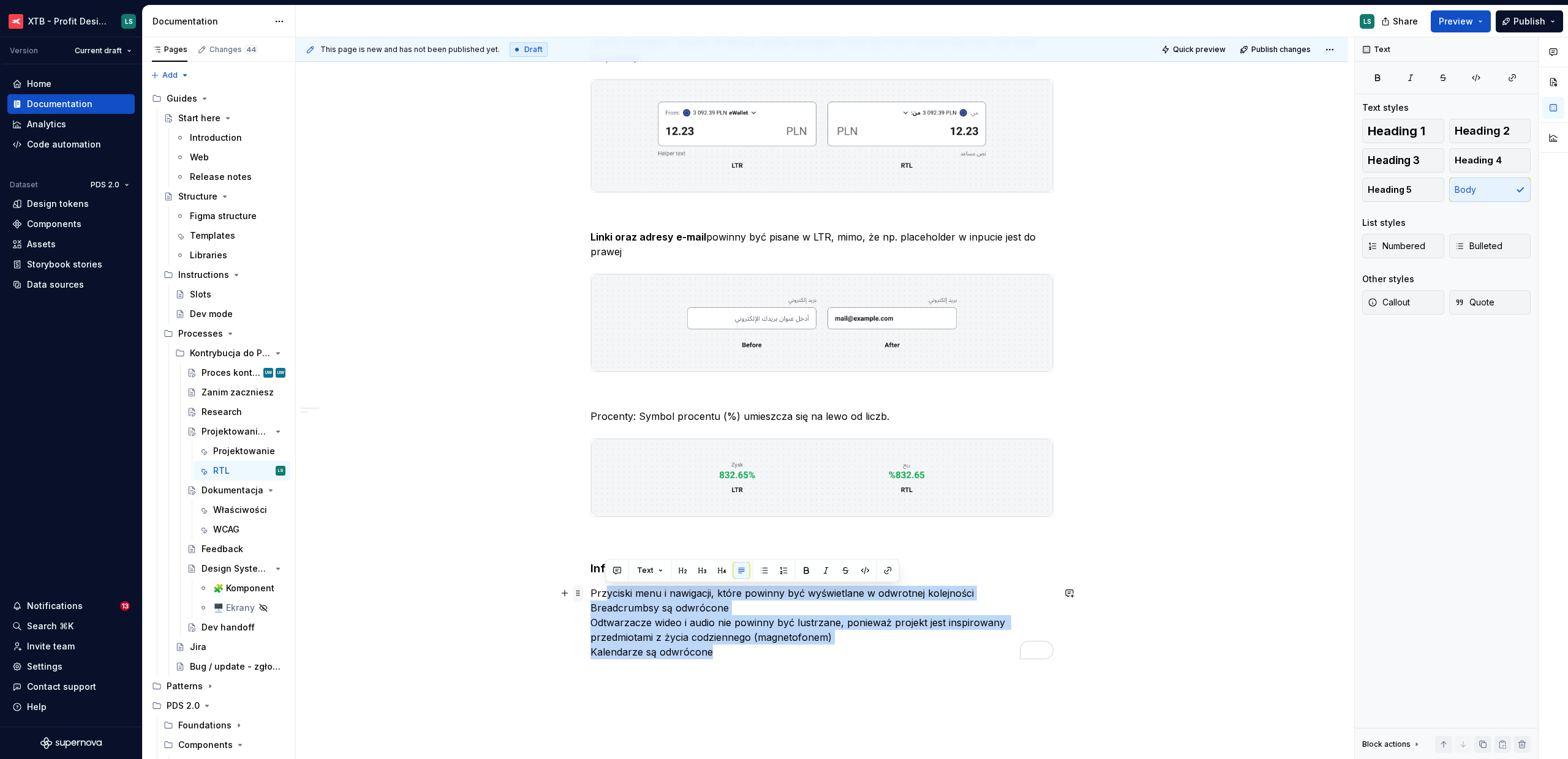
drag, startPoint x: 704, startPoint y: 652, endPoint x: 577, endPoint y: 592, distance: 140.5
click at [591, 592] on div "Budowa komponentu Komponent przygotowywany pod RTL należy stworzyć jako oddziel…" at bounding box center [822, 121] width 463 height 1107
click at [625, 600] on p "Przyciski menu i nawigacji, które powinny być wyświetlane w odwrotnej kolejnośc…" at bounding box center [822, 622] width 463 height 73
click at [750, 569] on button "button" at bounding box center [749, 570] width 17 height 17
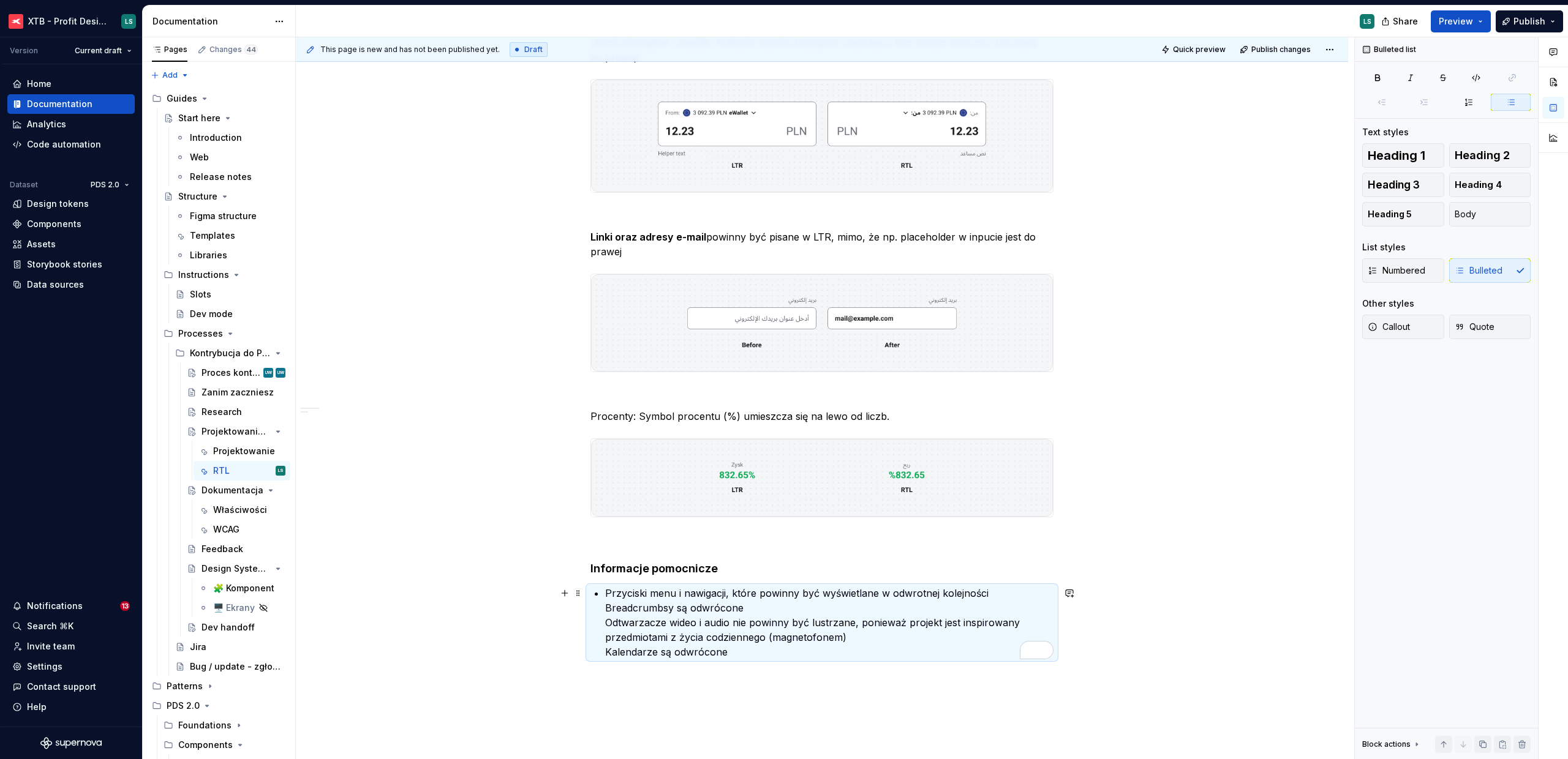
click at [604, 609] on div "Budowa komponentu Komponent przygotowywany pod RTL należy stworzyć jako oddziel…" at bounding box center [822, 113] width 463 height 1092
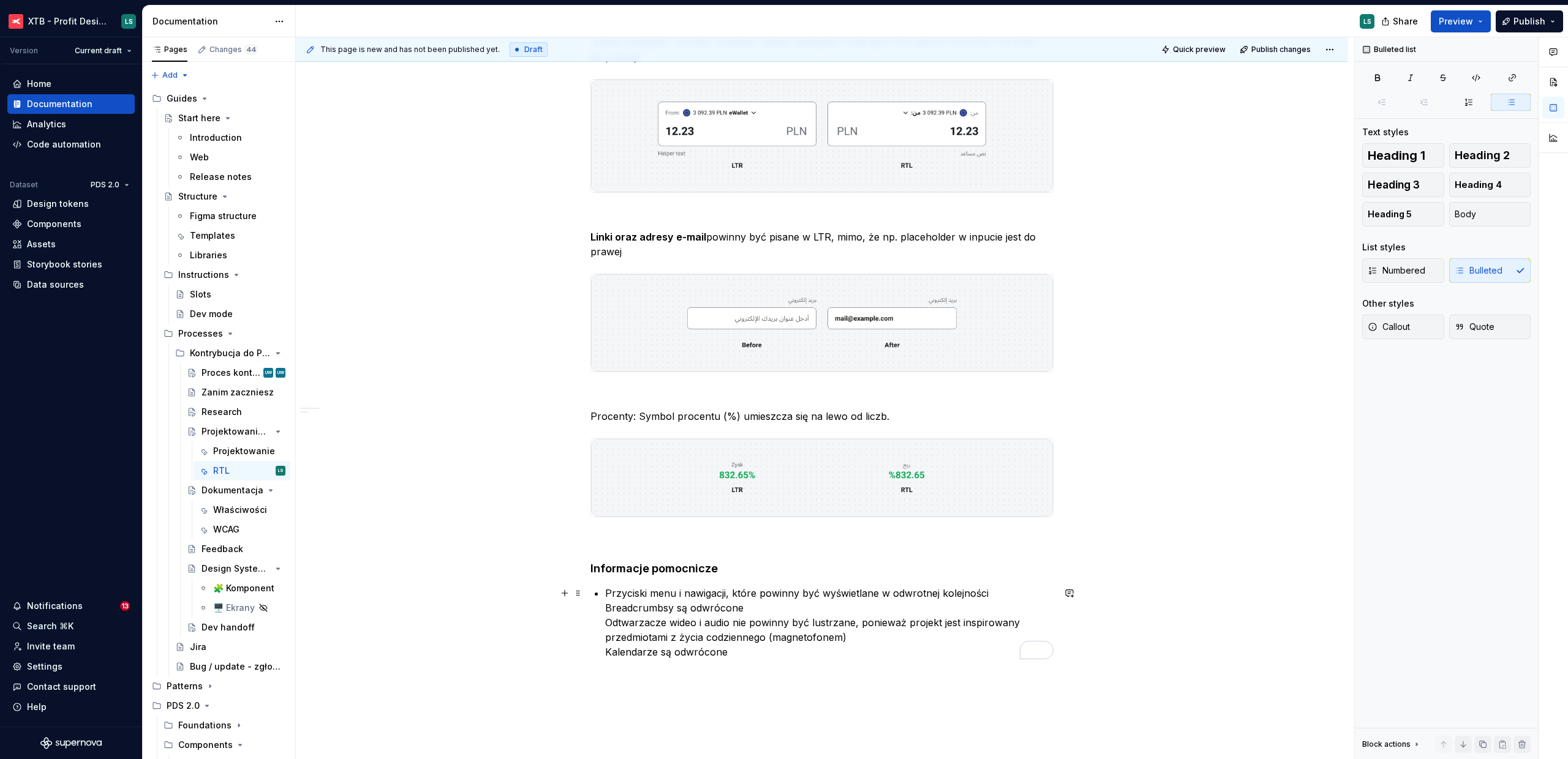
click at [607, 607] on p "Przyciski menu i nawigacji, które powinny być wyświetlane w odwrotnej kolejnośc…" at bounding box center [828, 622] width 448 height 73
click at [603, 627] on div "Budowa komponentu Komponent przygotowywany pod RTL należy stworzyć jako oddziel…" at bounding box center [822, 116] width 463 height 1097
click at [605, 659] on p "Odtwarzacze wideo i audio nie powinny być lustrzane, ponieważ projekt jest insp…" at bounding box center [828, 647] width 448 height 44
click at [833, 681] on div "Budowa komponentu Komponent przygotowywany pod RTL należy stworzyć jako oddziel…" at bounding box center [822, 128] width 463 height 1122
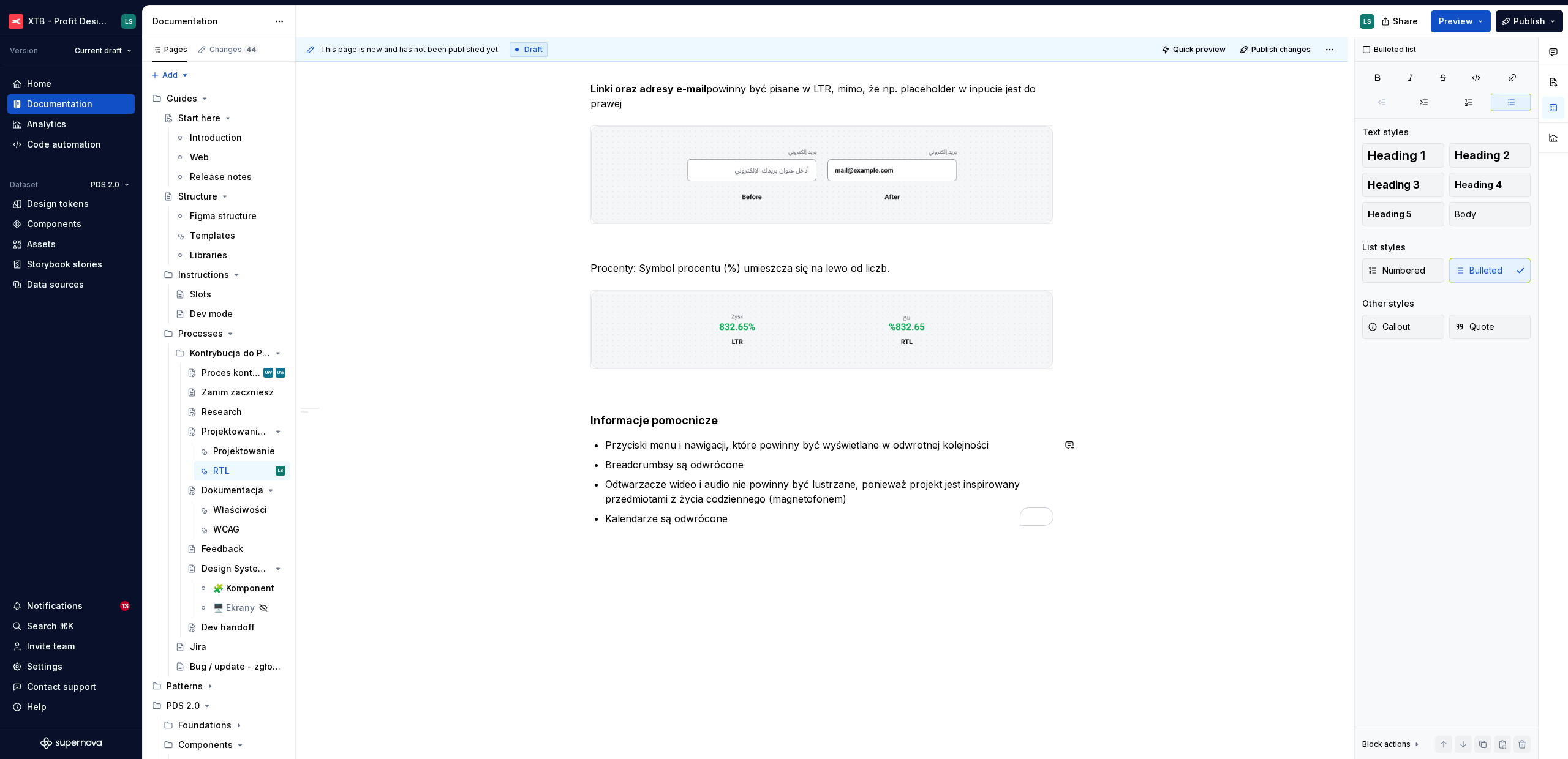
scroll to position [831, 0]
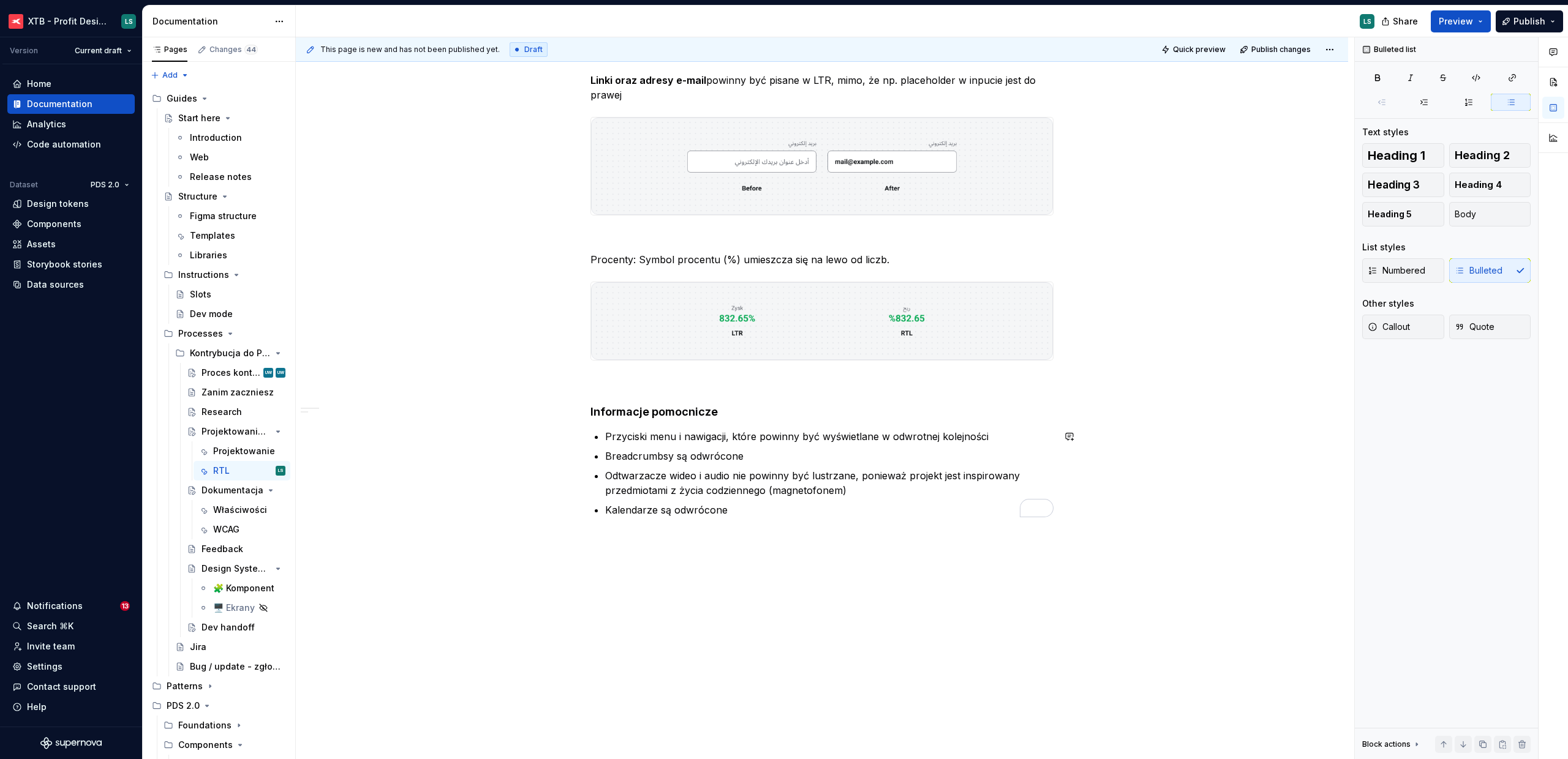
click at [631, 599] on div "This page is new and has not been published yet. Draft Quick preview Publish ch…" at bounding box center [825, 398] width 1058 height 722
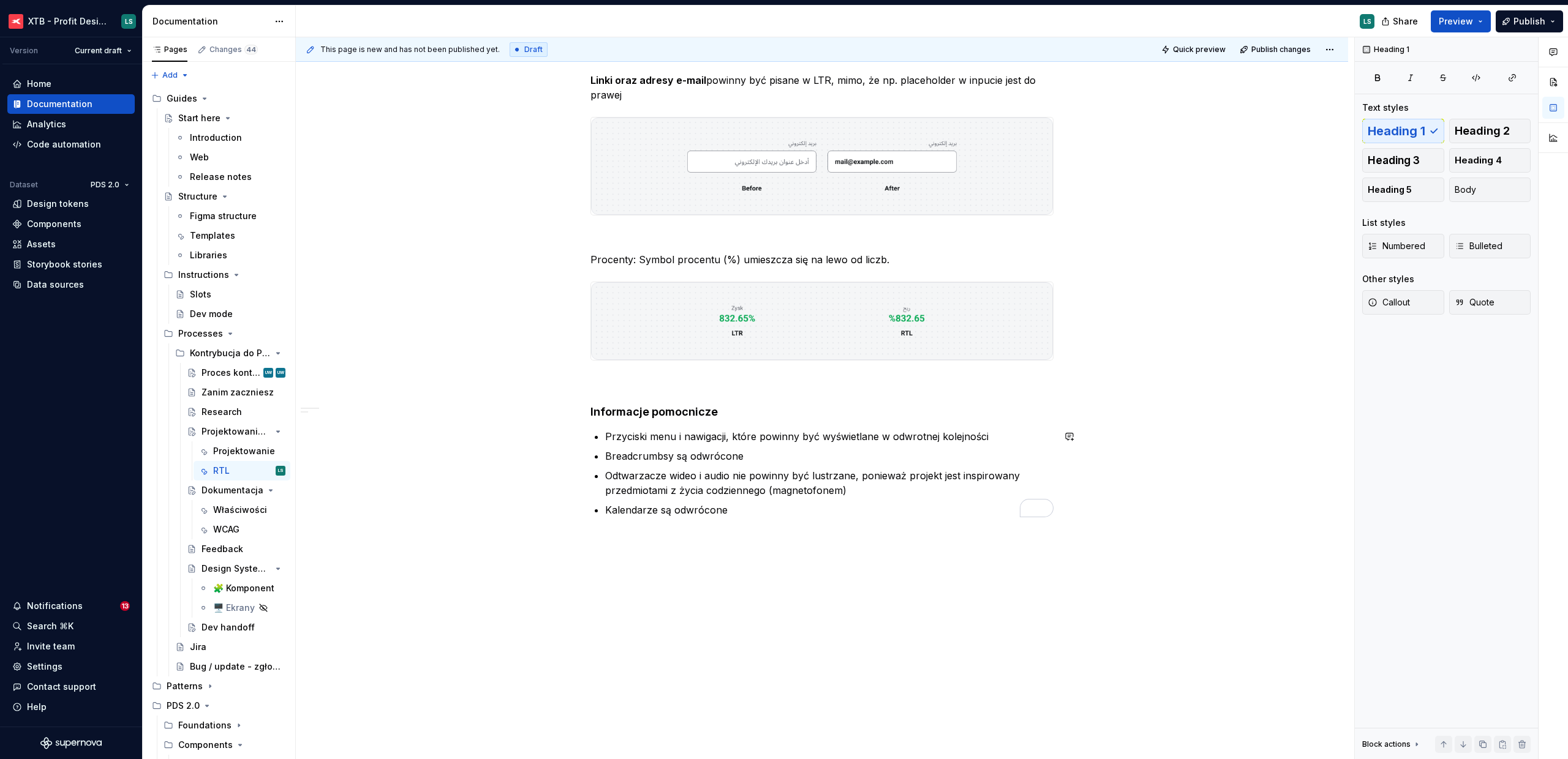
click at [622, 562] on div "Budowa komponentu Komponent przygotowywany pod RTL należy stworzyć jako oddziel…" at bounding box center [822, 70] width 1052 height 1378
click at [1384, 305] on span "Callout" at bounding box center [1388, 302] width 42 height 12
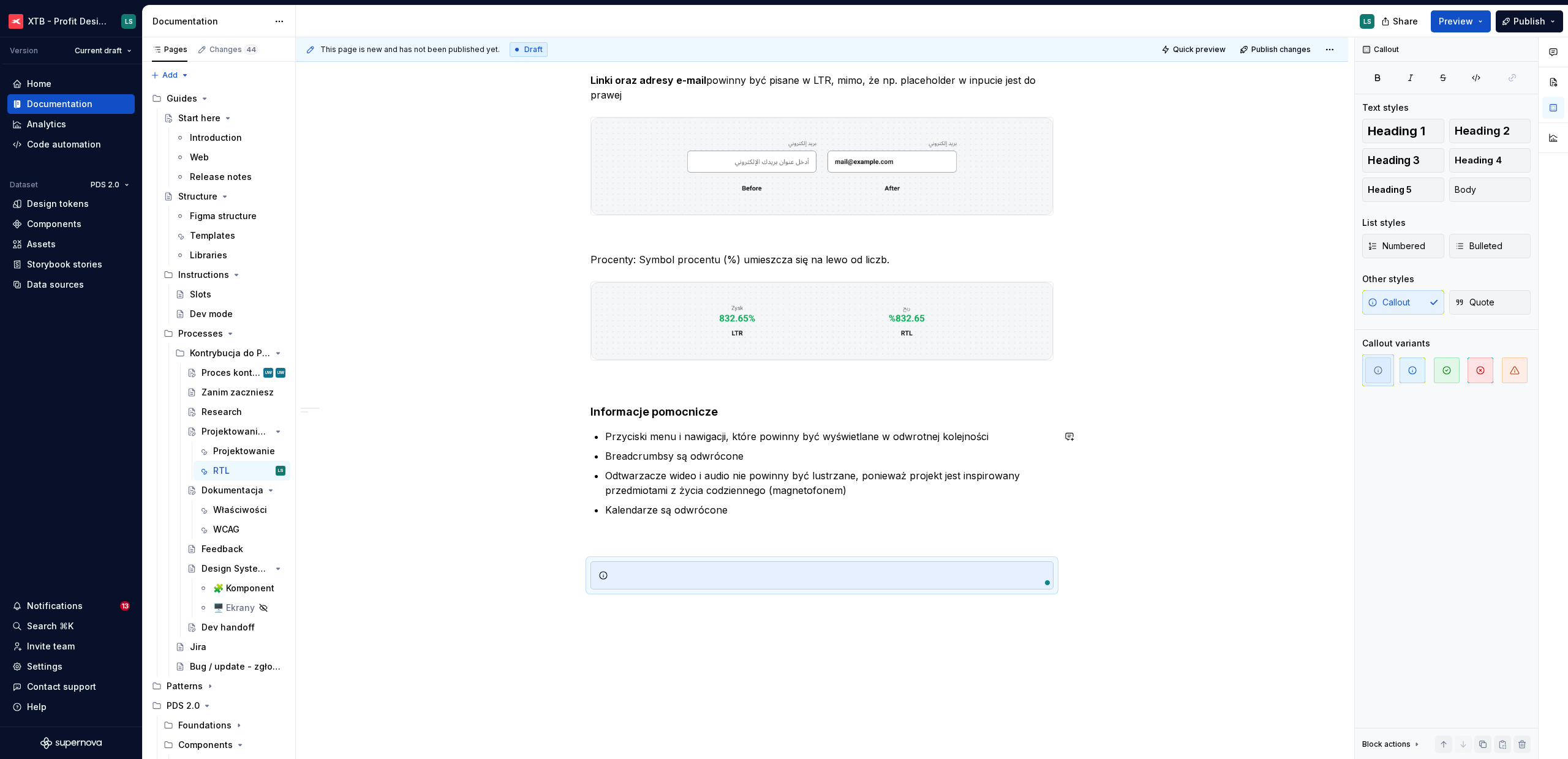
click at [652, 584] on div "To enrich screen reader interactions, please activate Accessibility in Grammarl…" at bounding box center [822, 576] width 463 height 28
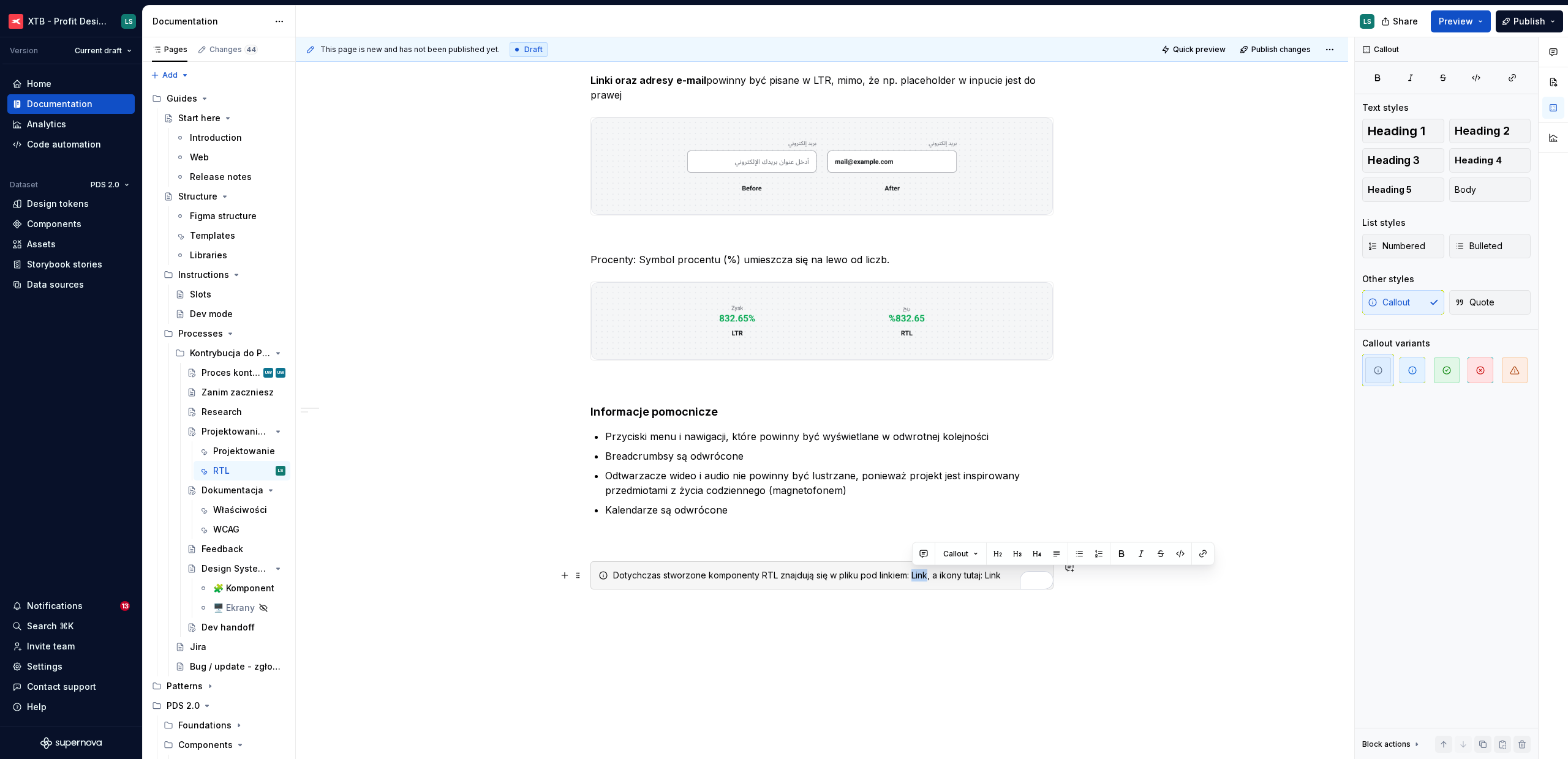
drag, startPoint x: 926, startPoint y: 574, endPoint x: 912, endPoint y: 575, distance: 14.0
click at [912, 575] on div "Dotychczas stworzone komponenty RTL znajdują się w pliku pod linkiem: Link, a i…" at bounding box center [829, 575] width 433 height 12
drag, startPoint x: 986, startPoint y: 576, endPoint x: 1017, endPoint y: 576, distance: 31.0
click at [1017, 576] on div "Dotychczas stworzone komponenty RTL znajdują się w pliku pod linkiem: Link , a …" at bounding box center [829, 575] width 433 height 12
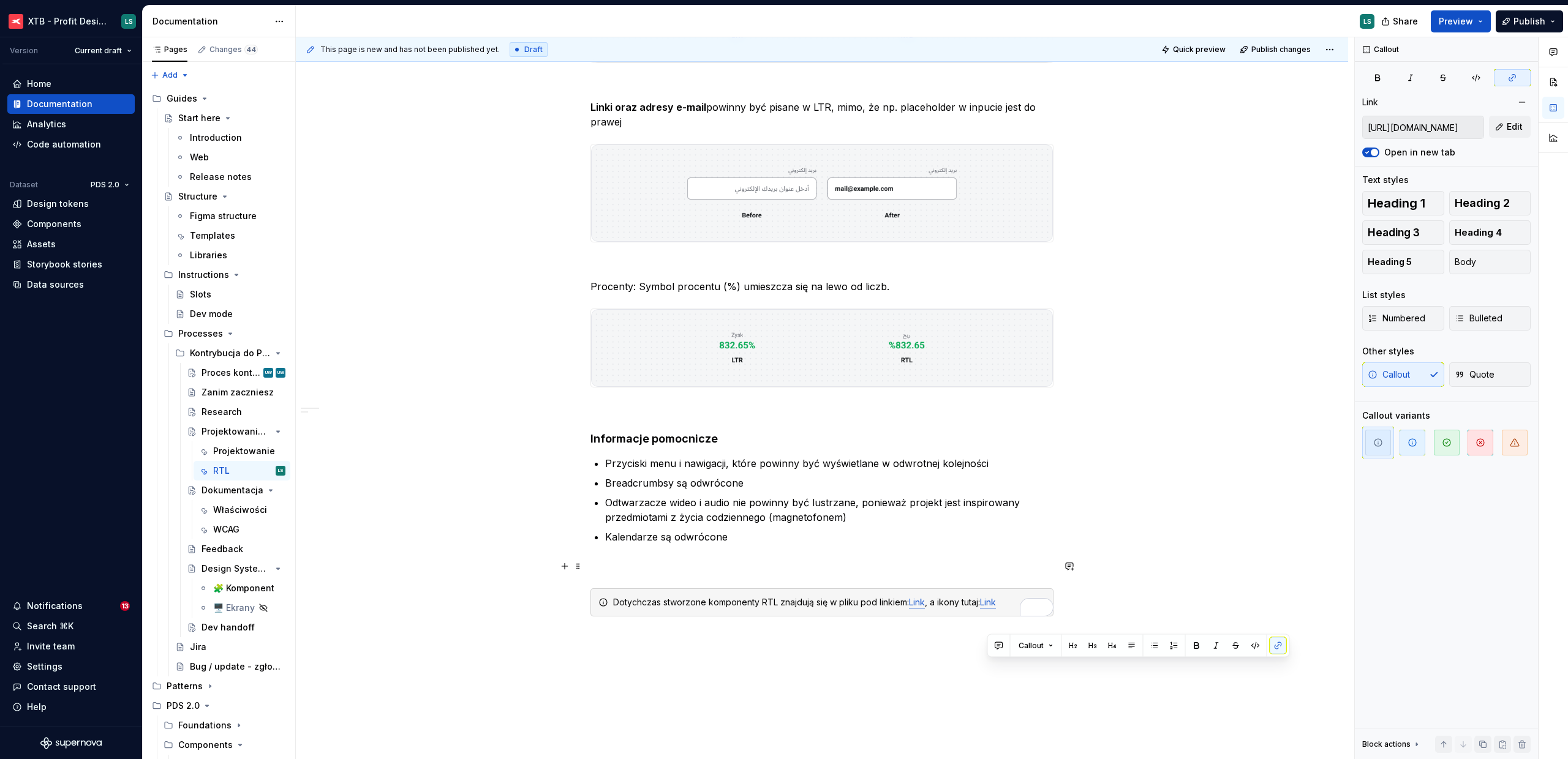
scroll to position [737, 0]
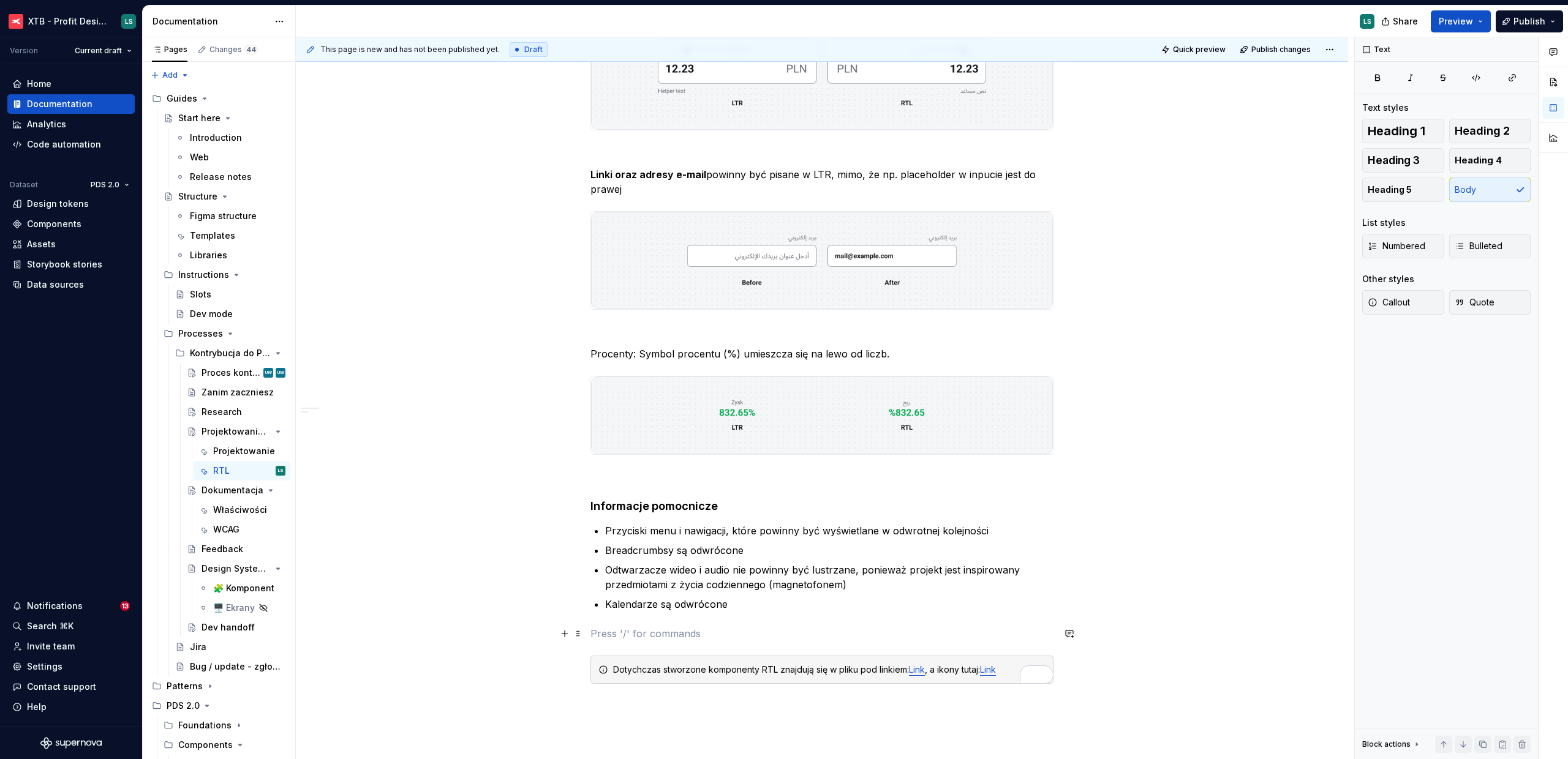
click at [722, 627] on p "To enrich screen reader interactions, please activate Accessibility in Grammarl…" at bounding box center [822, 633] width 463 height 15
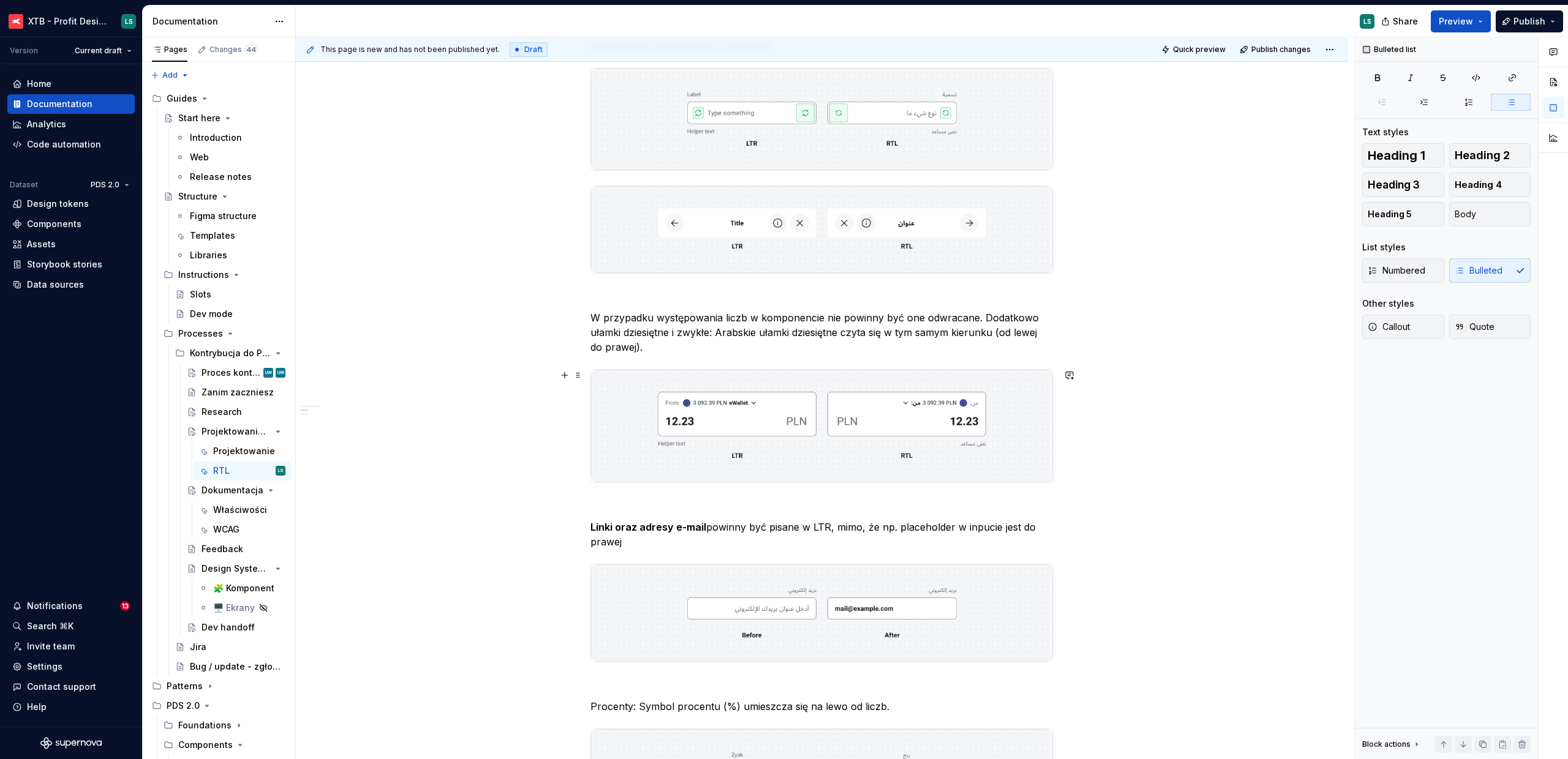
scroll to position [0, 0]
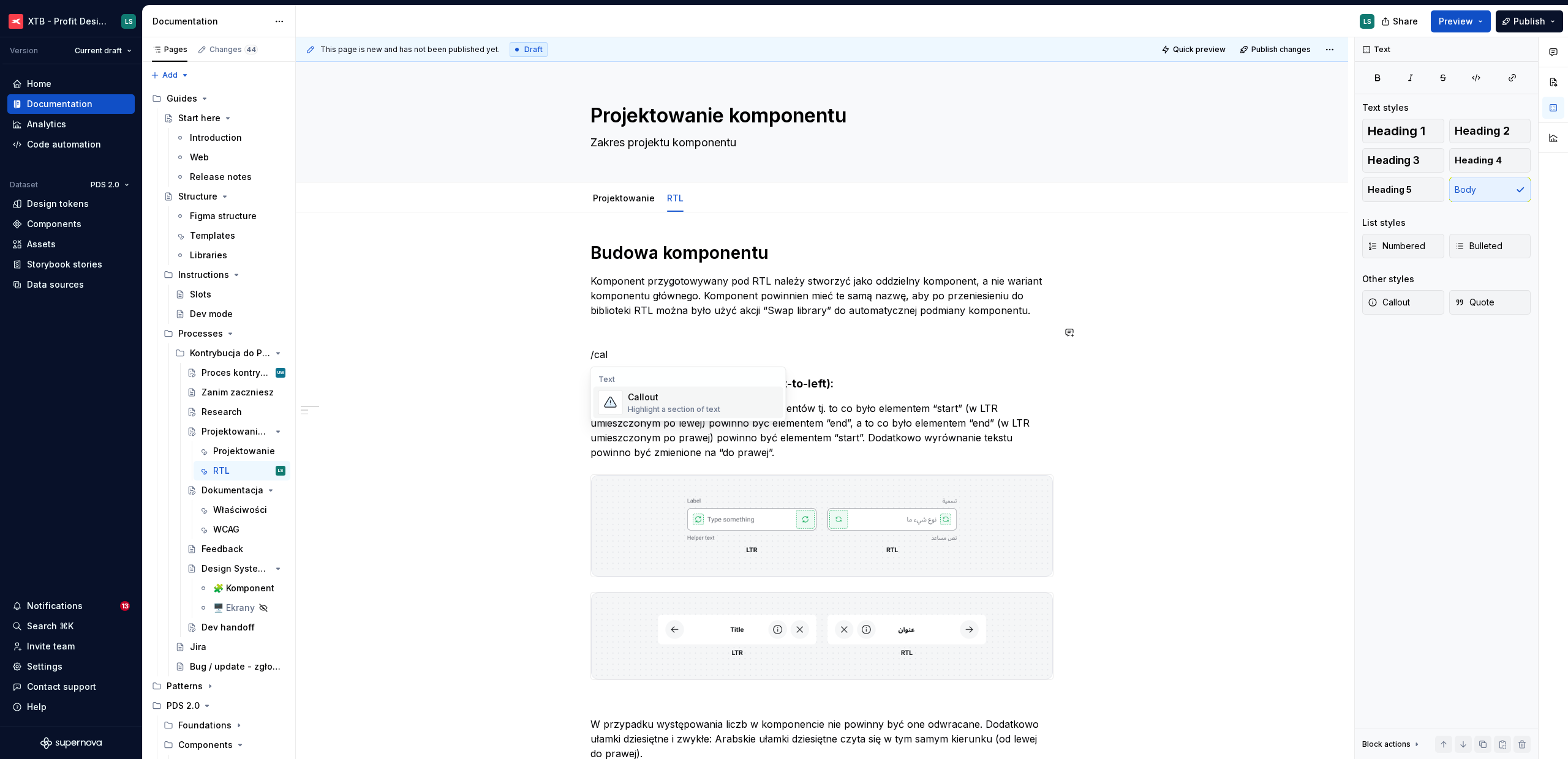
click at [660, 400] on div "Callout" at bounding box center [674, 397] width 92 height 12
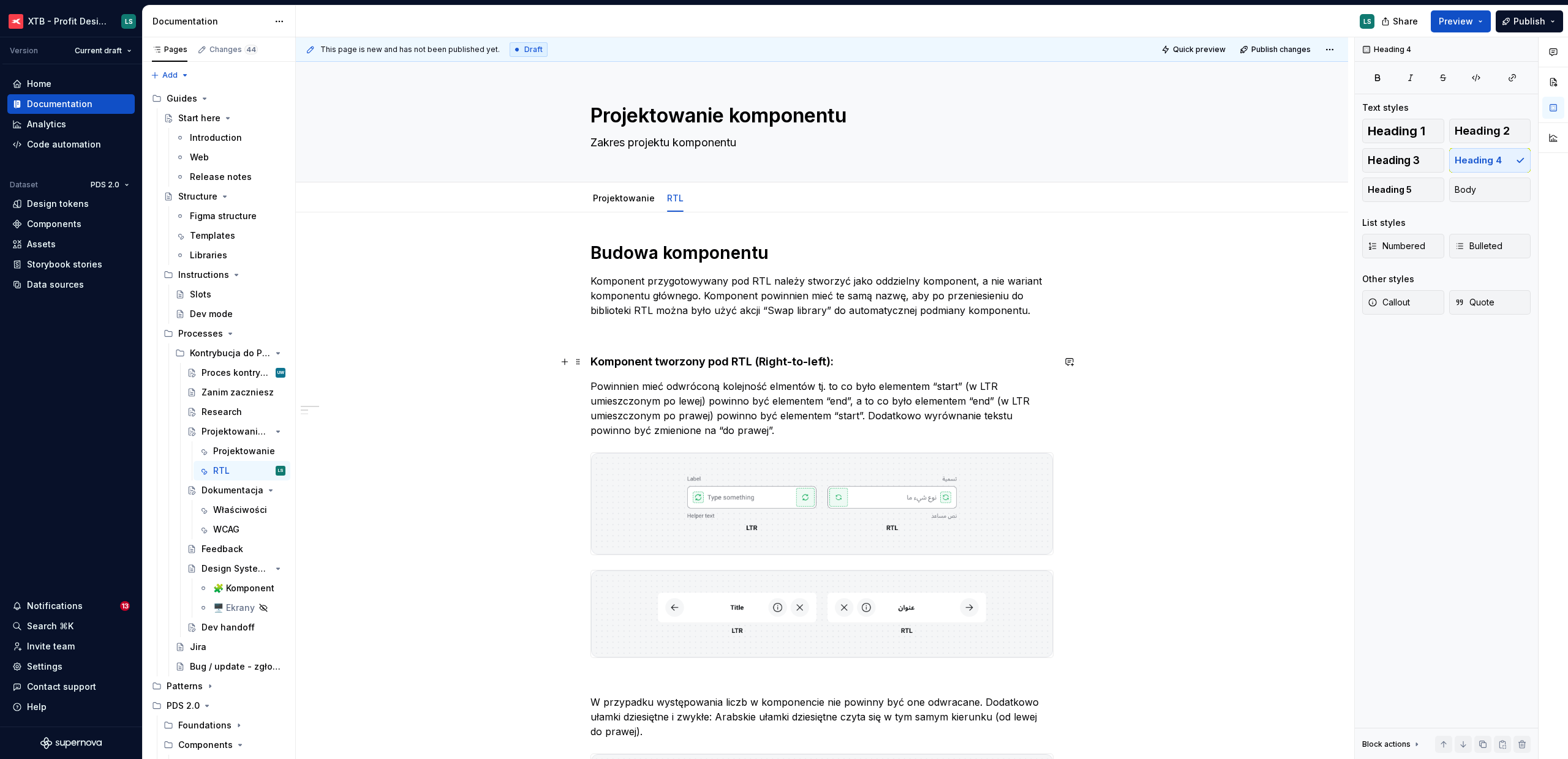
click at [754, 333] on p "To enrich screen reader interactions, please activate Accessibility in Grammarl…" at bounding box center [822, 332] width 463 height 15
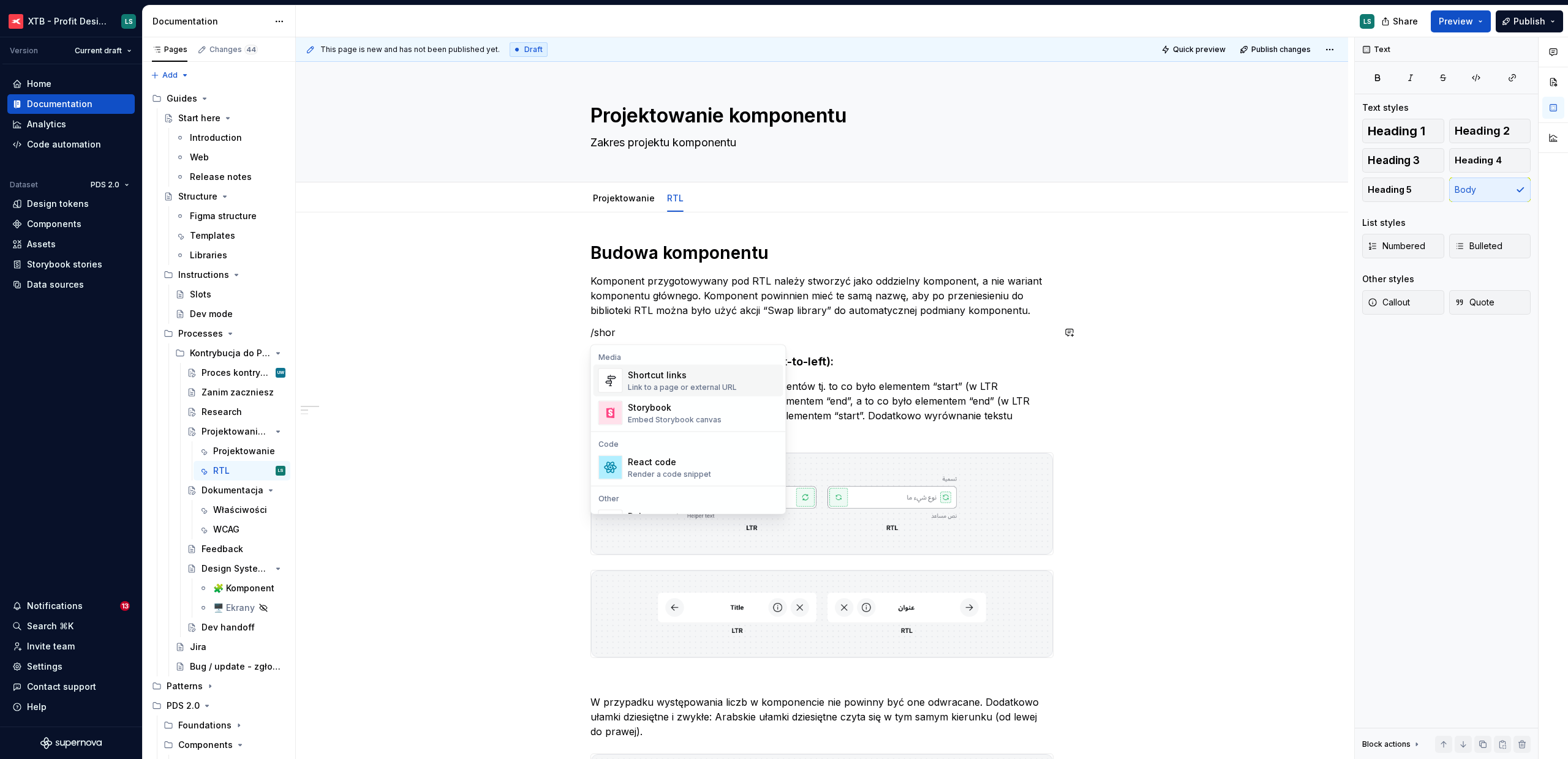
click at [706, 388] on div "Link to a page or external URL" at bounding box center [682, 387] width 109 height 10
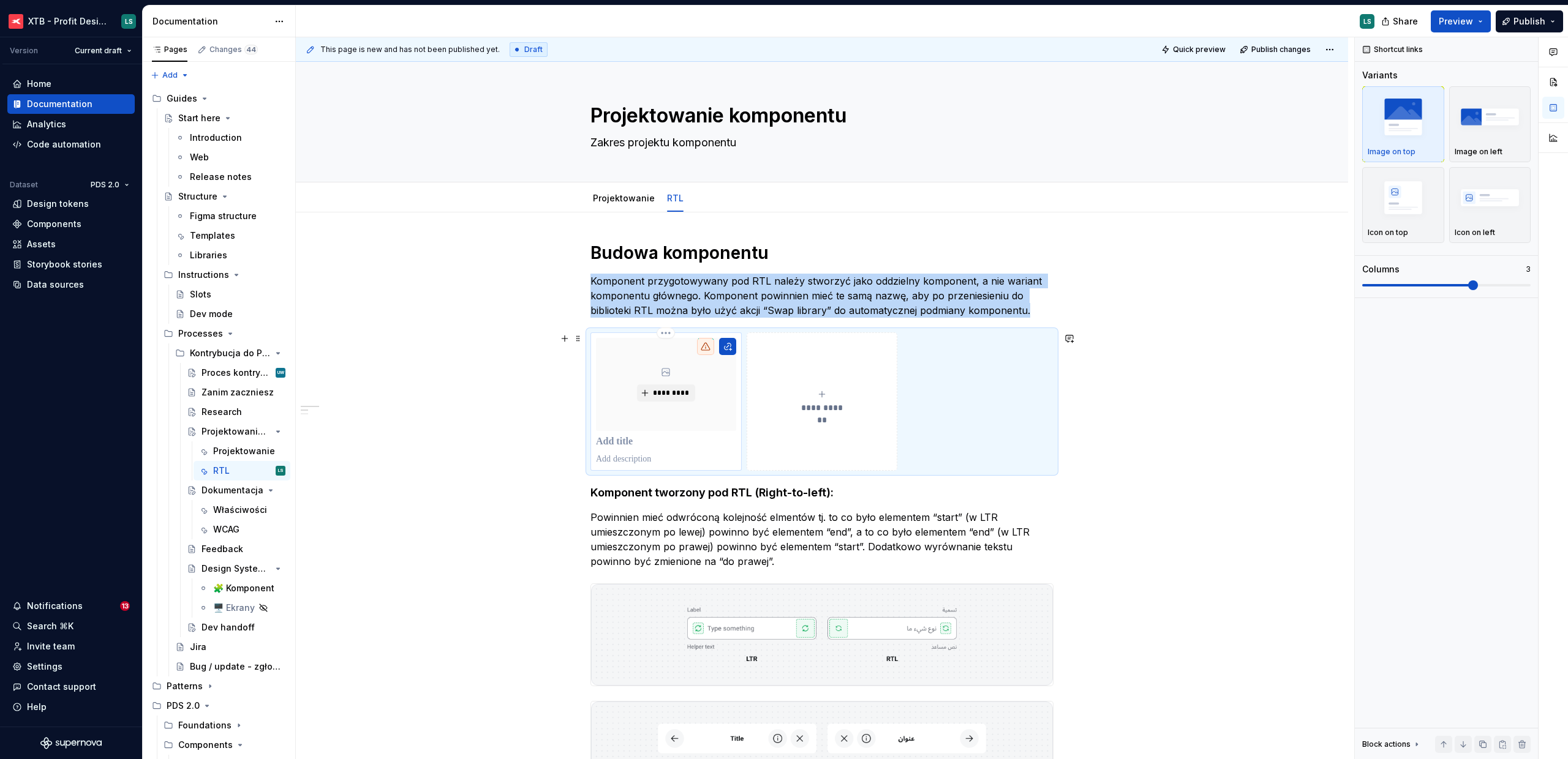
click at [667, 434] on div "*********" at bounding box center [666, 401] width 140 height 127
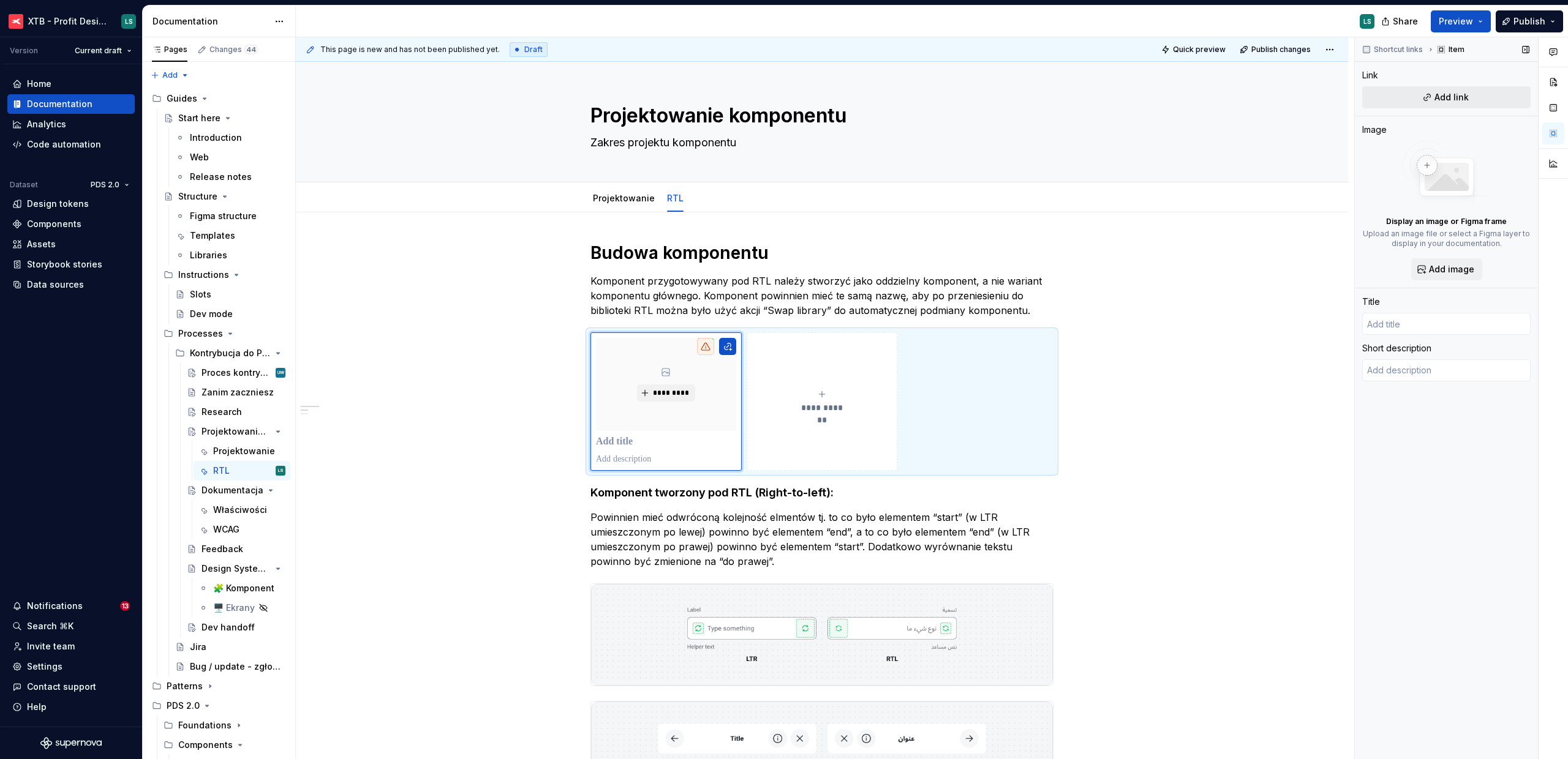
click at [1439, 95] on span "Add link" at bounding box center [1451, 97] width 35 height 12
type textarea "*"
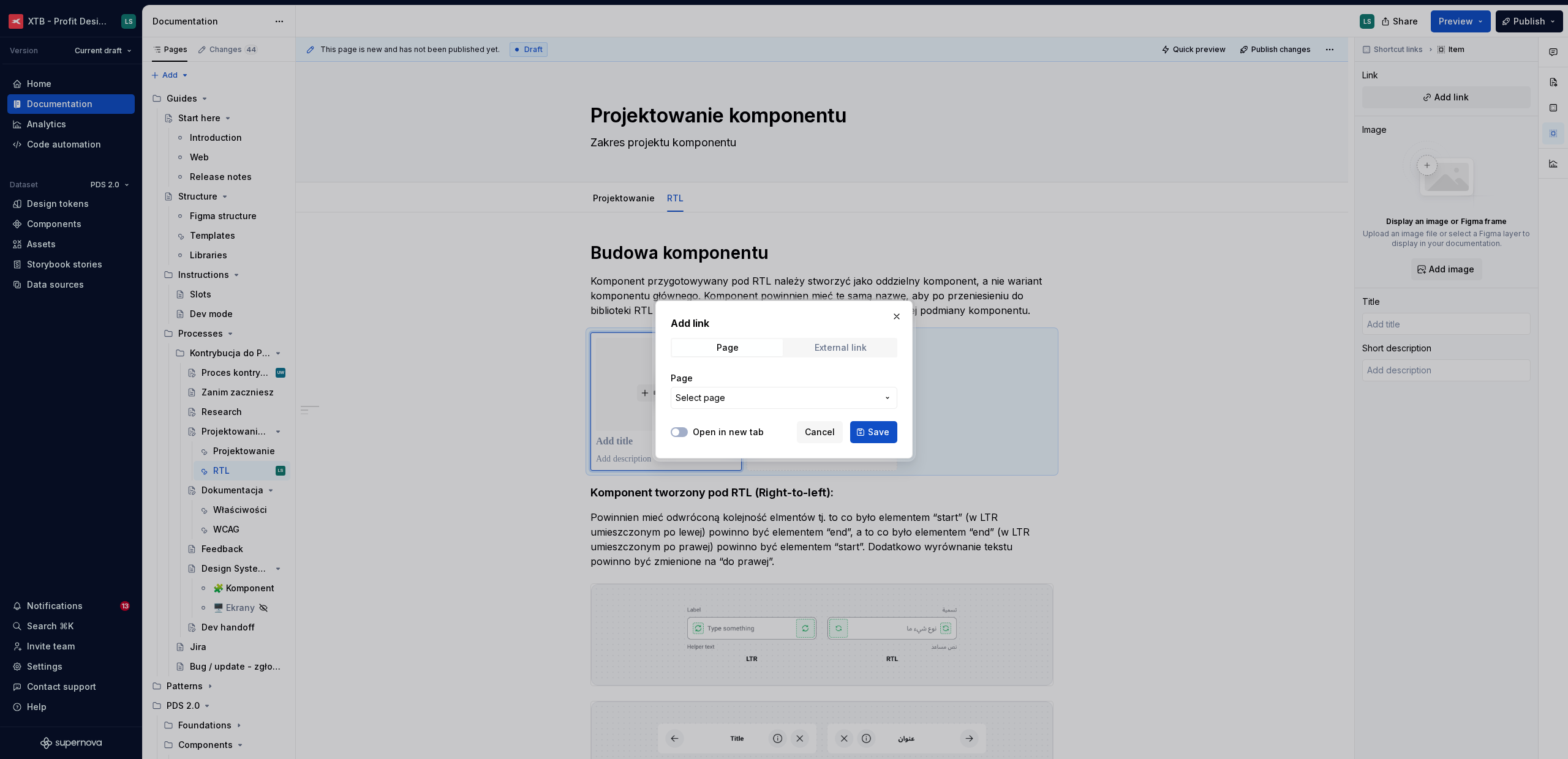
click at [828, 351] on div "External link" at bounding box center [840, 348] width 52 height 10
click at [762, 389] on input "URL" at bounding box center [783, 397] width 226 height 22
paste input "[URL][DOMAIN_NAME]"
type input "[URL][DOMAIN_NAME]"
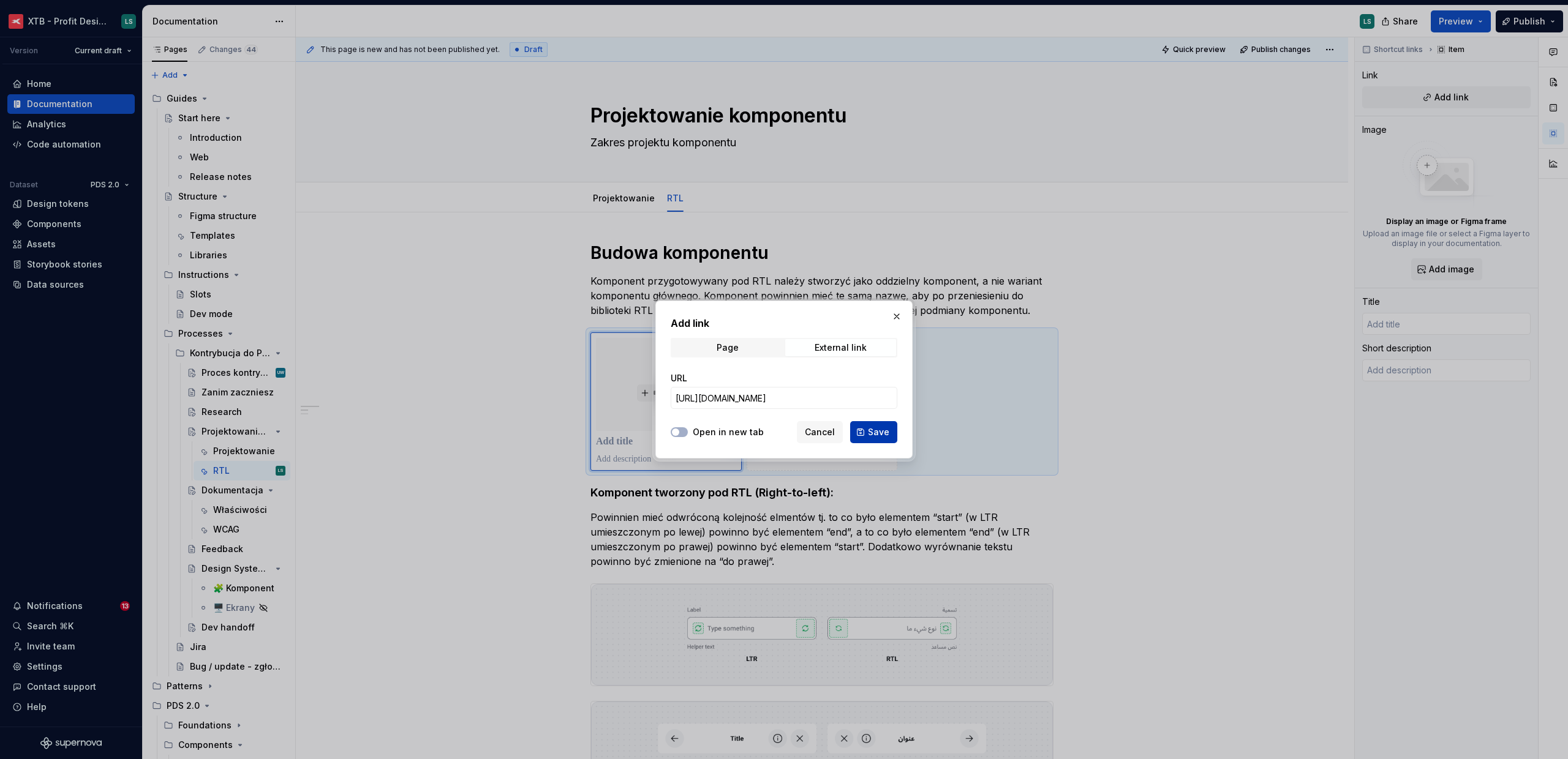
scroll to position [0, 0]
drag, startPoint x: 880, startPoint y: 437, endPoint x: 706, endPoint y: 432, distance: 174.1
click at [706, 432] on div "Open in new tab Cancel Save" at bounding box center [783, 429] width 226 height 27
click at [686, 432] on button "Open in new tab" at bounding box center [679, 433] width 17 height 10
click at [880, 433] on span "Save" at bounding box center [879, 432] width 21 height 12
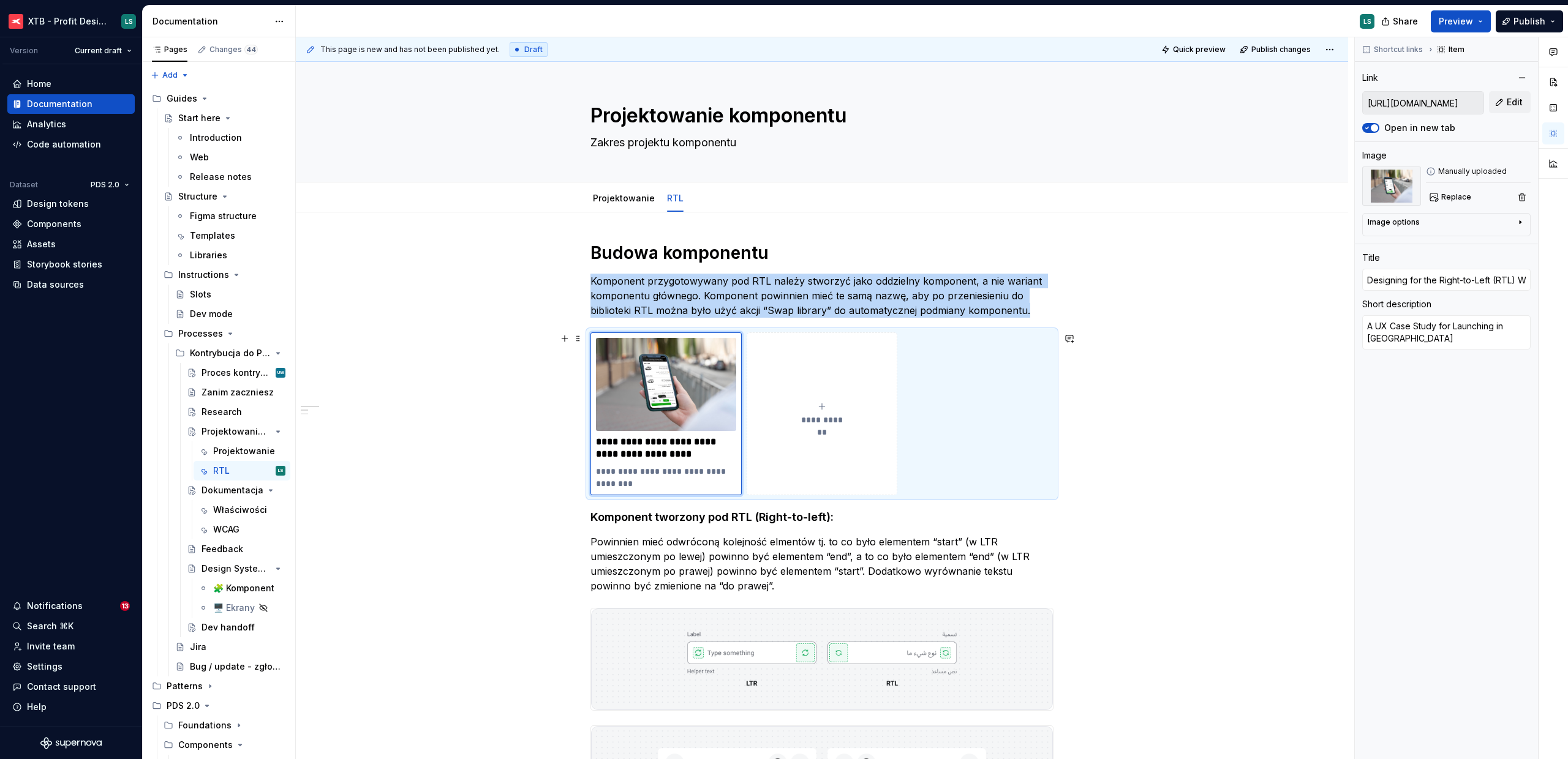
click at [825, 437] on button "**********" at bounding box center [822, 414] width 151 height 163
type textarea "*"
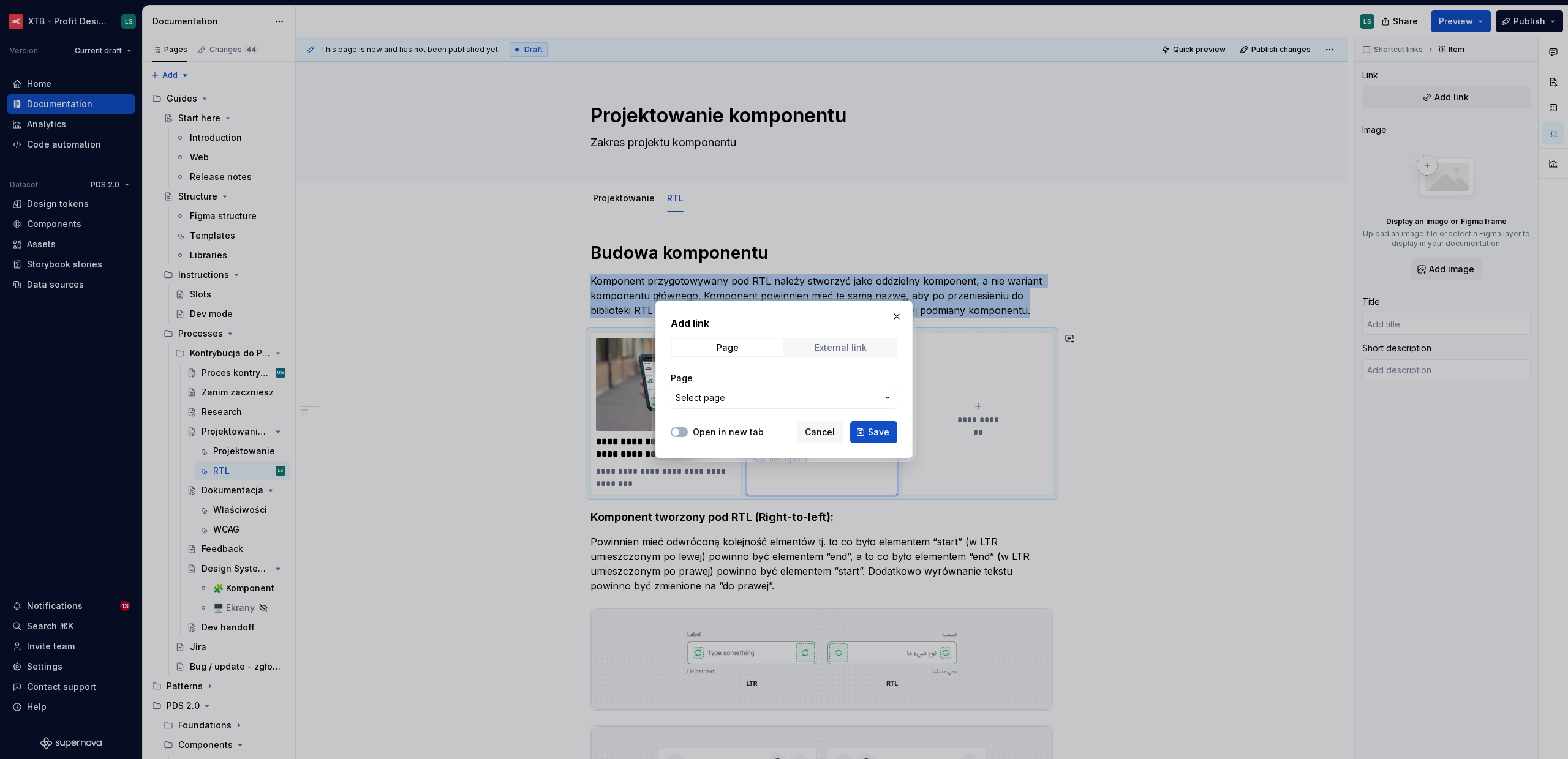
click at [827, 354] on span "External link" at bounding box center [840, 347] width 111 height 17
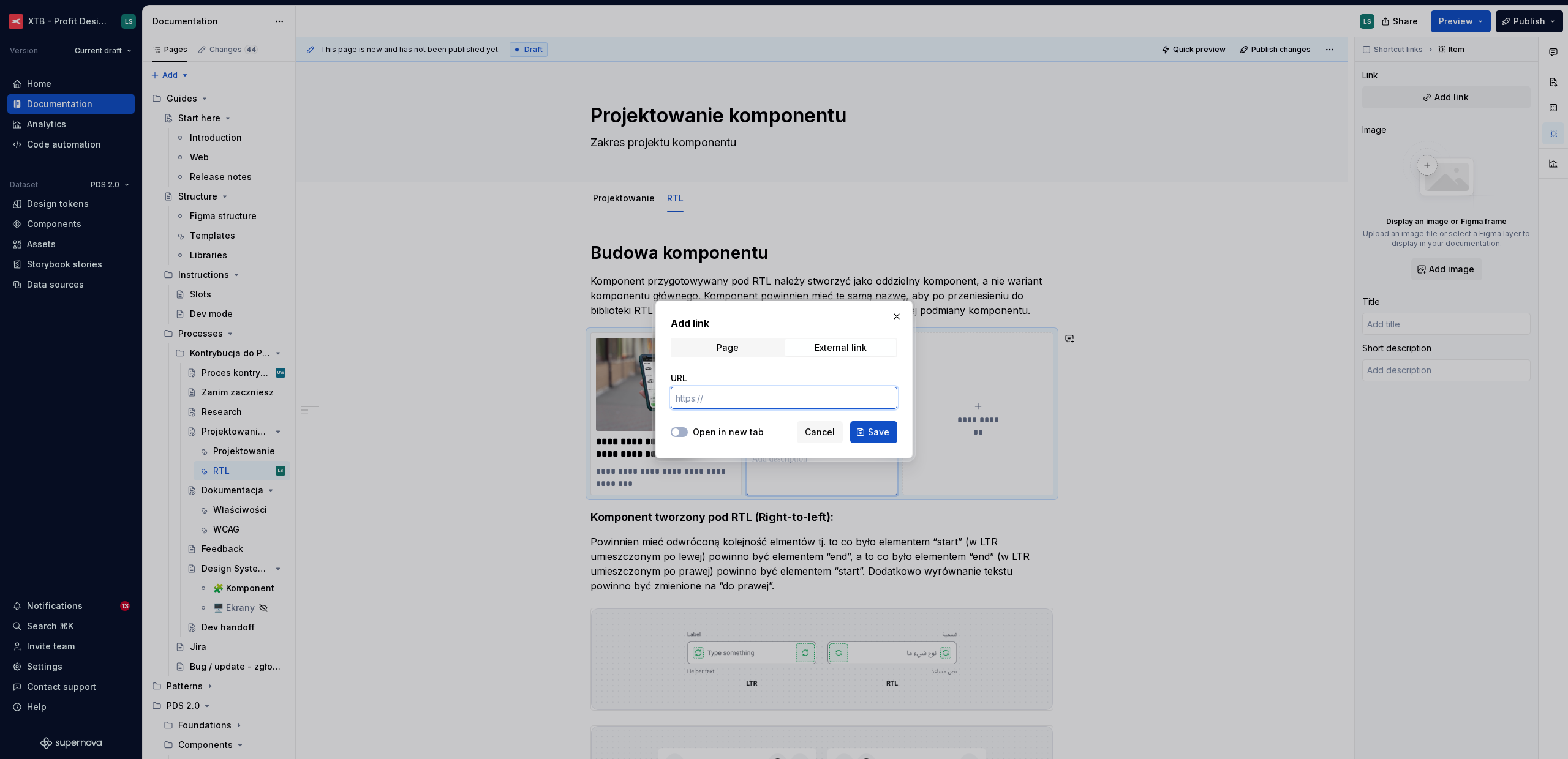
click at [757, 404] on input "URL" at bounding box center [783, 397] width 226 height 22
paste input "[URL][DOMAIN_NAME]"
type input "[URL][DOMAIN_NAME]"
click at [675, 432] on span "button" at bounding box center [675, 432] width 7 height 7
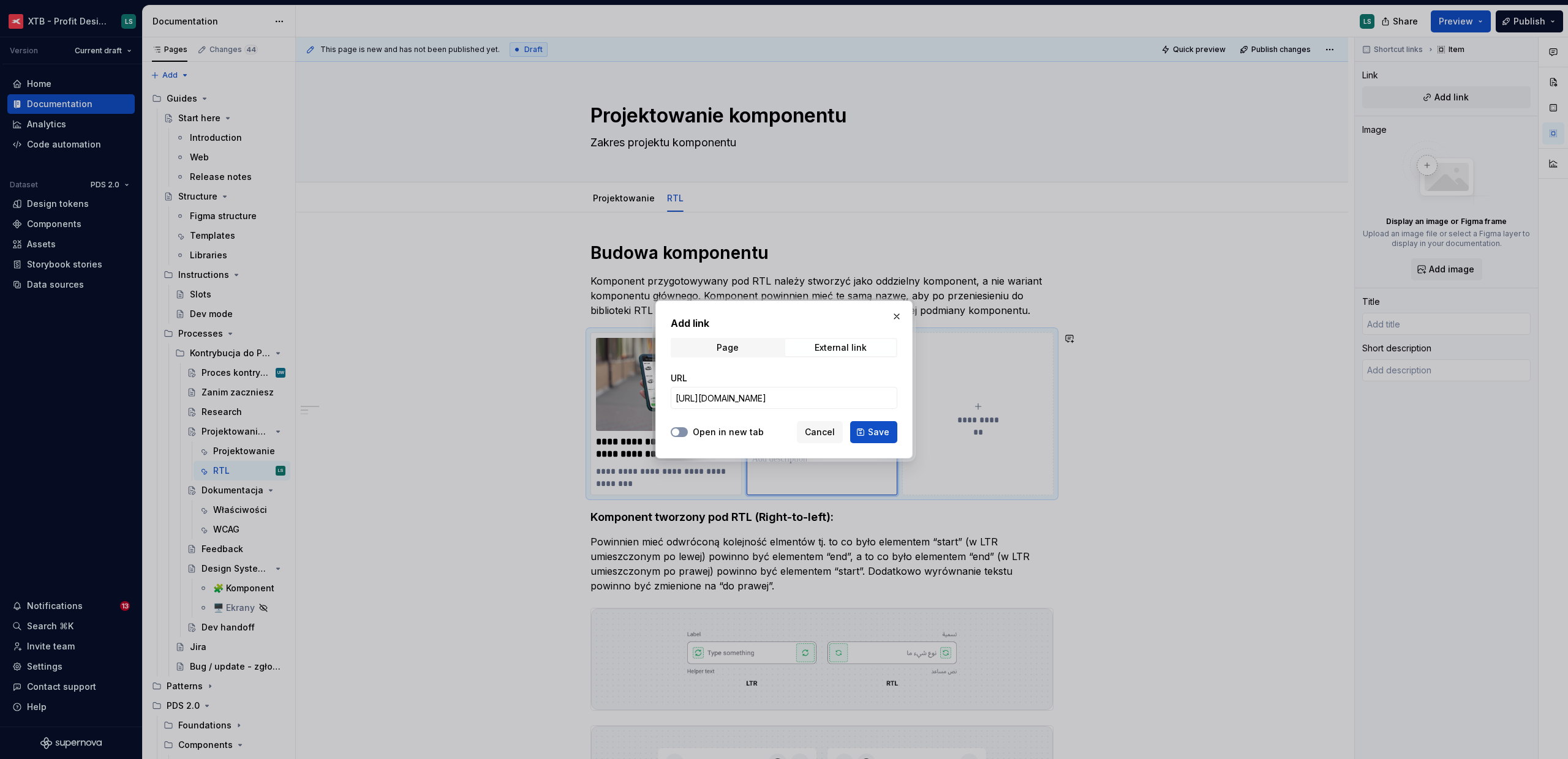
scroll to position [0, 0]
click at [873, 434] on span "Save" at bounding box center [879, 432] width 21 height 12
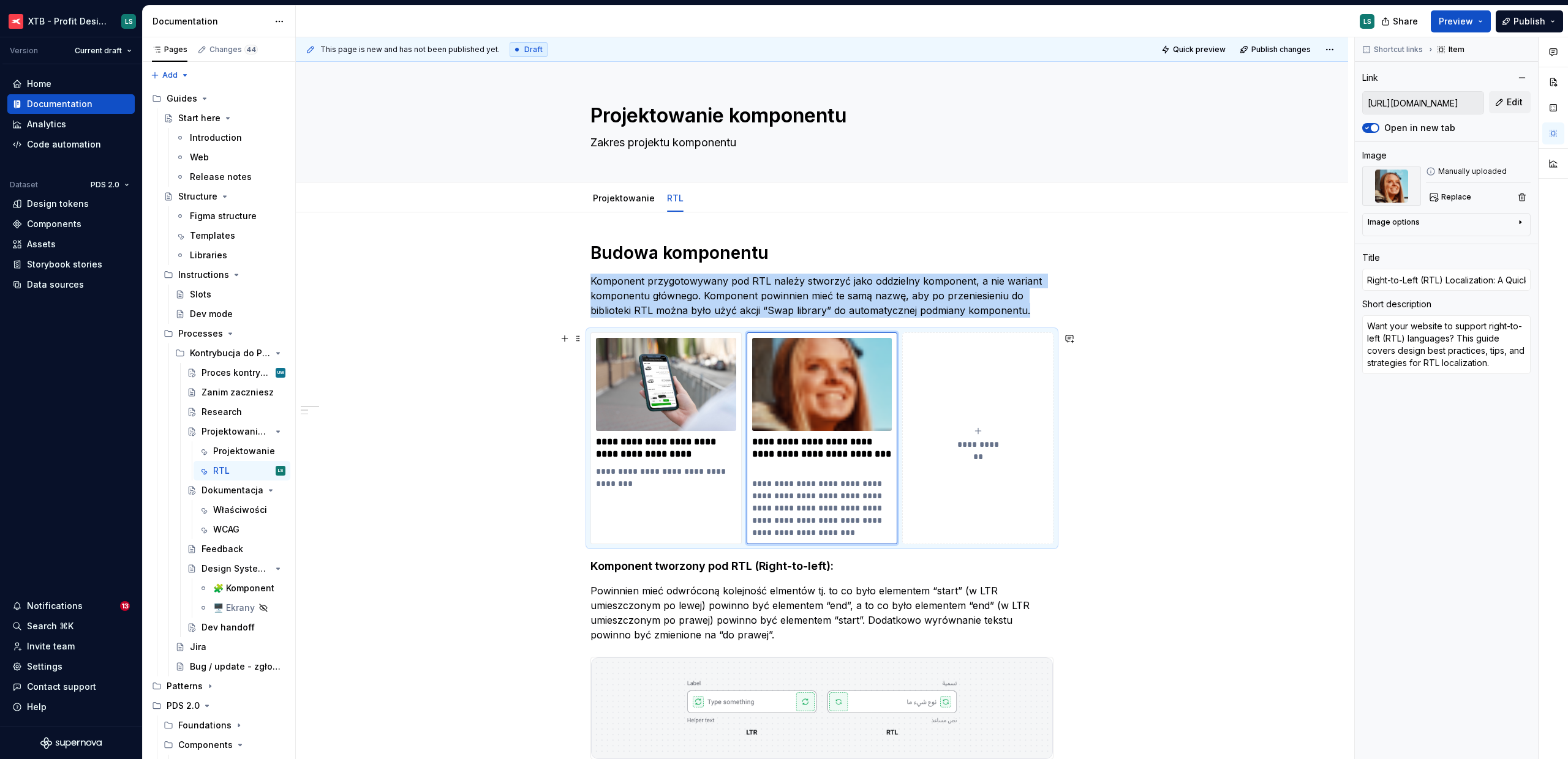
click at [936, 437] on div "**********" at bounding box center [977, 438] width 140 height 25
type textarea "*"
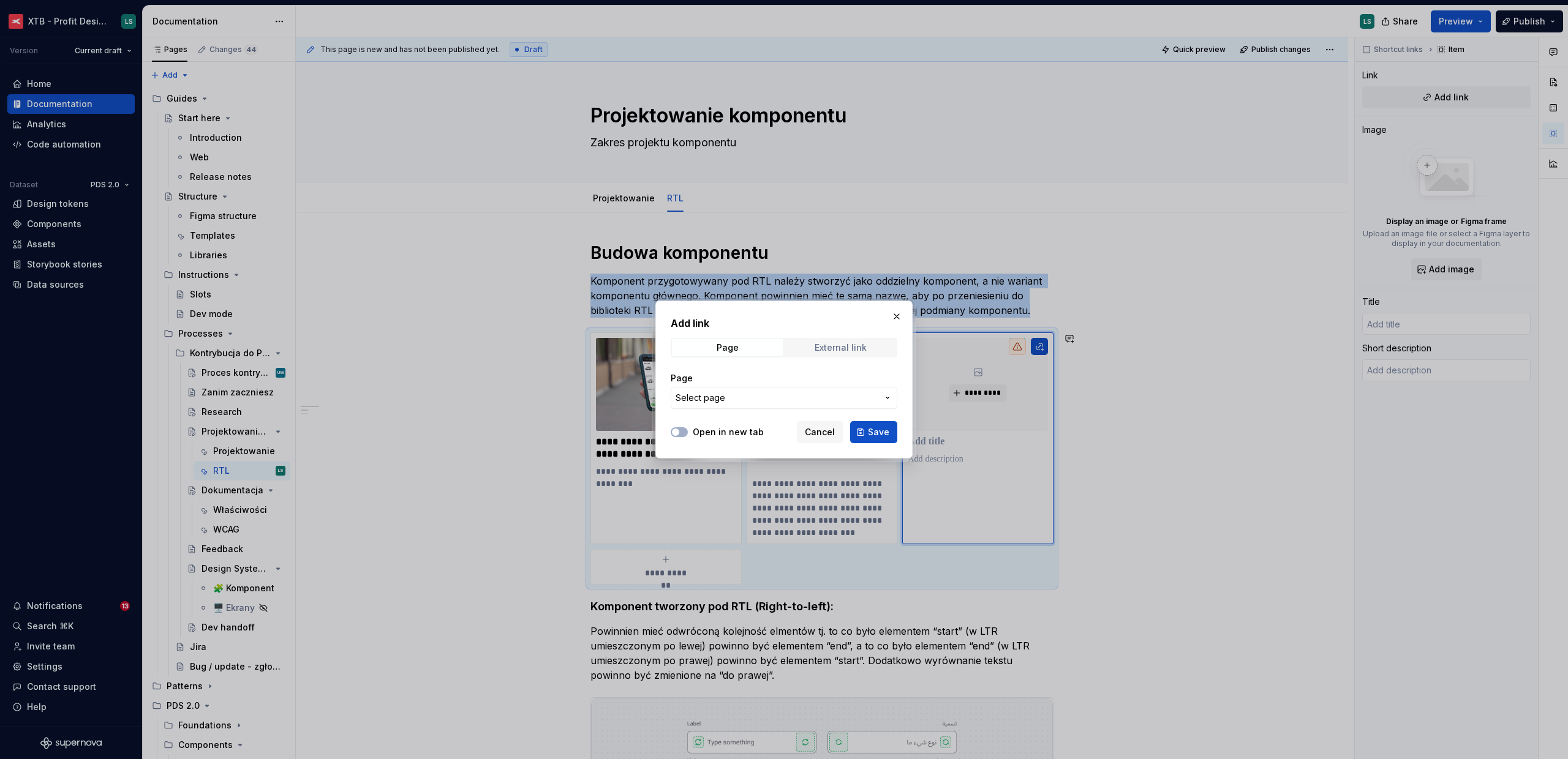
click at [830, 353] on span "External link" at bounding box center [840, 347] width 111 height 17
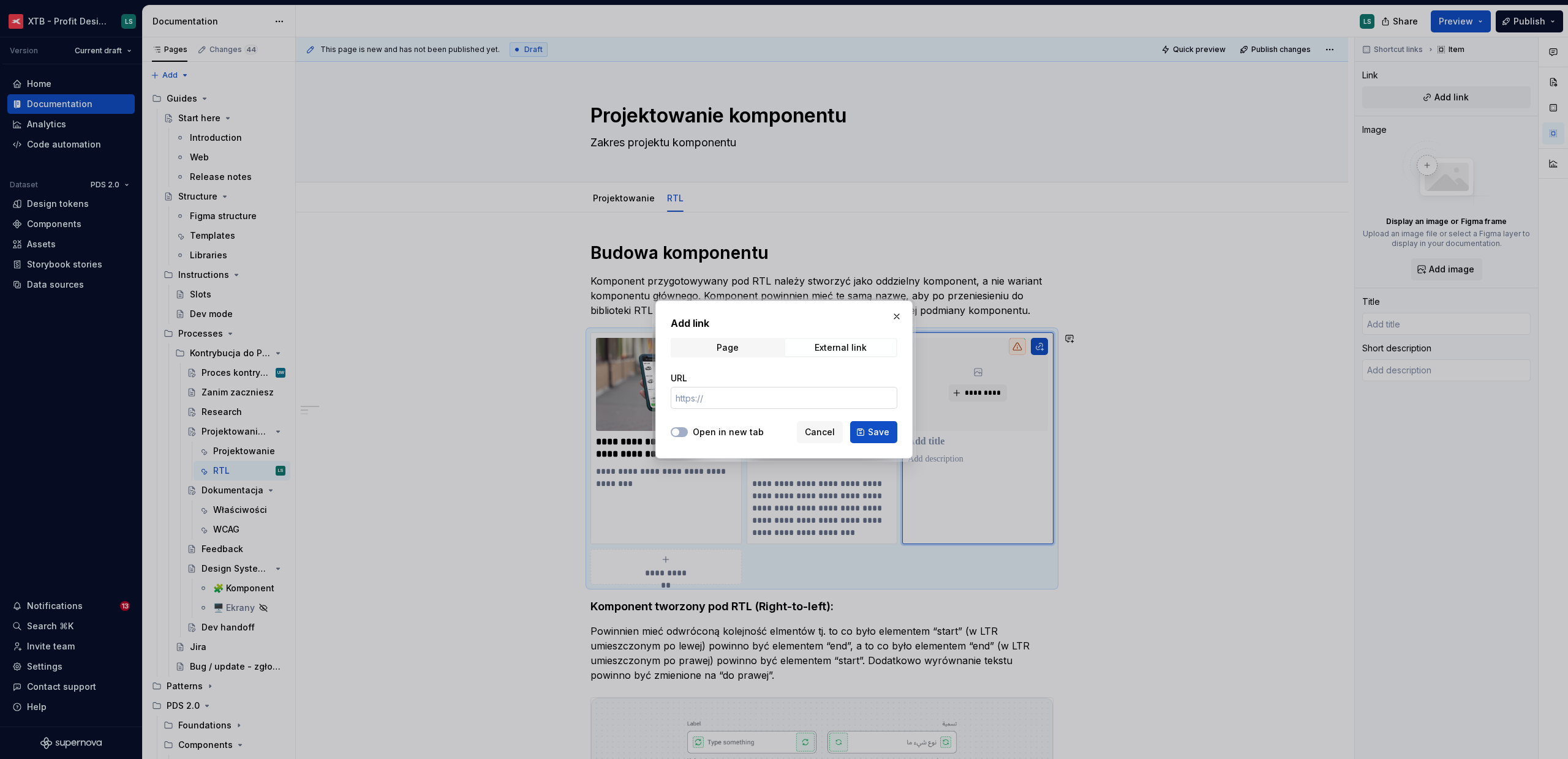
click at [745, 394] on input "URL" at bounding box center [783, 397] width 226 height 22
paste input "[URL][DOMAIN_NAME]"
type input "[URL][DOMAIN_NAME]"
click at [684, 434] on button "Open in new tab" at bounding box center [679, 433] width 17 height 10
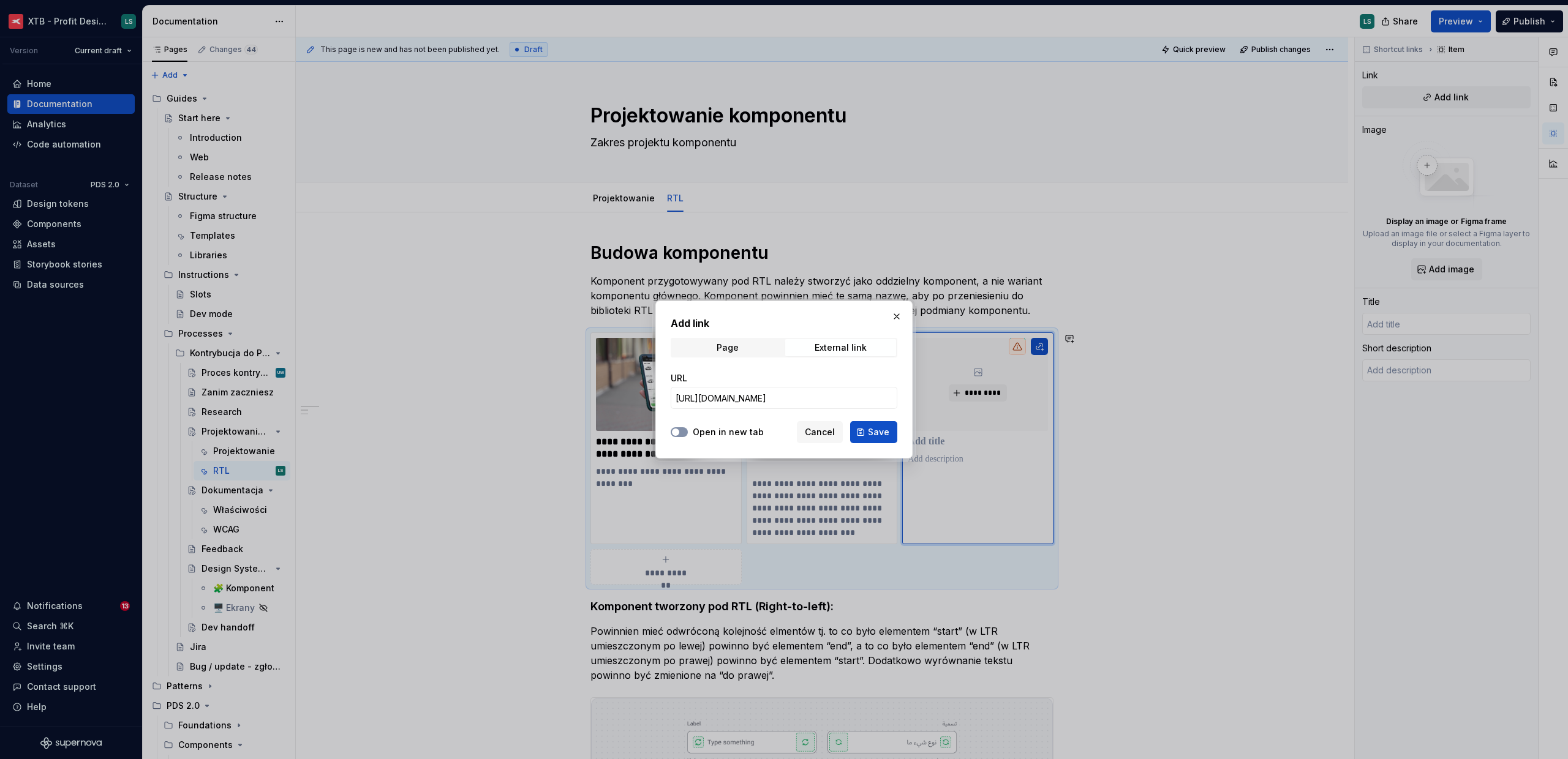
scroll to position [0, 0]
click at [868, 437] on button "Save" at bounding box center [873, 432] width 47 height 22
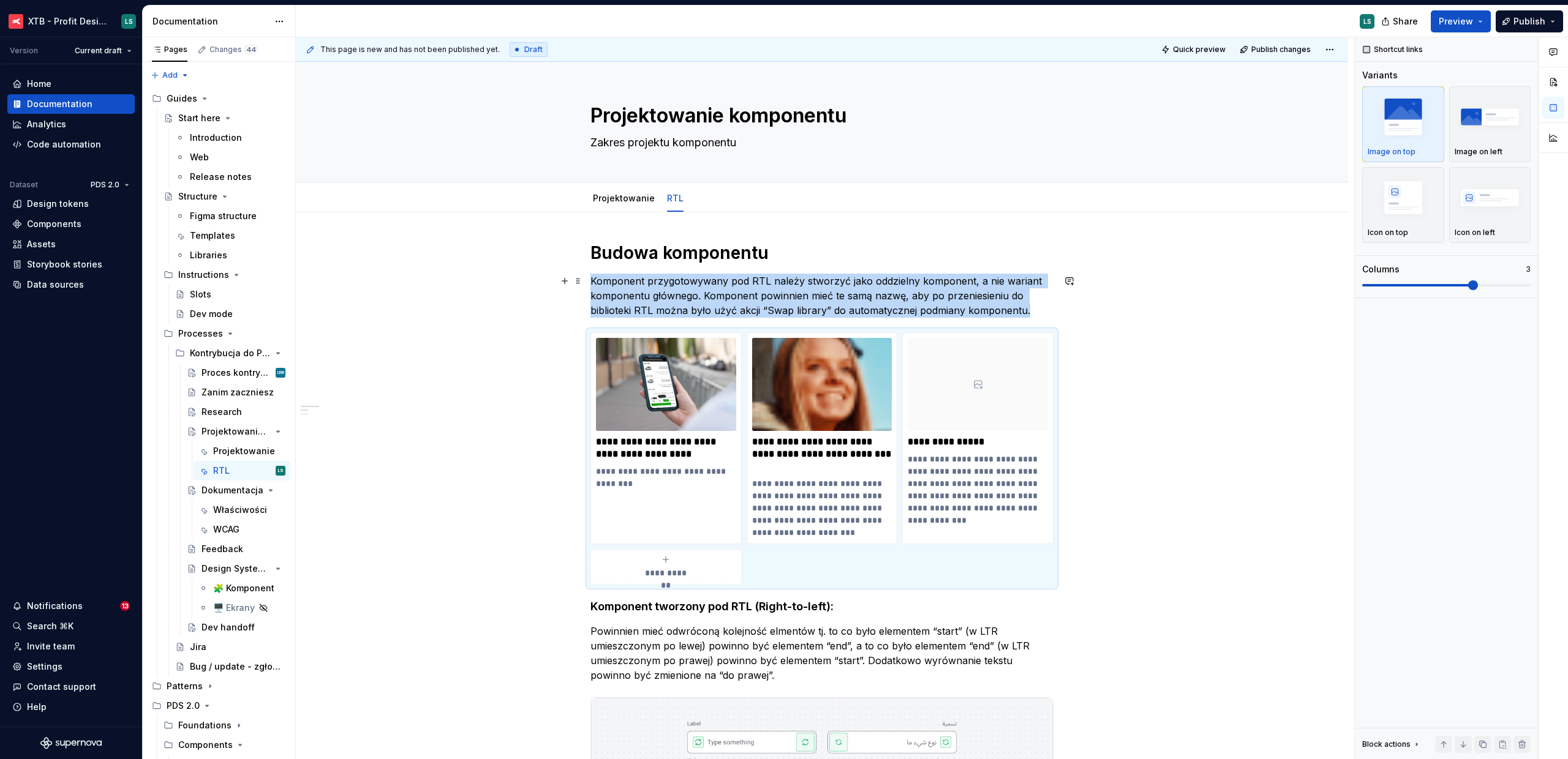
click at [1046, 315] on p "Komponent przygotowywany pod RTL należy stworzyć jako oddzielny komponent, a ni…" at bounding box center [822, 296] width 463 height 44
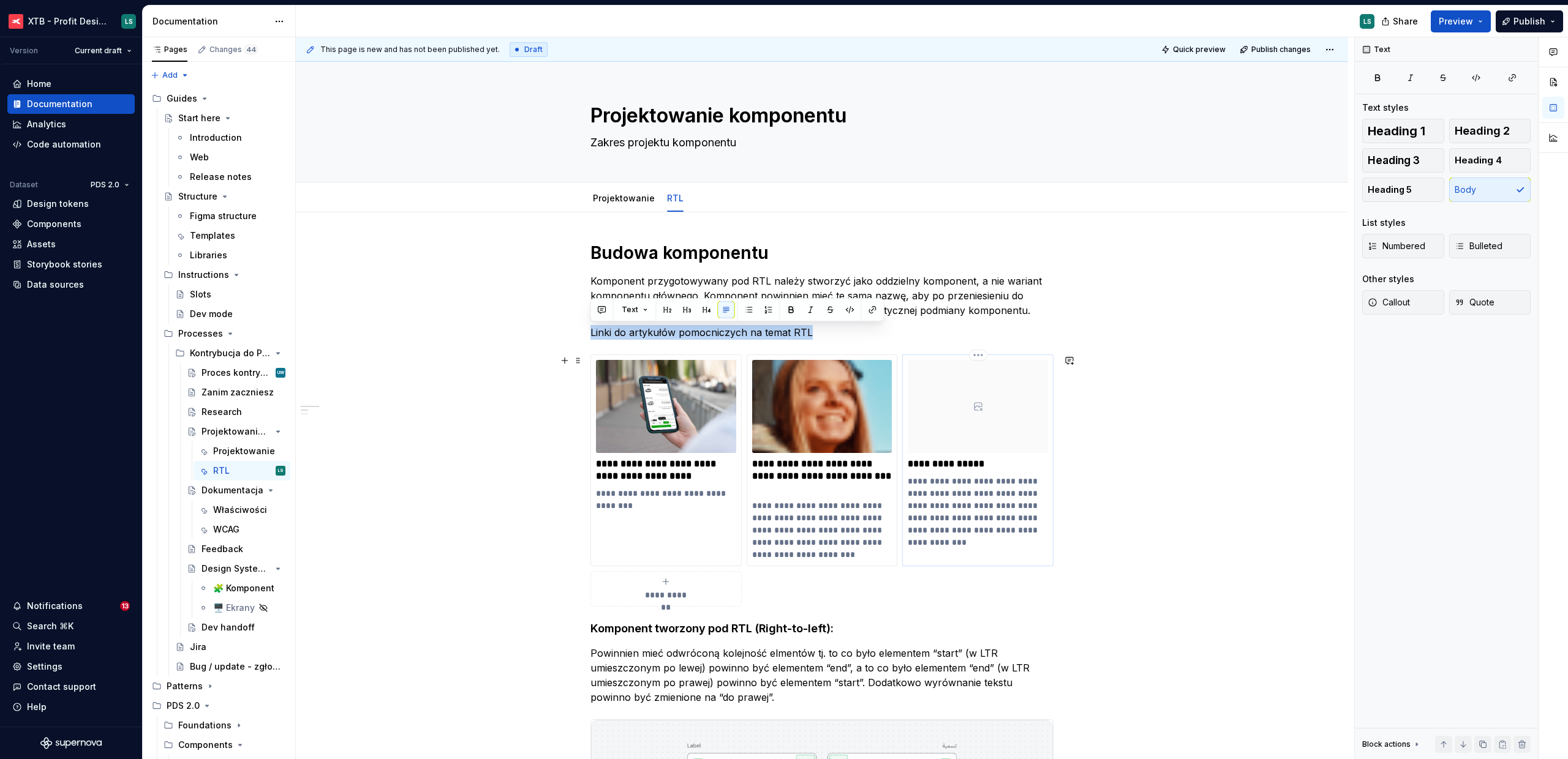
drag, startPoint x: 591, startPoint y: 330, endPoint x: 932, endPoint y: 479, distance: 372.1
drag, startPoint x: 809, startPoint y: 580, endPoint x: 583, endPoint y: 460, distance: 255.9
click at [631, 480] on div "**********" at bounding box center [822, 480] width 463 height 252
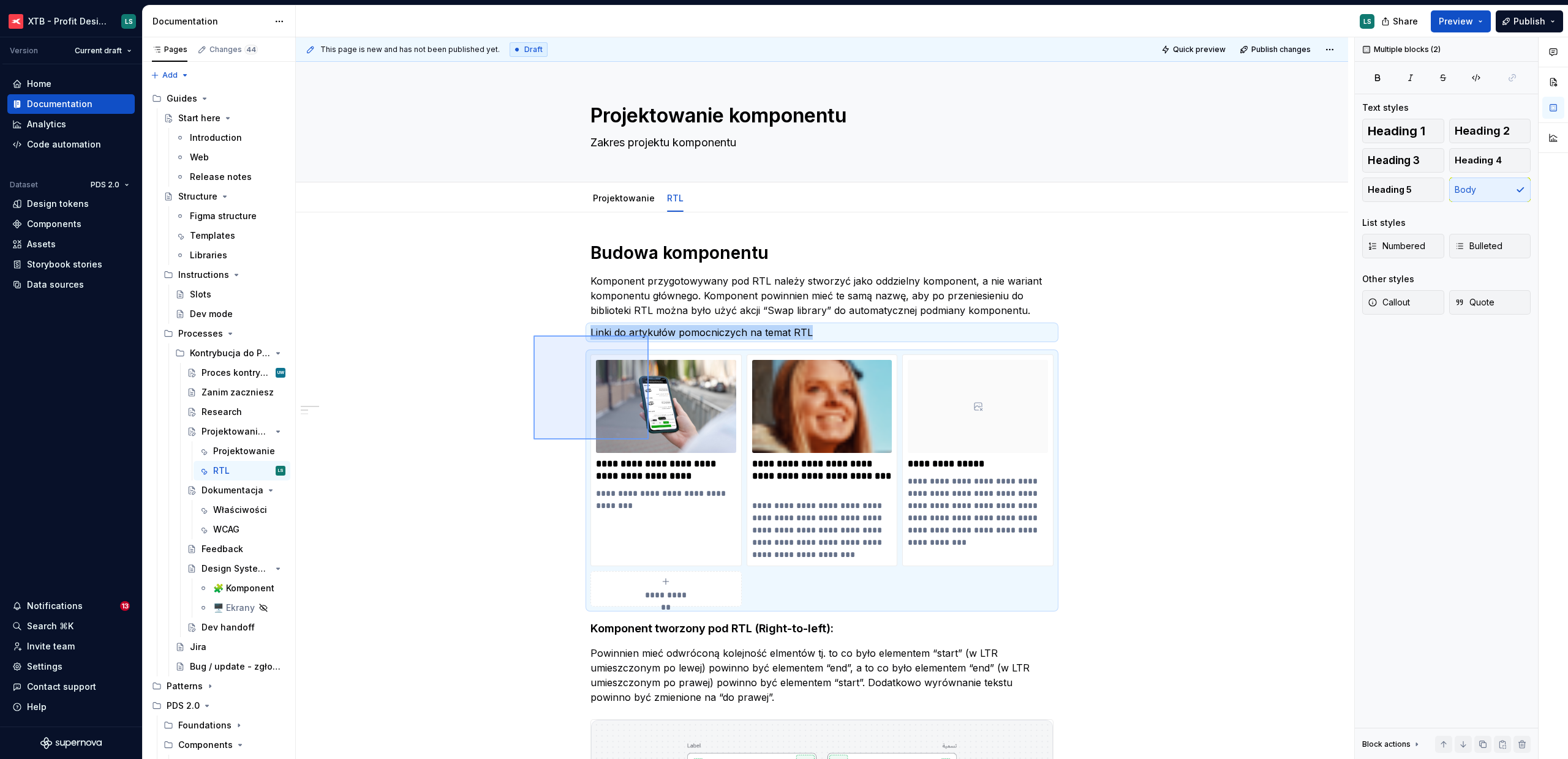
drag, startPoint x: 569, startPoint y: 357, endPoint x: 648, endPoint y: 439, distance: 113.9
click at [648, 439] on div "**********" at bounding box center [825, 398] width 1058 height 722
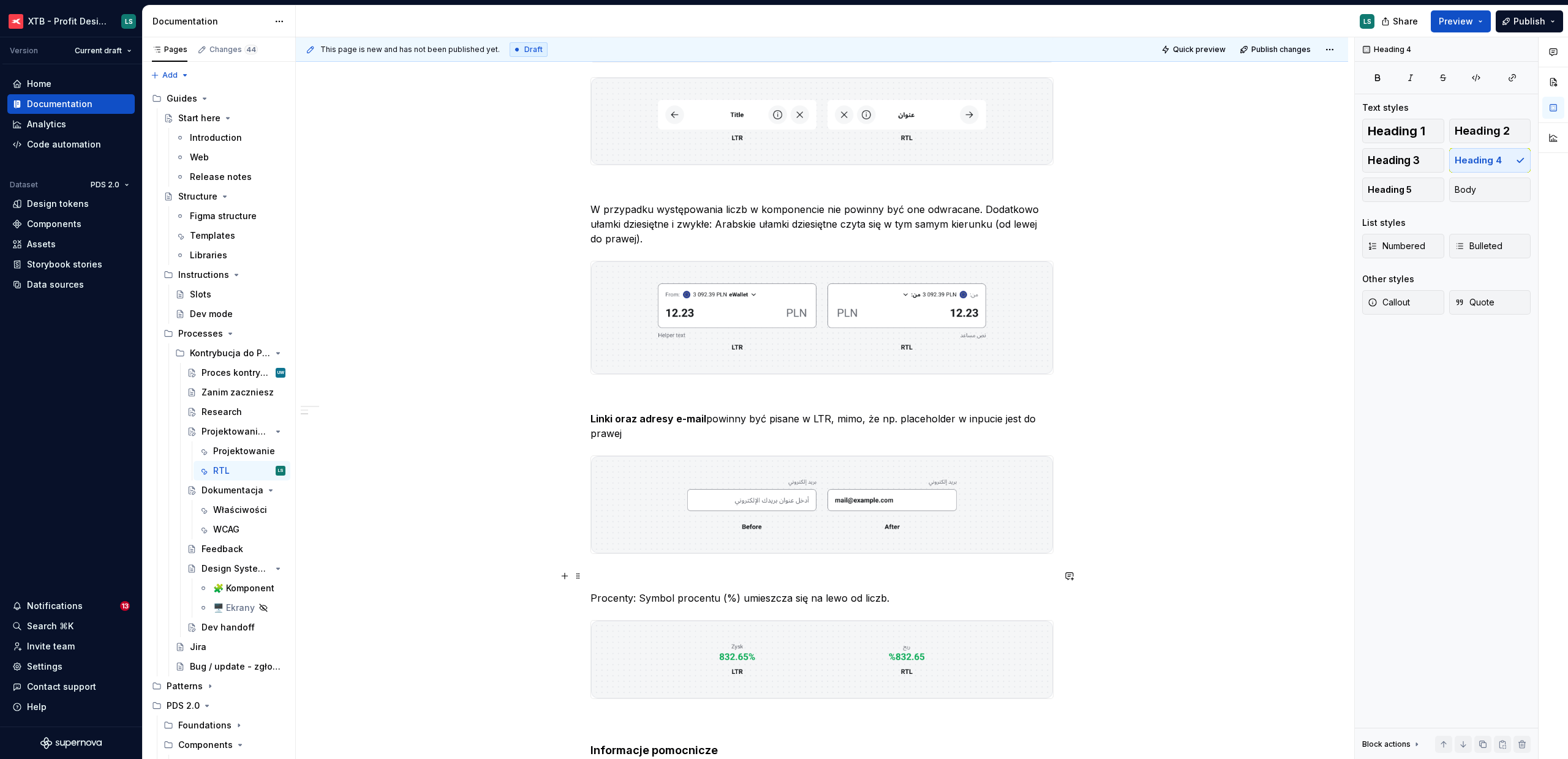
scroll to position [852, 0]
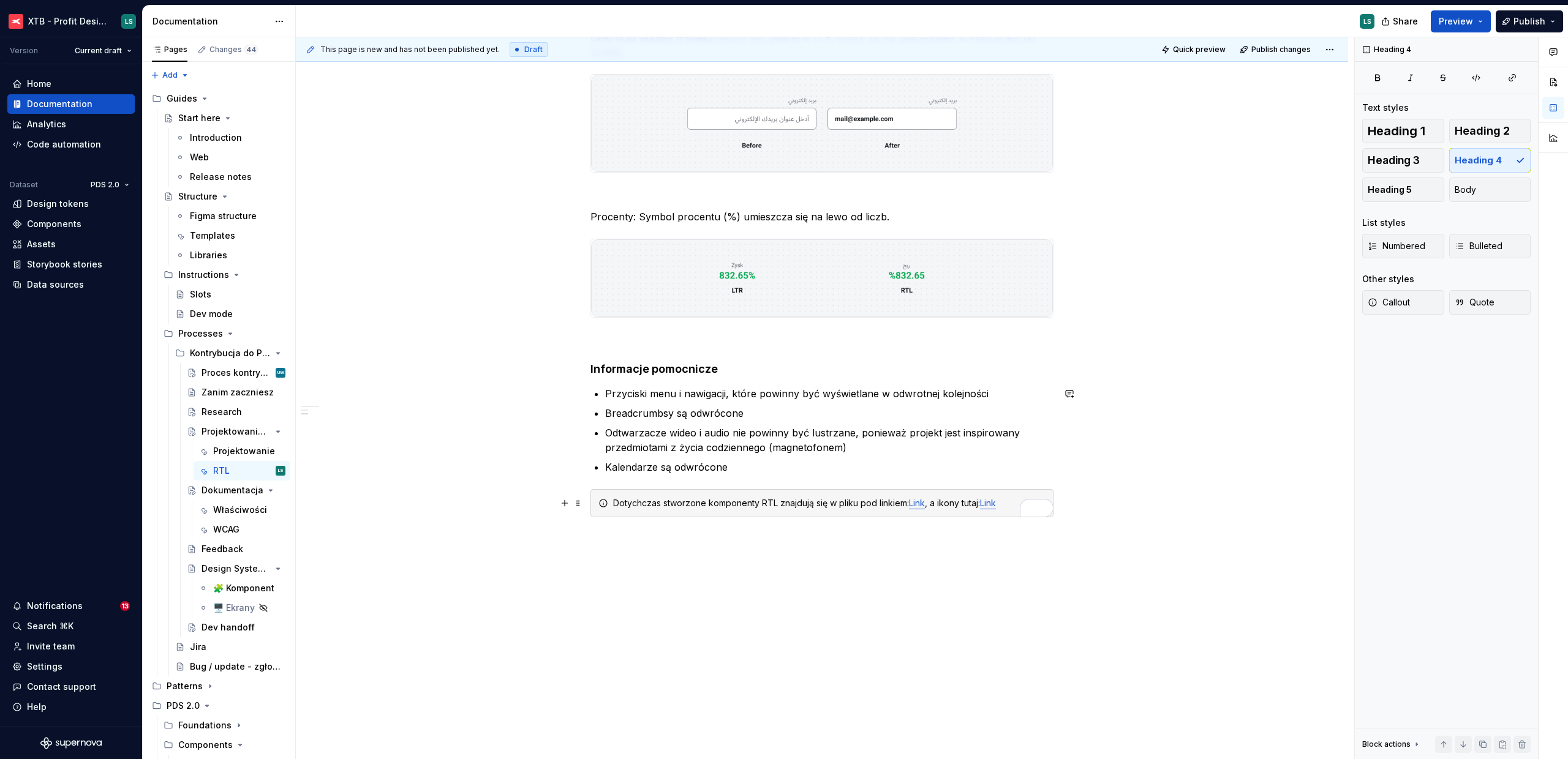
click at [649, 559] on div "Budowa komponentu Komponent przygotowywany pod RTL należy stworzyć jako oddziel…" at bounding box center [822, 60] width 1052 height 1400
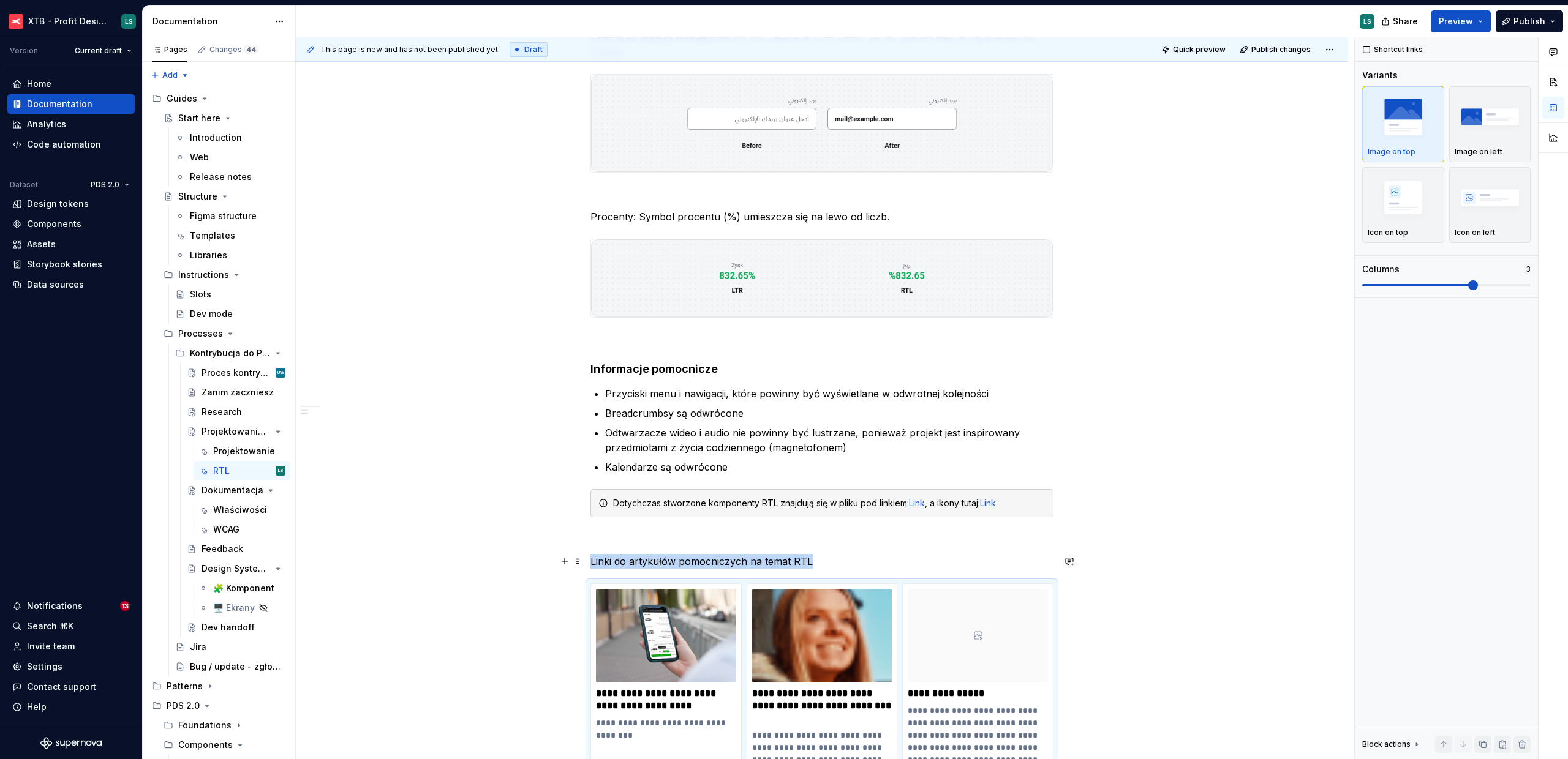
click at [698, 563] on p "Linki do artykułów pomocniczych na temat RTL" at bounding box center [822, 562] width 463 height 15
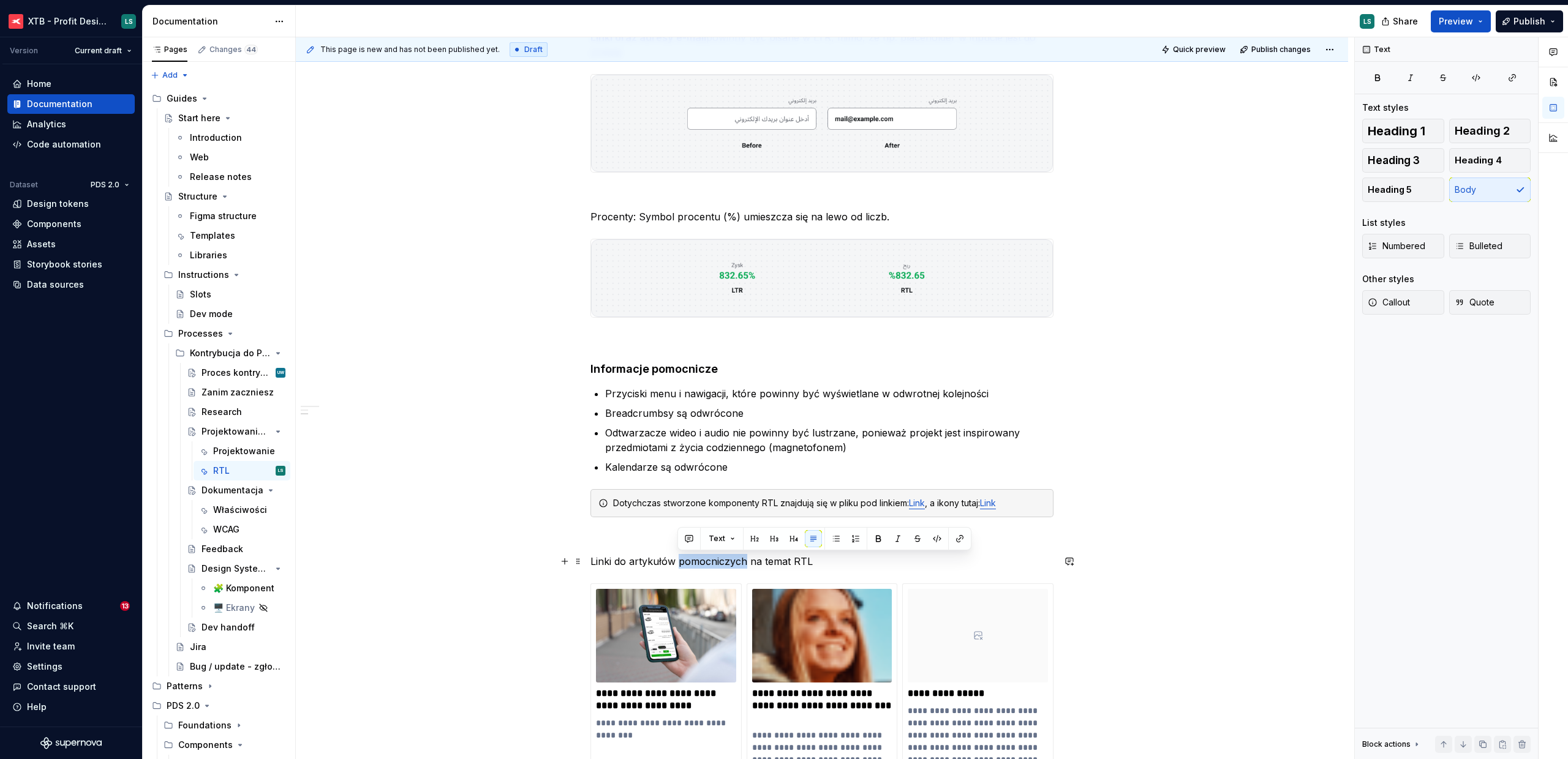
click at [698, 563] on p "Linki do artykułów pomocniczych na temat RTL" at bounding box center [822, 562] width 463 height 15
click at [1478, 158] on span "Heading 4" at bounding box center [1478, 160] width 47 height 12
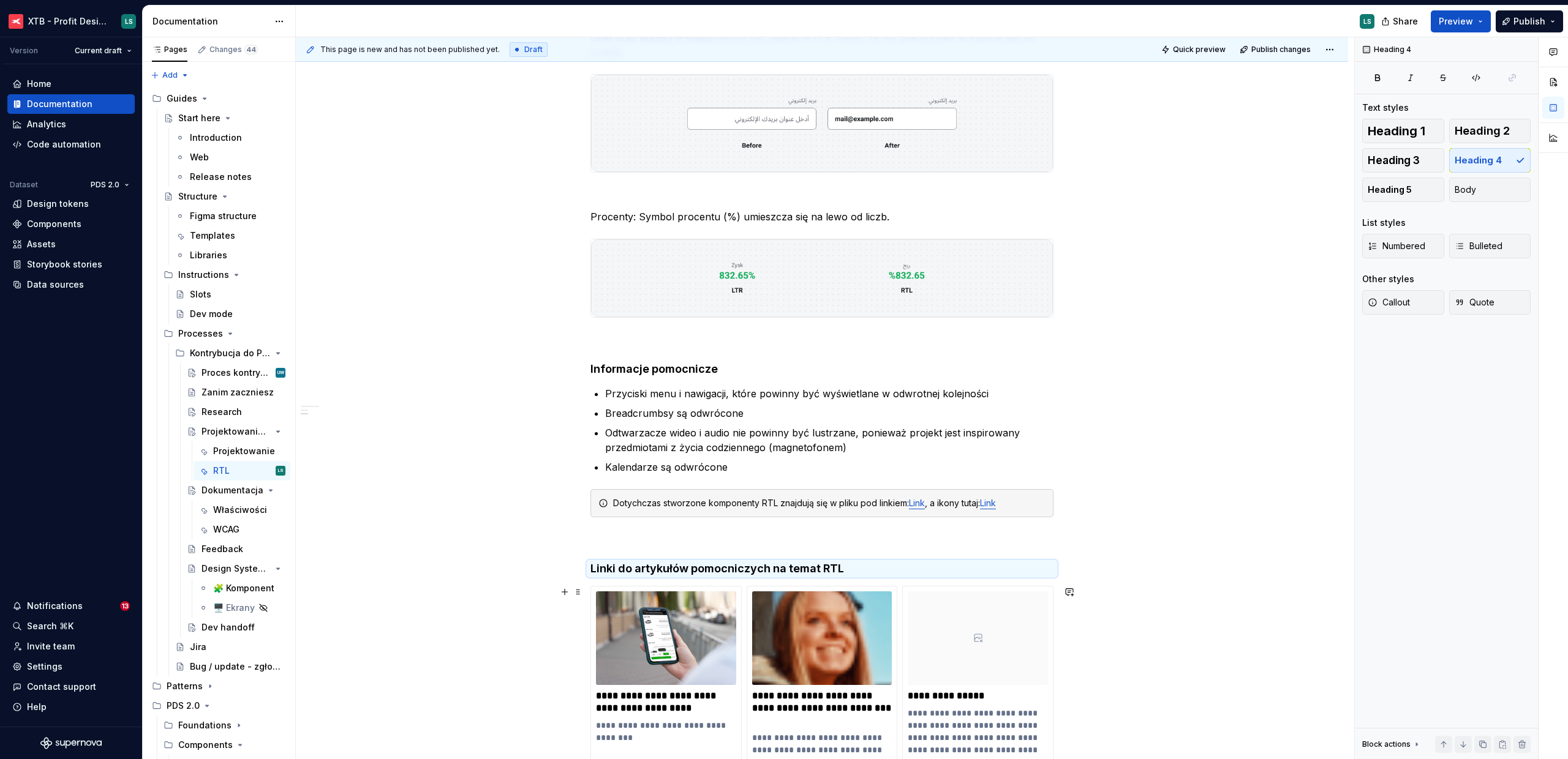
click at [851, 585] on div "**********" at bounding box center [822, 711] width 463 height 252
click at [861, 564] on h4 "Linki do artykułów pomocniczych na temat RTL" at bounding box center [822, 569] width 463 height 15
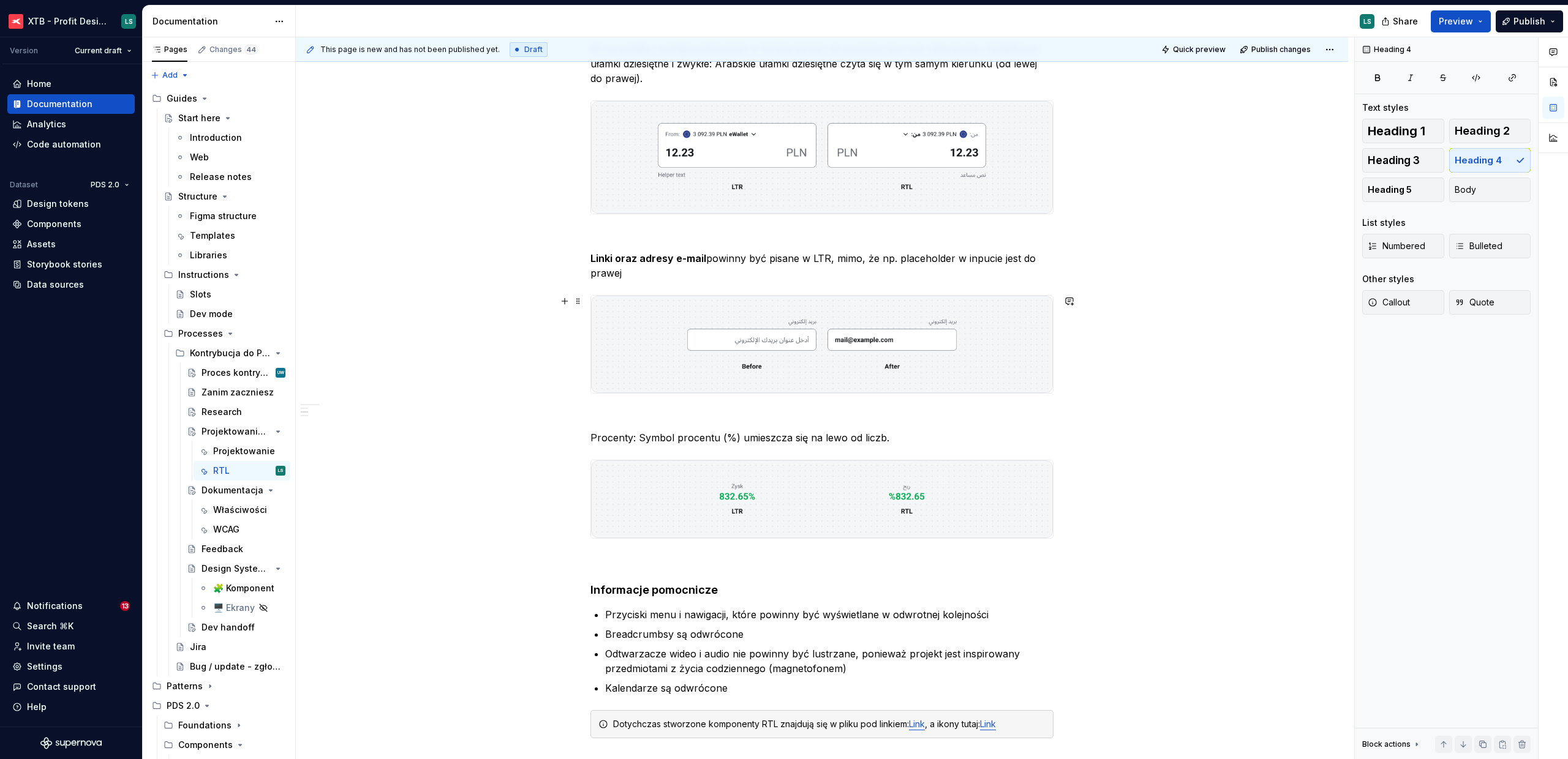
scroll to position [646, 0]
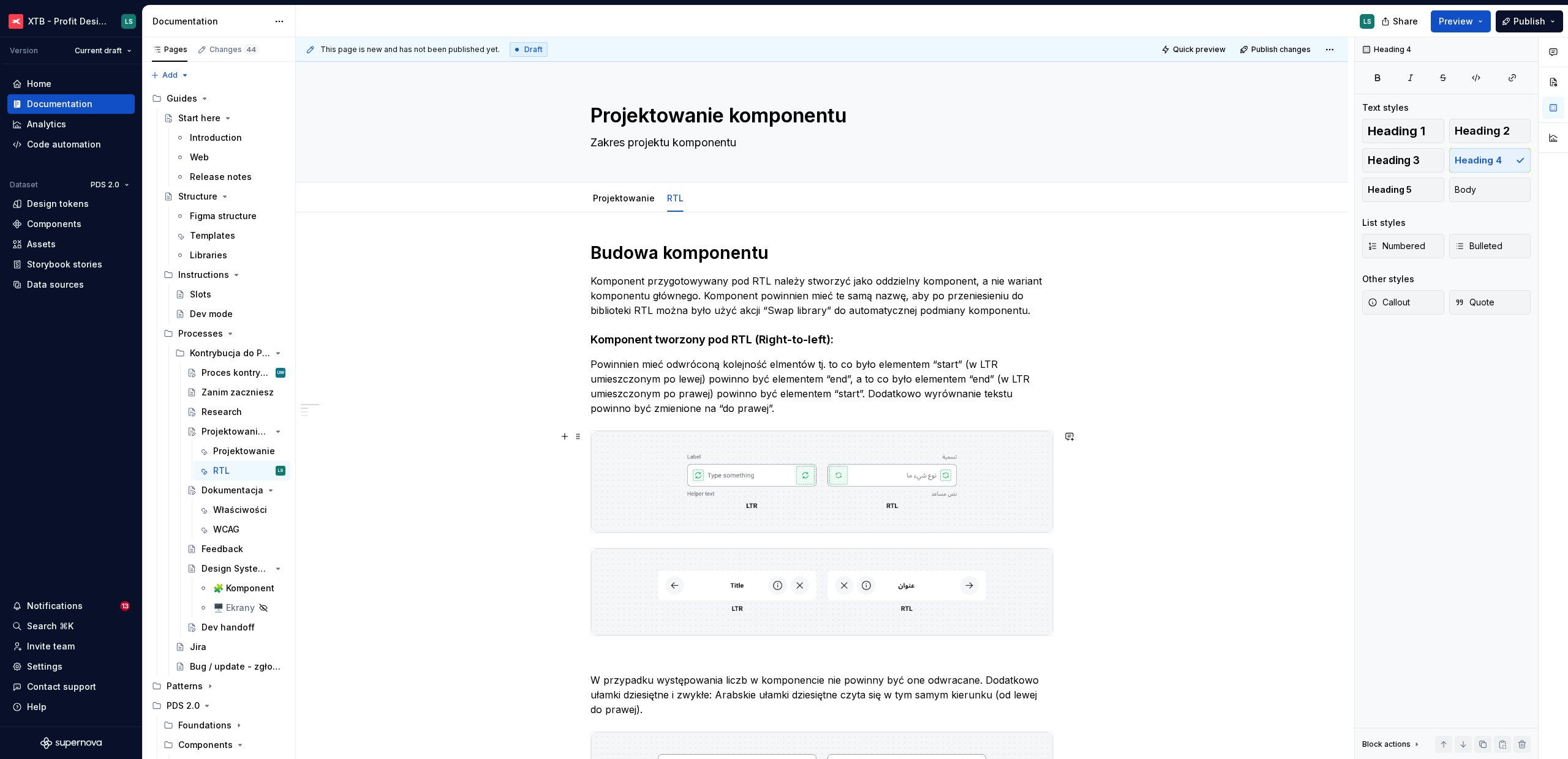
click at [782, 481] on img "To enrich screen reader interactions, please activate Accessibility in Grammarl…" at bounding box center [821, 482] width 462 height 102
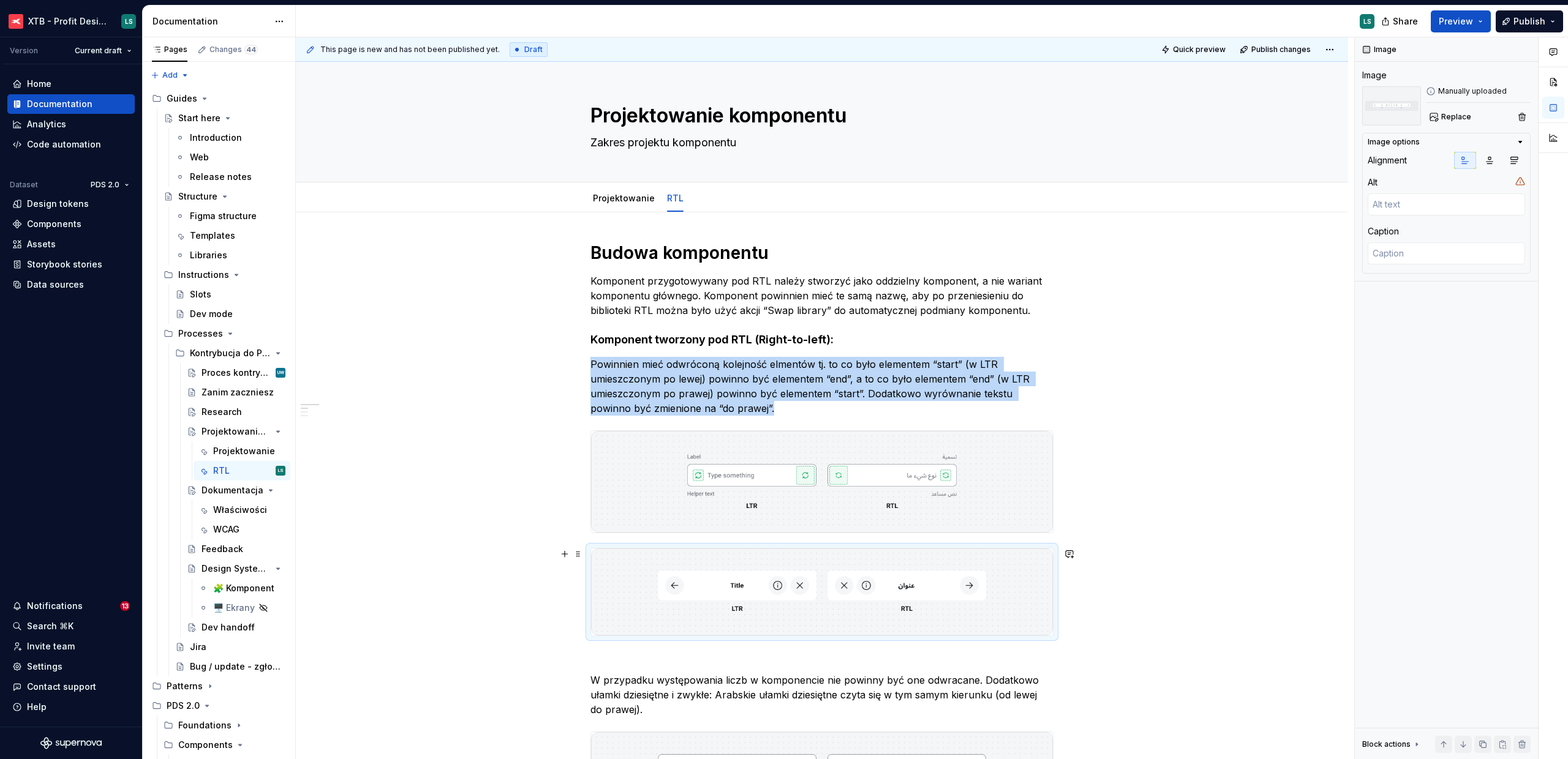
click at [948, 564] on img "To enrich screen reader interactions, please activate Accessibility in Grammarl…" at bounding box center [821, 592] width 462 height 87
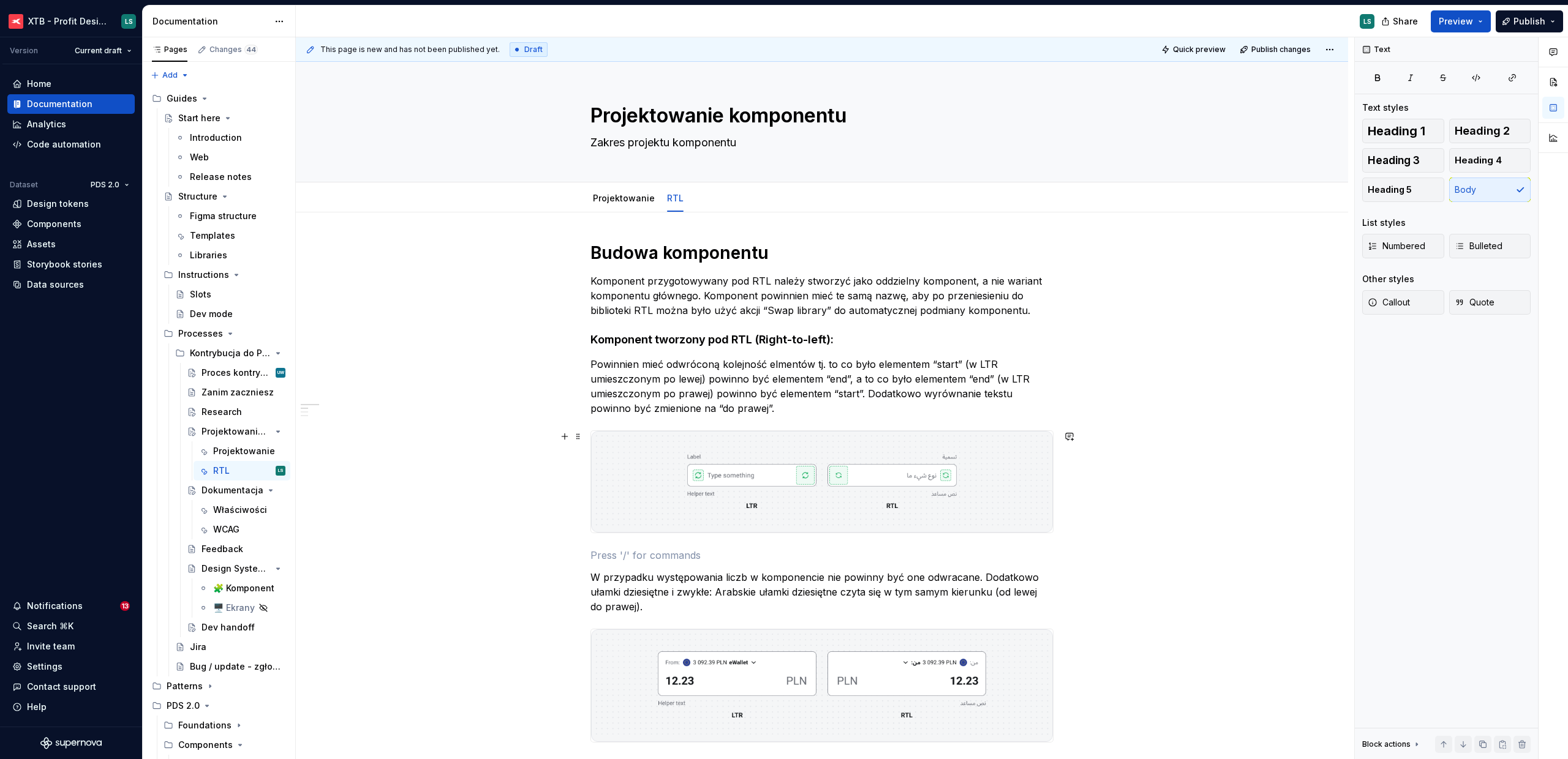
click at [950, 502] on img "To enrich screen reader interactions, please activate Accessibility in Grammarl…" at bounding box center [821, 482] width 462 height 102
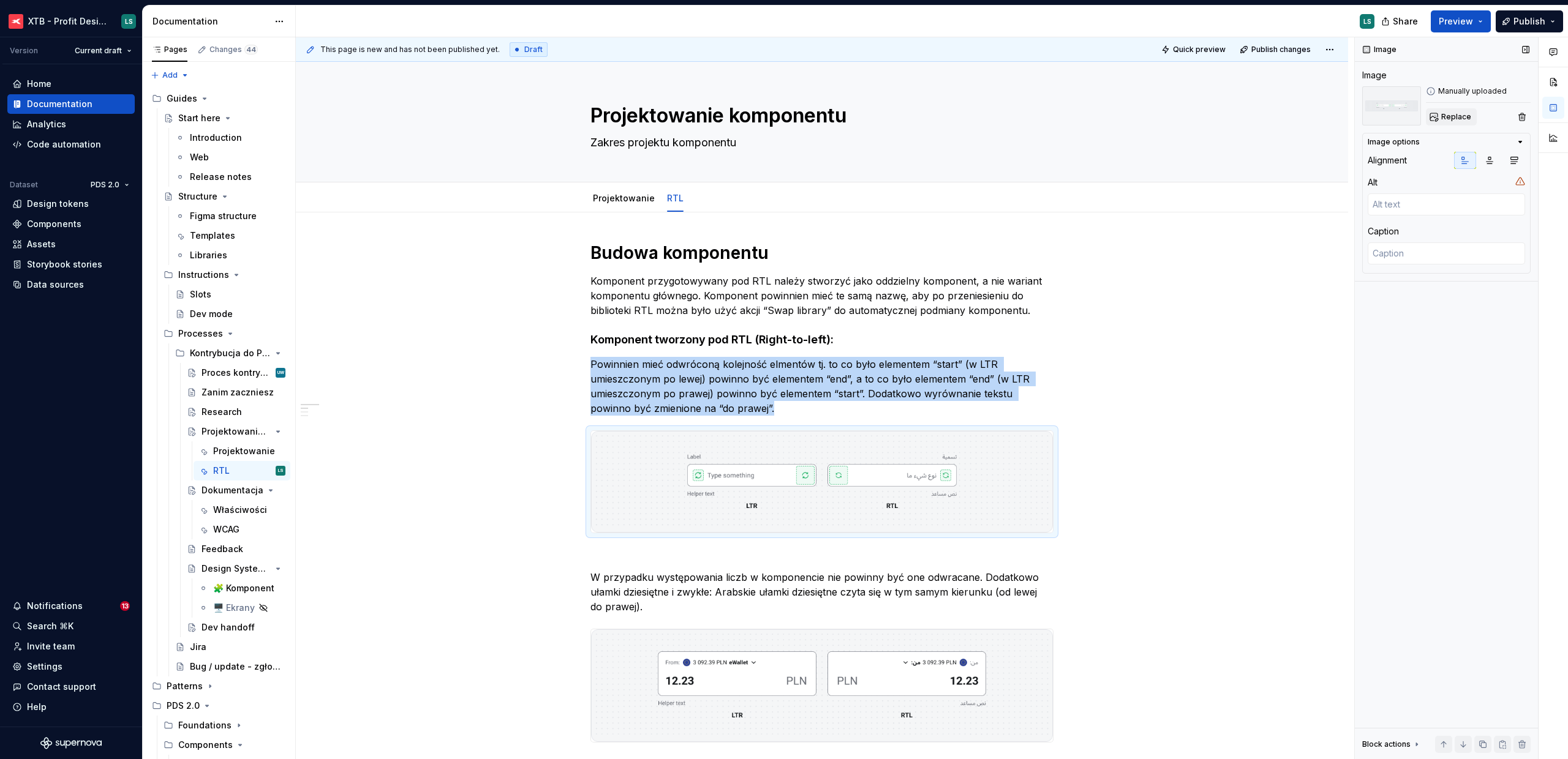
click at [1457, 117] on span "Replace" at bounding box center [1455, 117] width 30 height 10
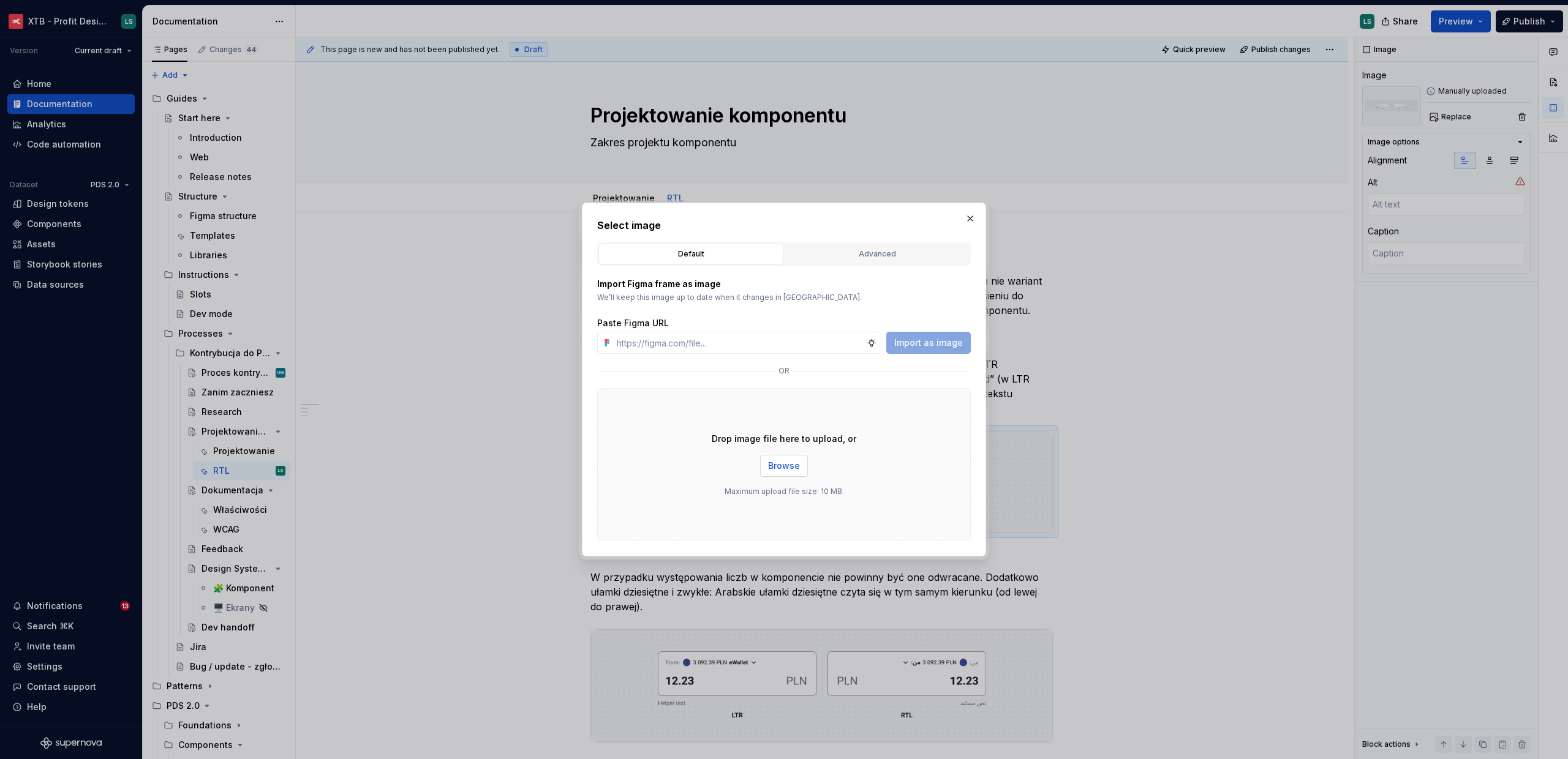
click at [777, 470] on span "Browse" at bounding box center [783, 465] width 32 height 12
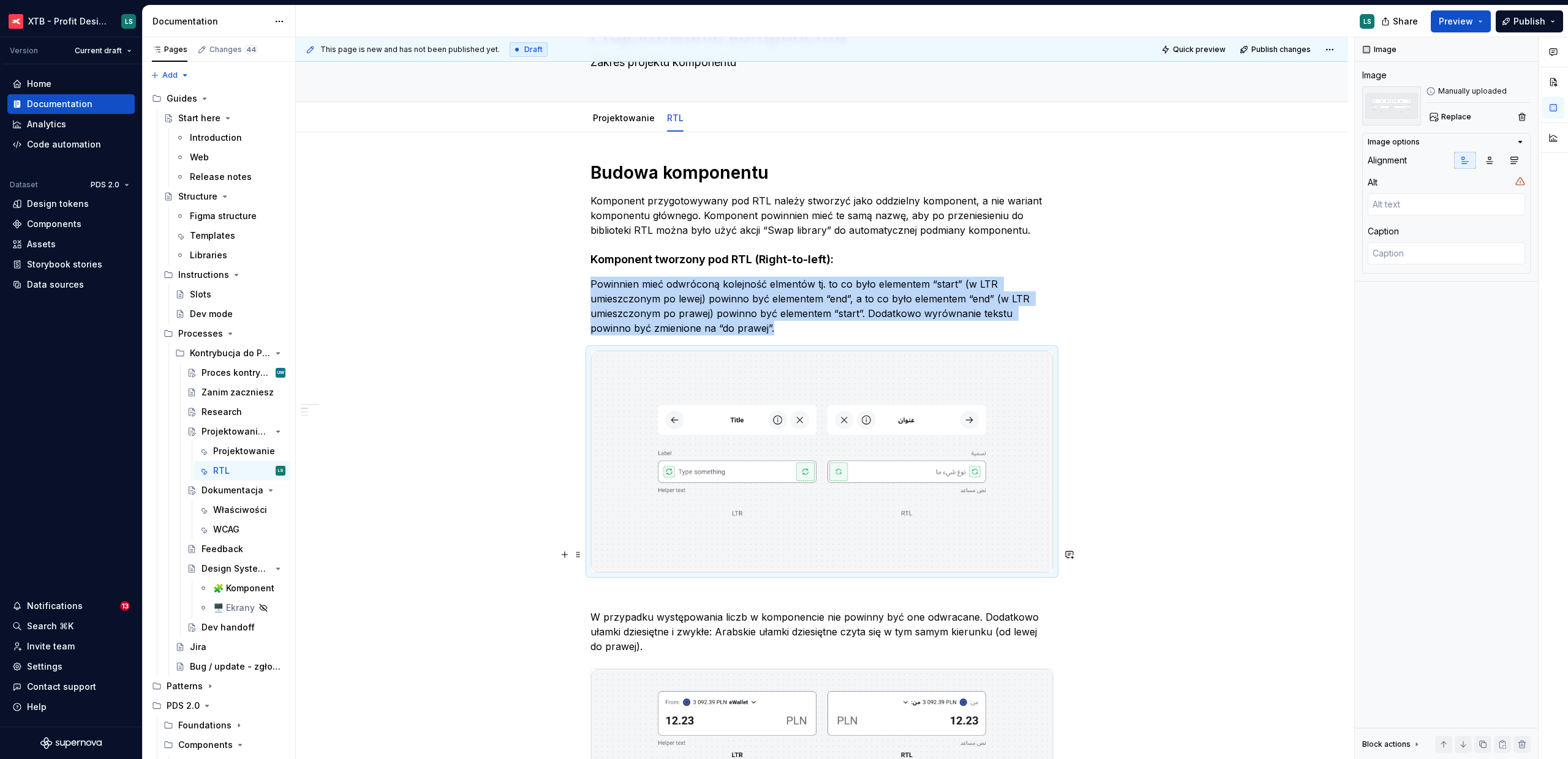
scroll to position [226, 0]
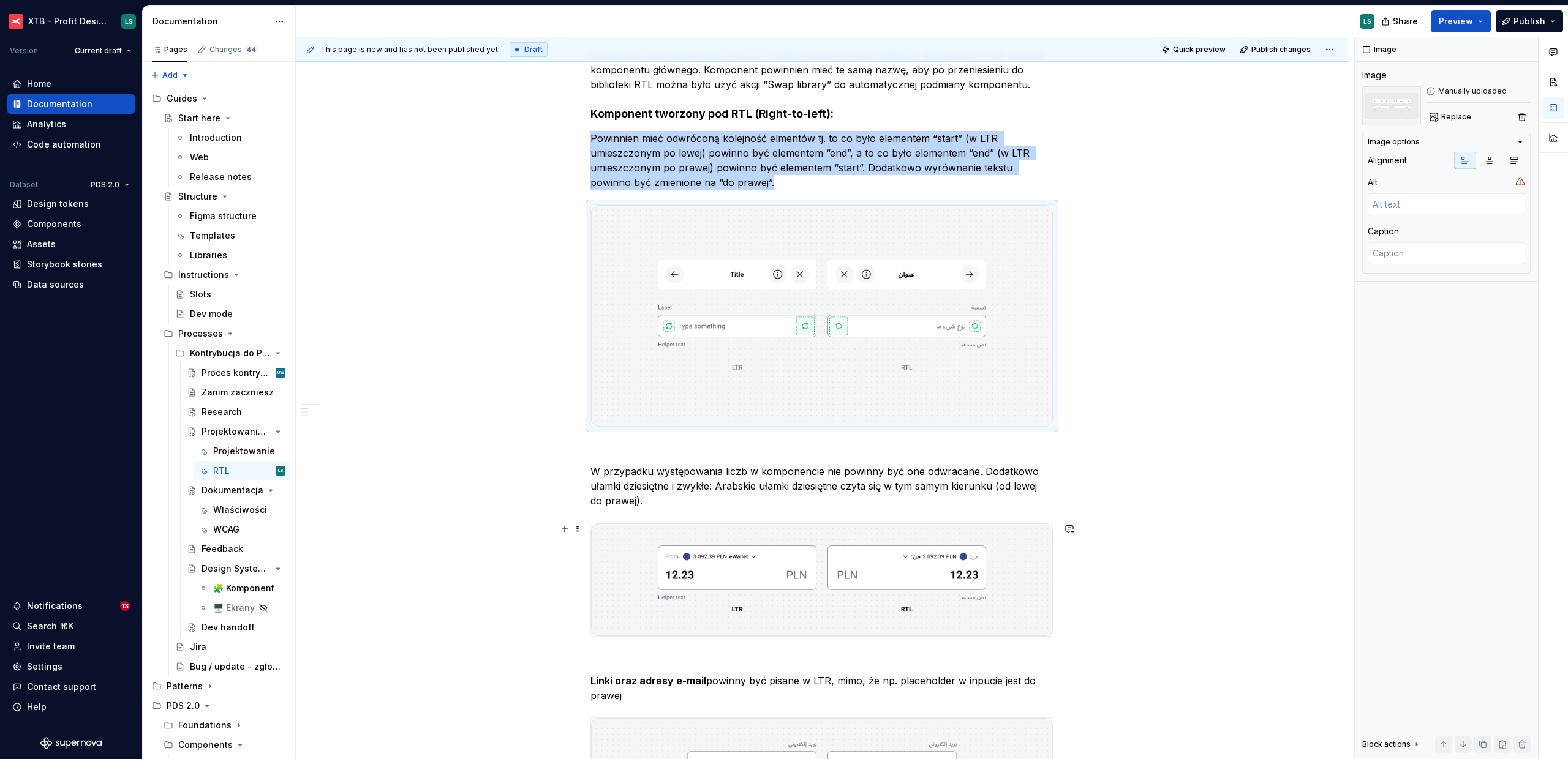
click at [904, 538] on img "To enrich screen reader interactions, please activate Accessibility in Grammarl…" at bounding box center [821, 579] width 462 height 113
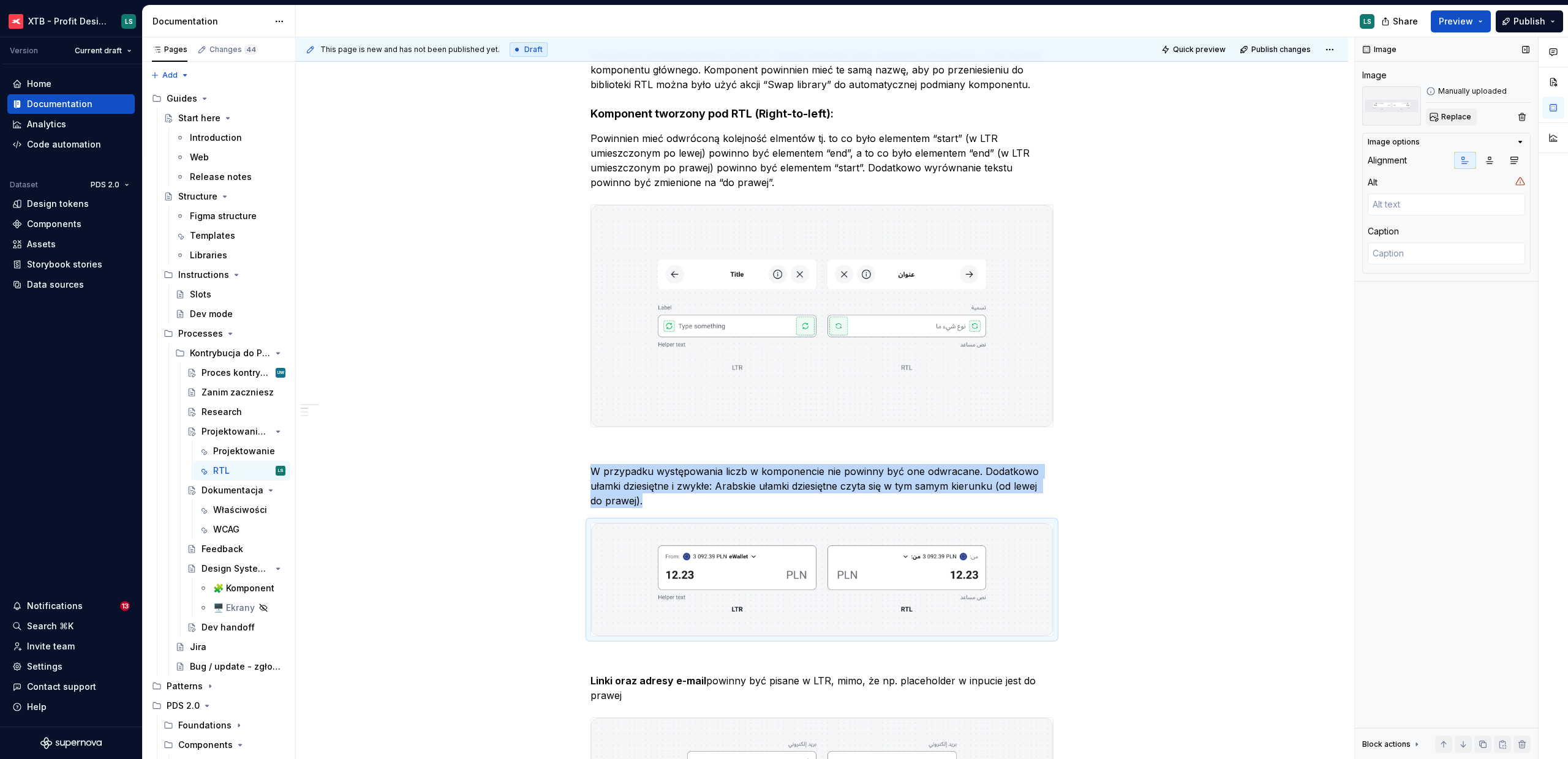
click at [1464, 123] on button "Replace" at bounding box center [1451, 117] width 51 height 17
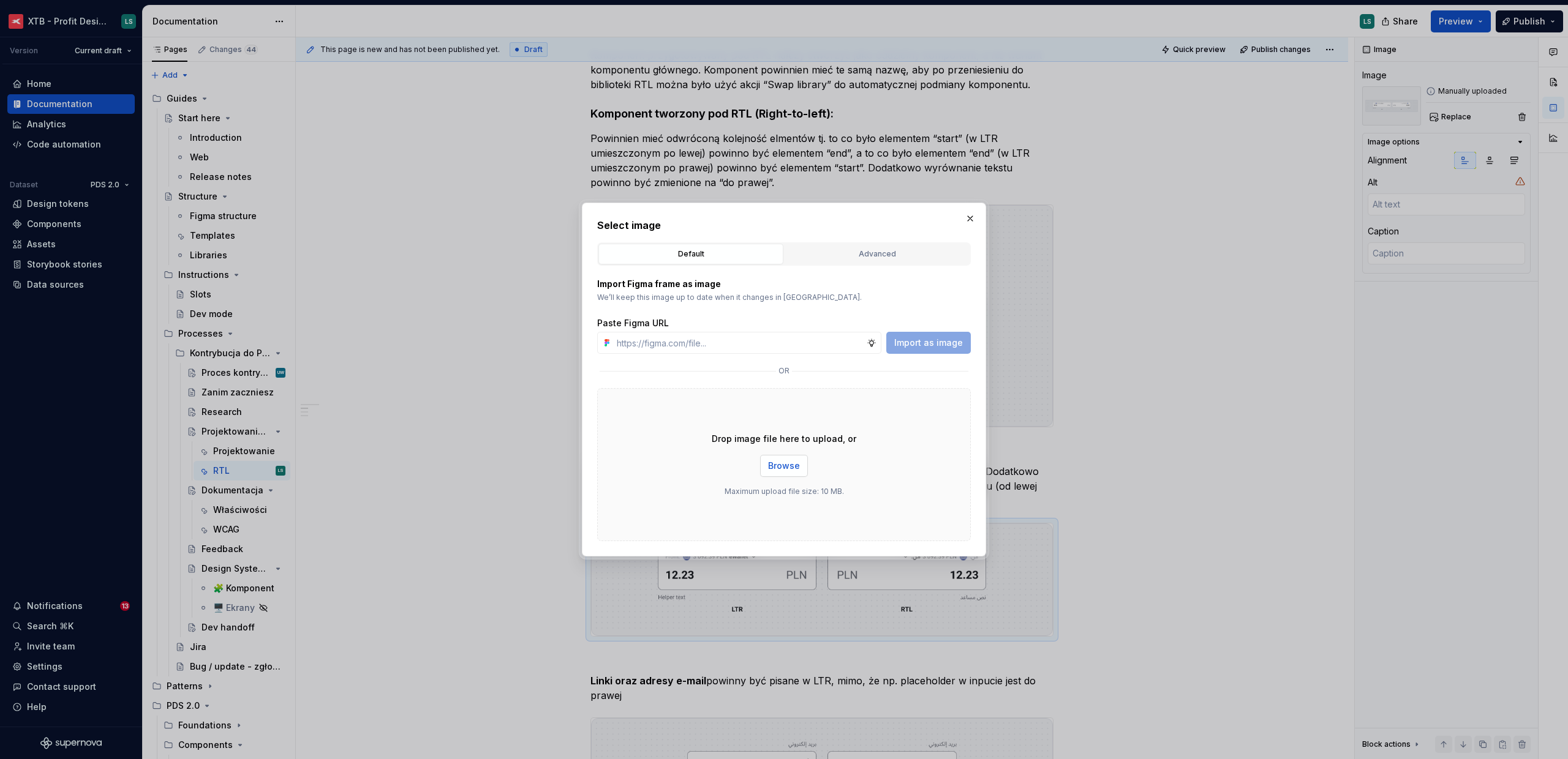
click at [775, 465] on span "Browse" at bounding box center [783, 465] width 32 height 12
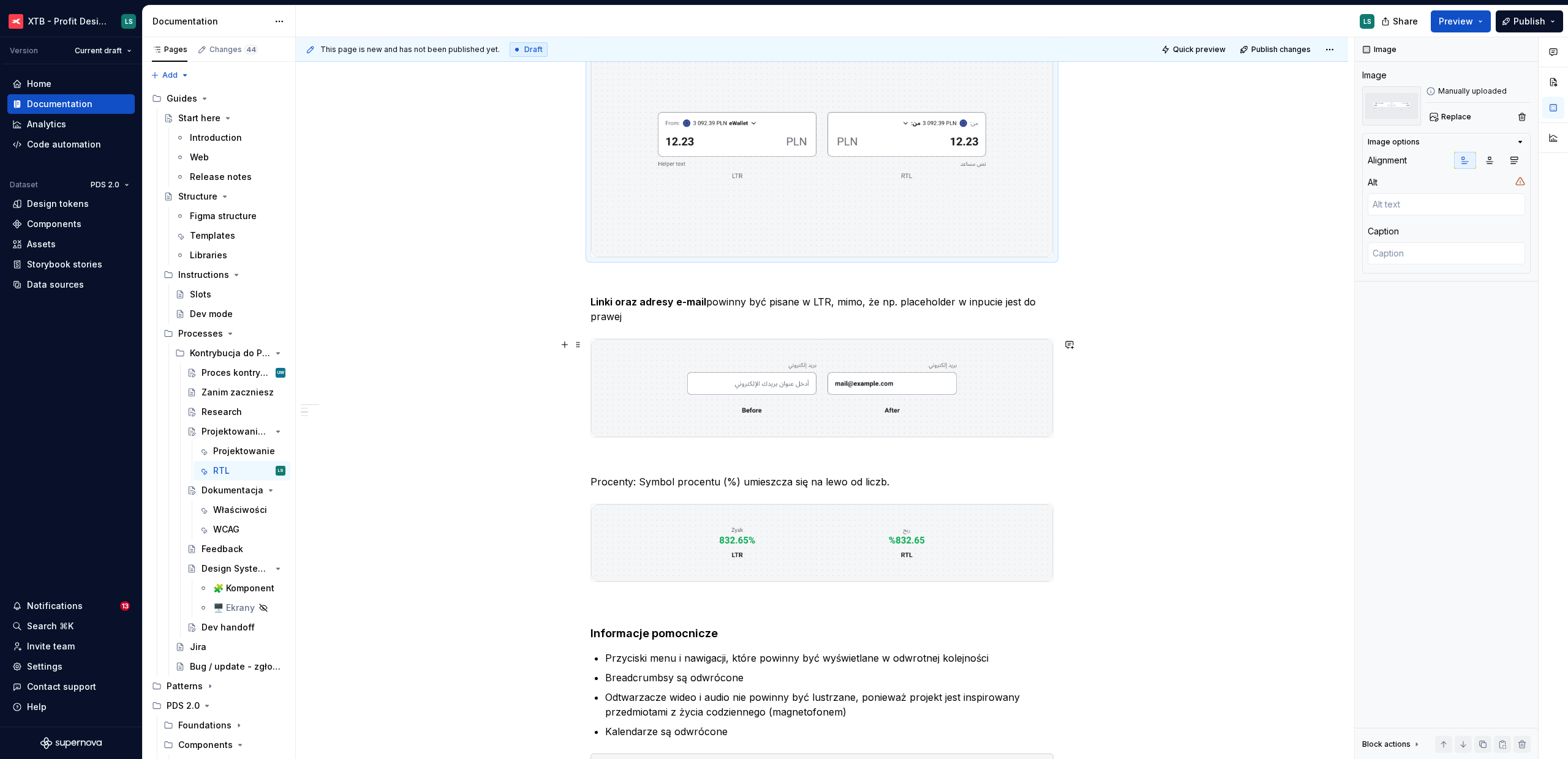
scroll to position [724, 0]
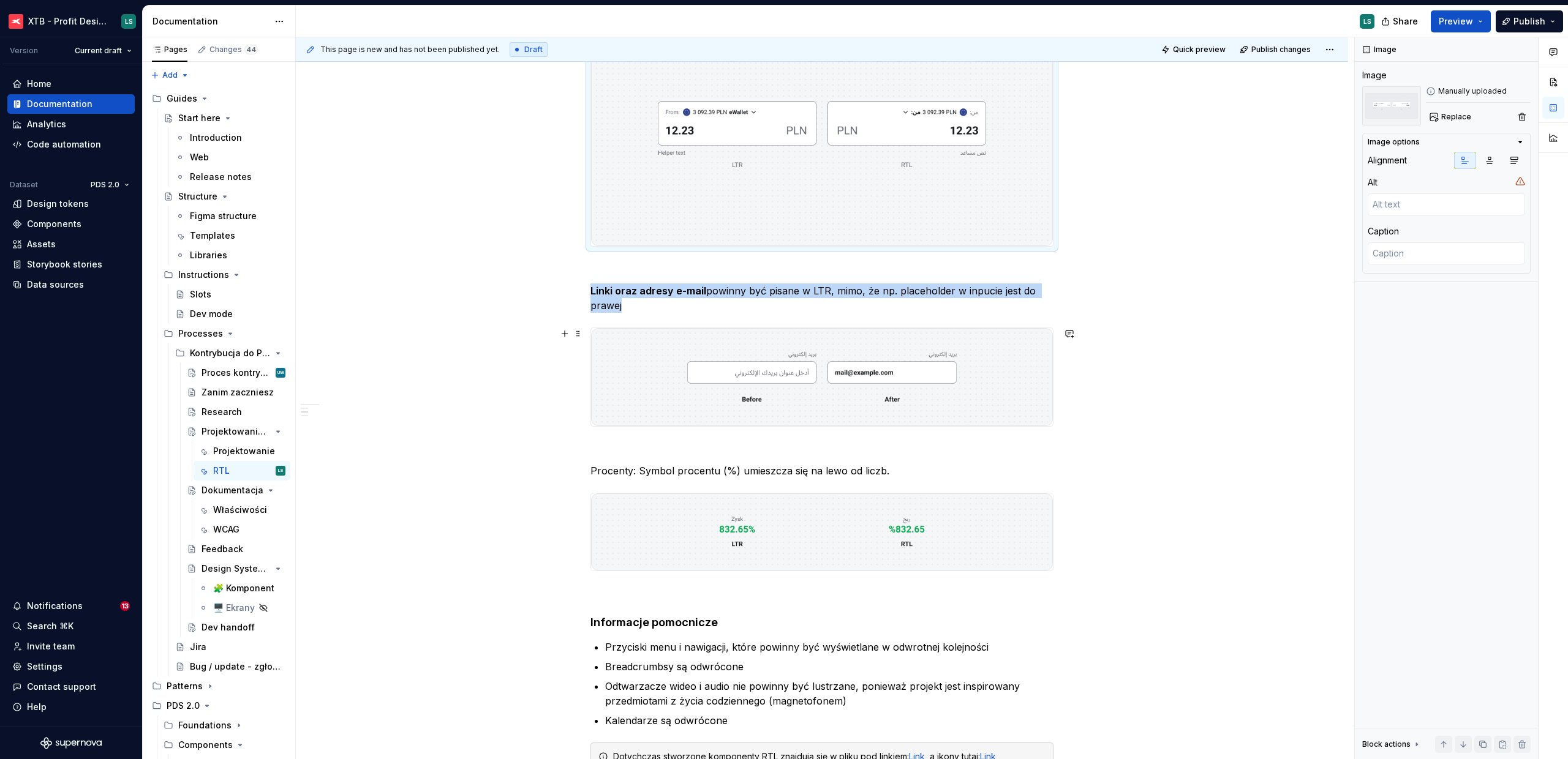
click at [870, 389] on img "To enrich screen reader interactions, please activate Accessibility in Grammarl…" at bounding box center [821, 377] width 462 height 98
click at [1465, 118] on span "Replace" at bounding box center [1455, 117] width 30 height 10
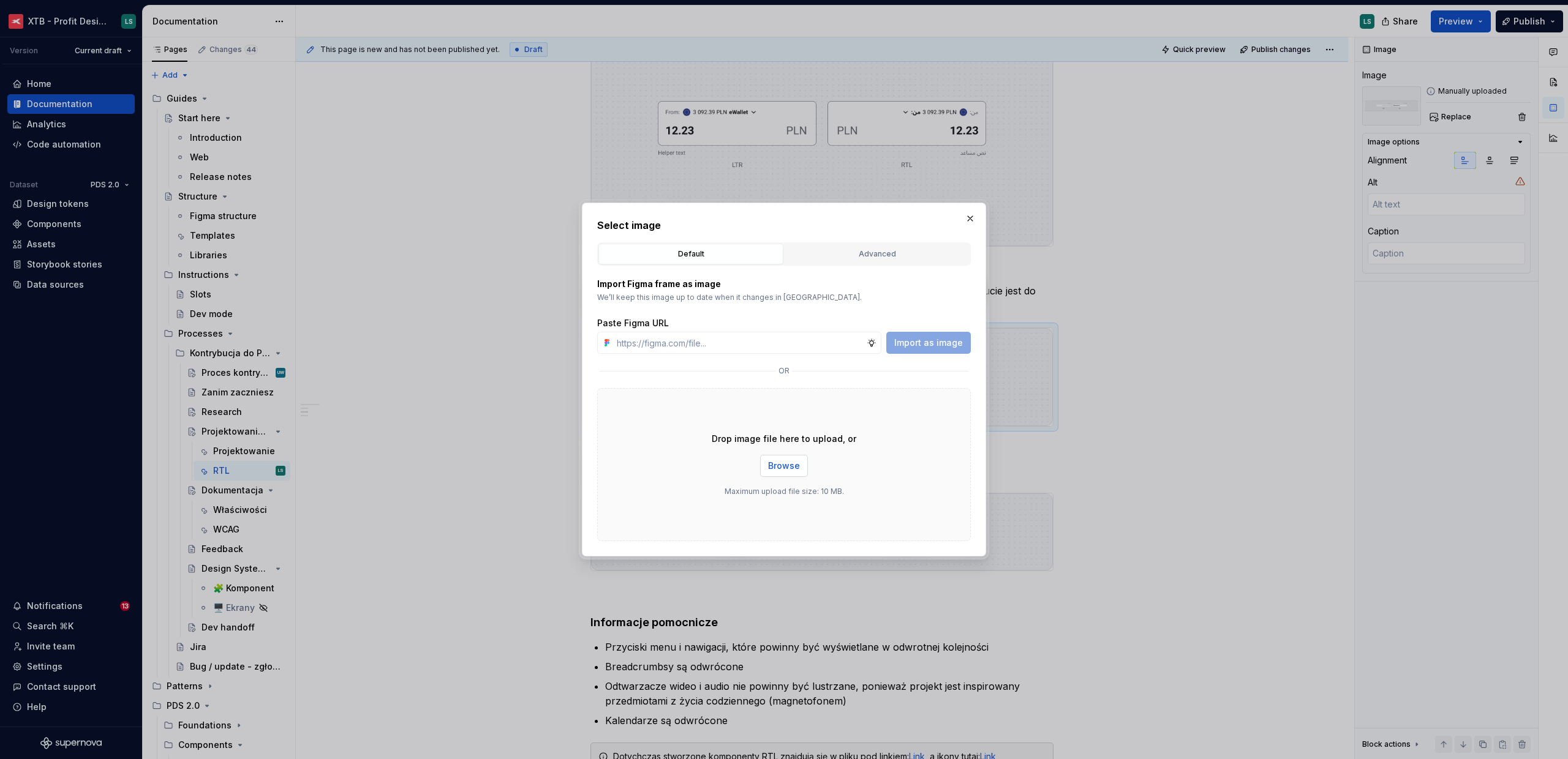
click at [796, 470] on span "Browse" at bounding box center [783, 465] width 32 height 12
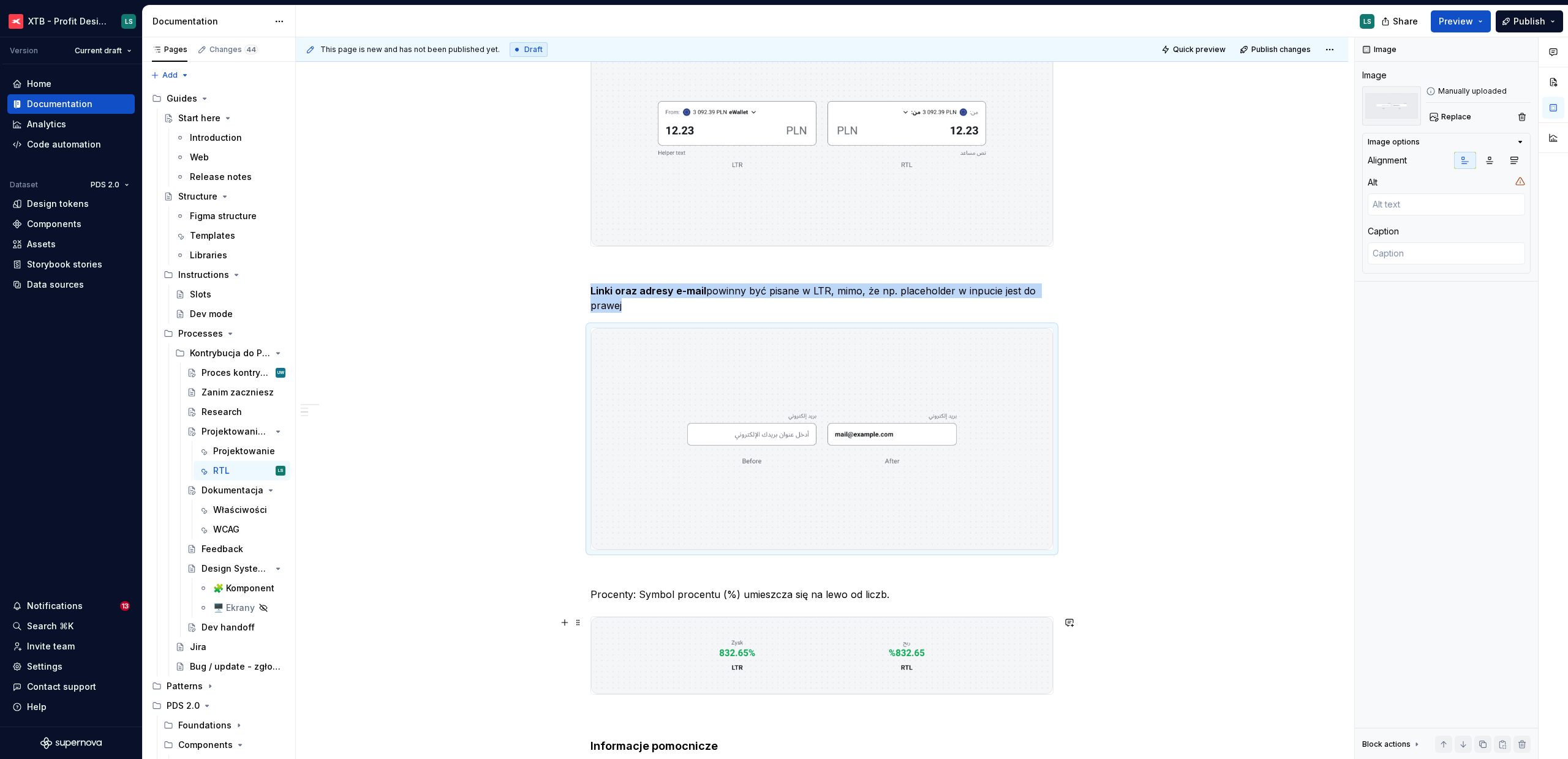
click at [911, 636] on img "To enrich screen reader interactions, please activate Accessibility in Grammarl…" at bounding box center [821, 655] width 462 height 78
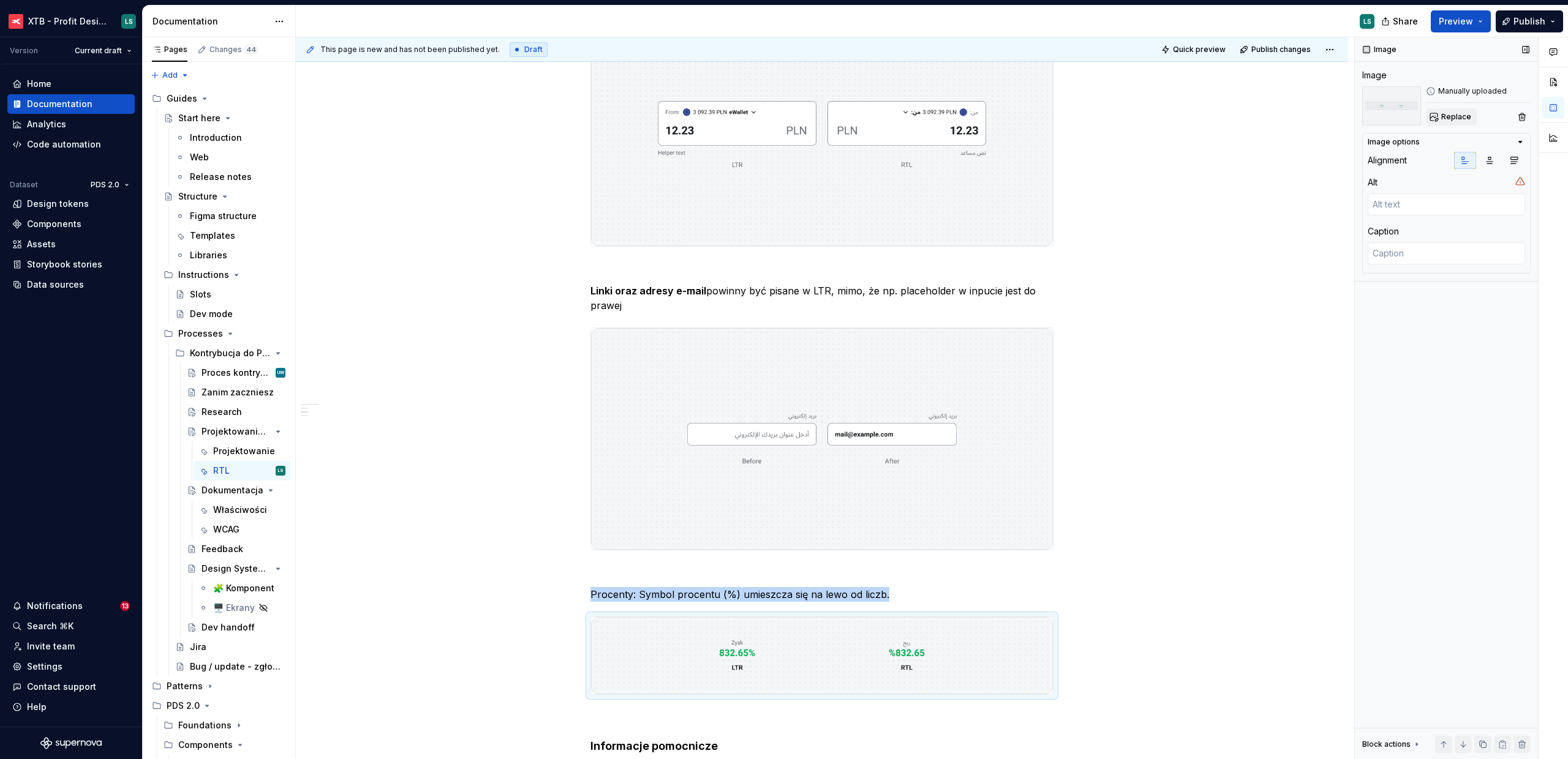
click at [1456, 113] on span "Replace" at bounding box center [1455, 117] width 30 height 10
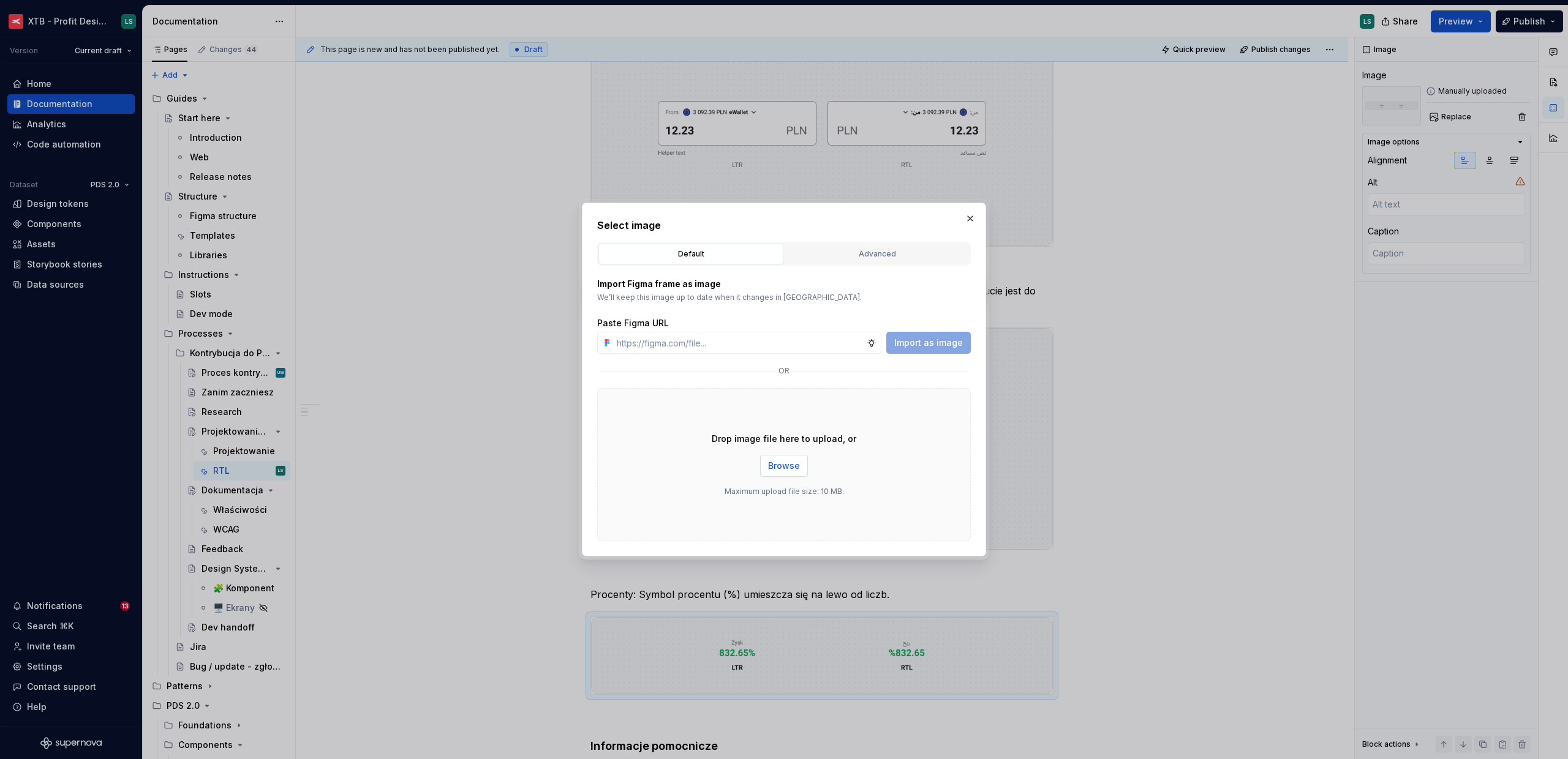
click at [796, 461] on span "Browse" at bounding box center [783, 465] width 32 height 12
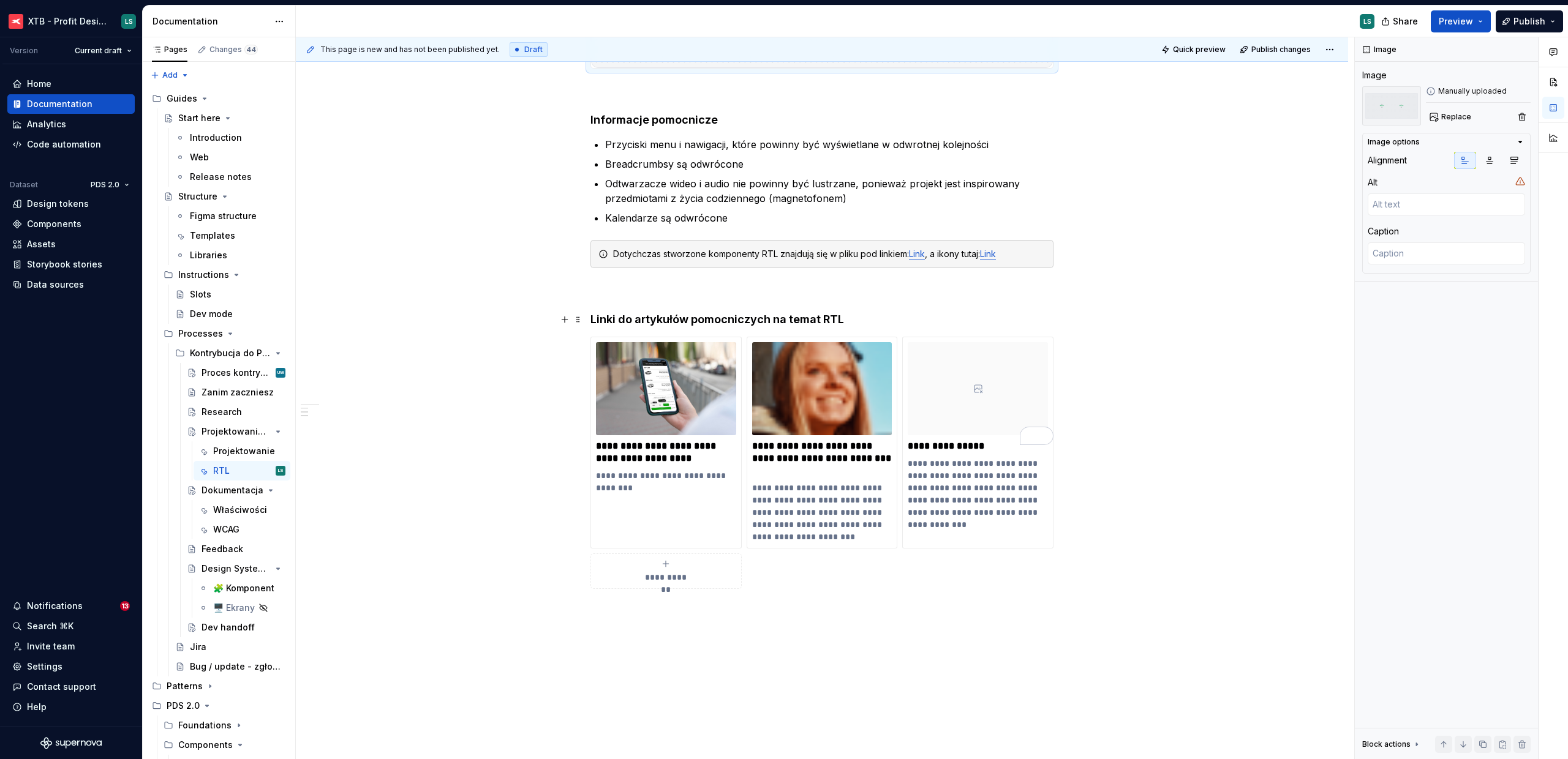
scroll to position [1497, 0]
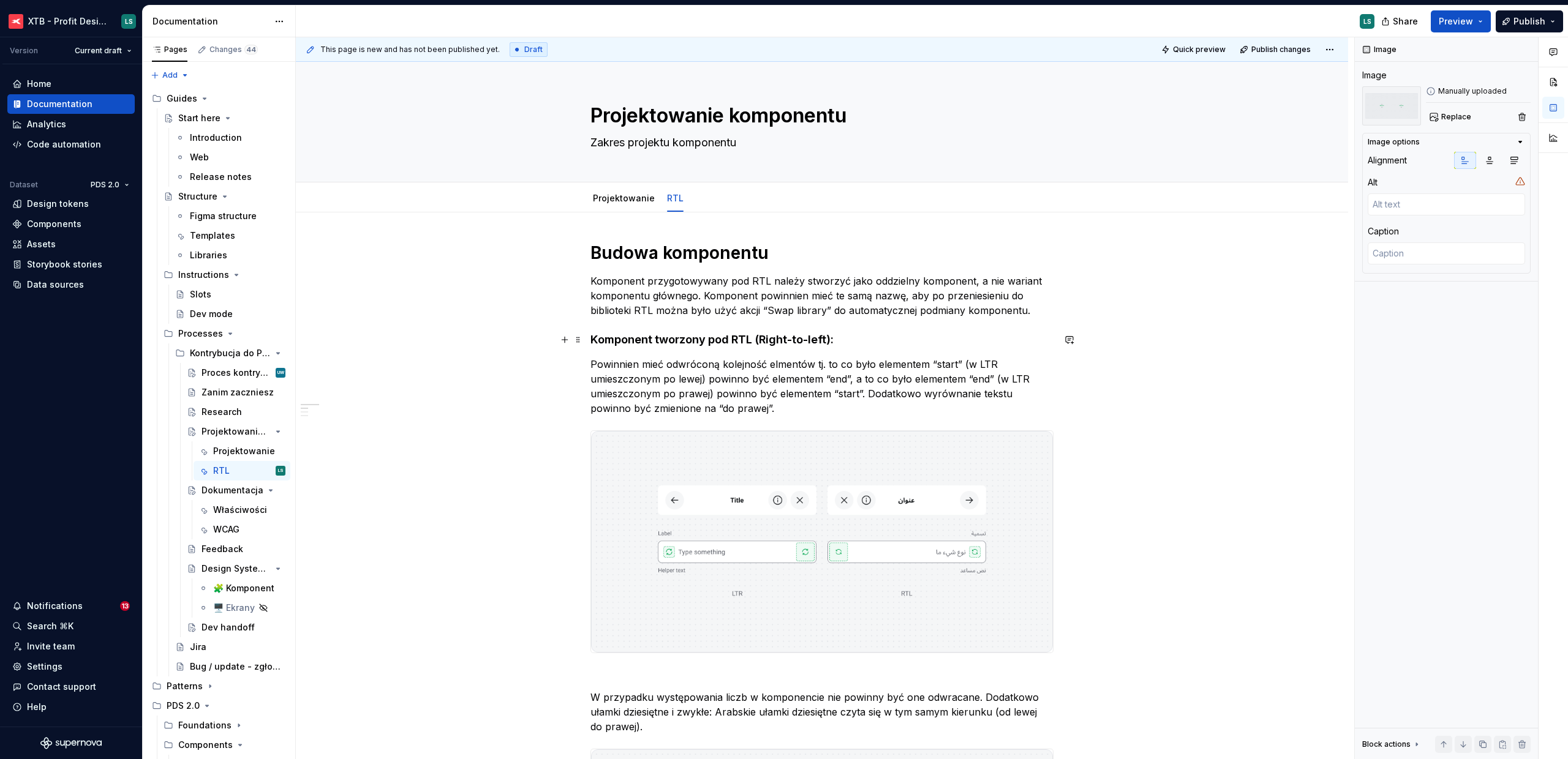
scroll to position [110, 0]
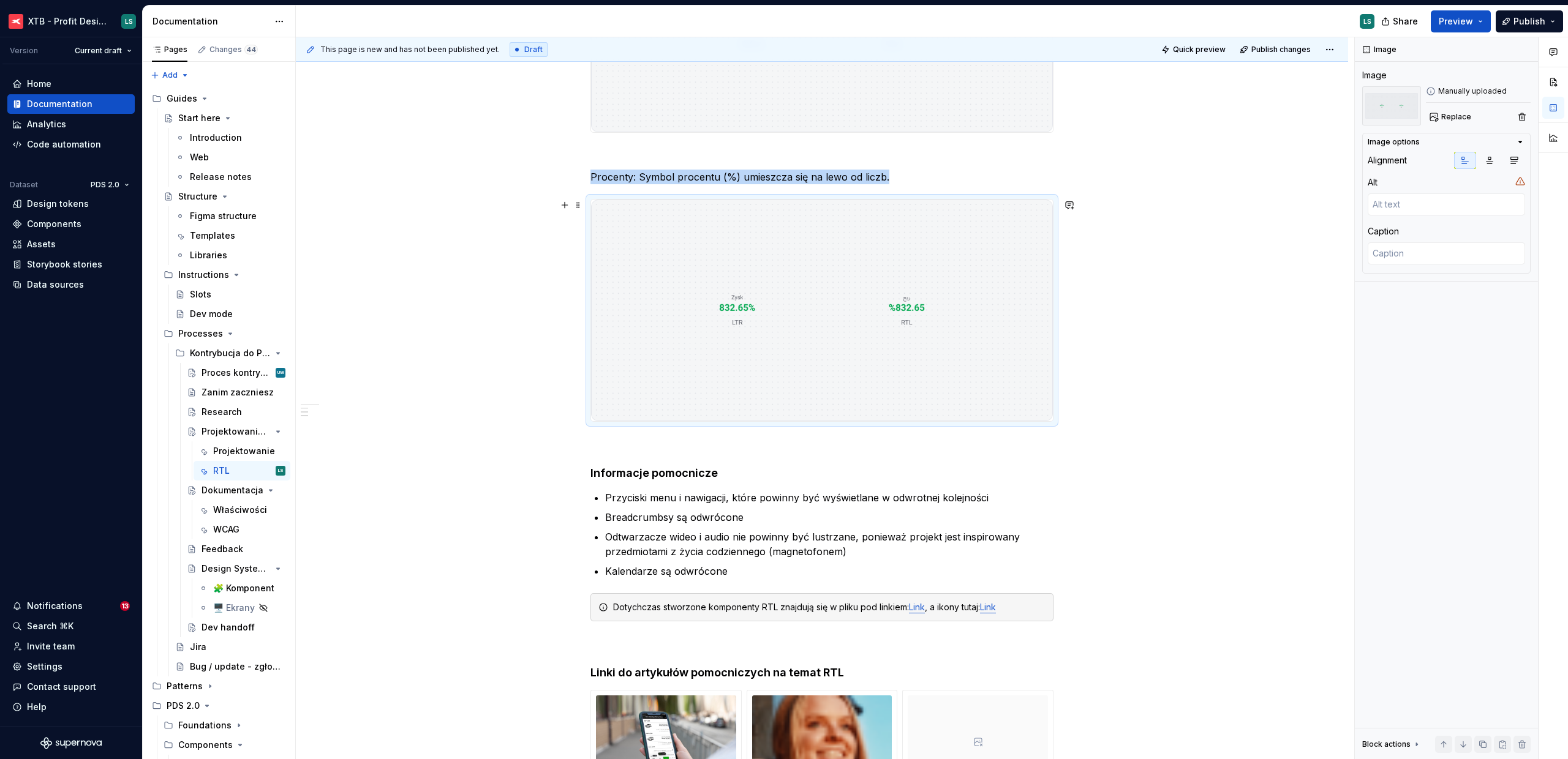
click at [1138, 332] on div "Budowa komponentu Komponent przygotowywany pod RTL należy stworzyć jako oddziel…" at bounding box center [822, 127] width 1052 height 2114
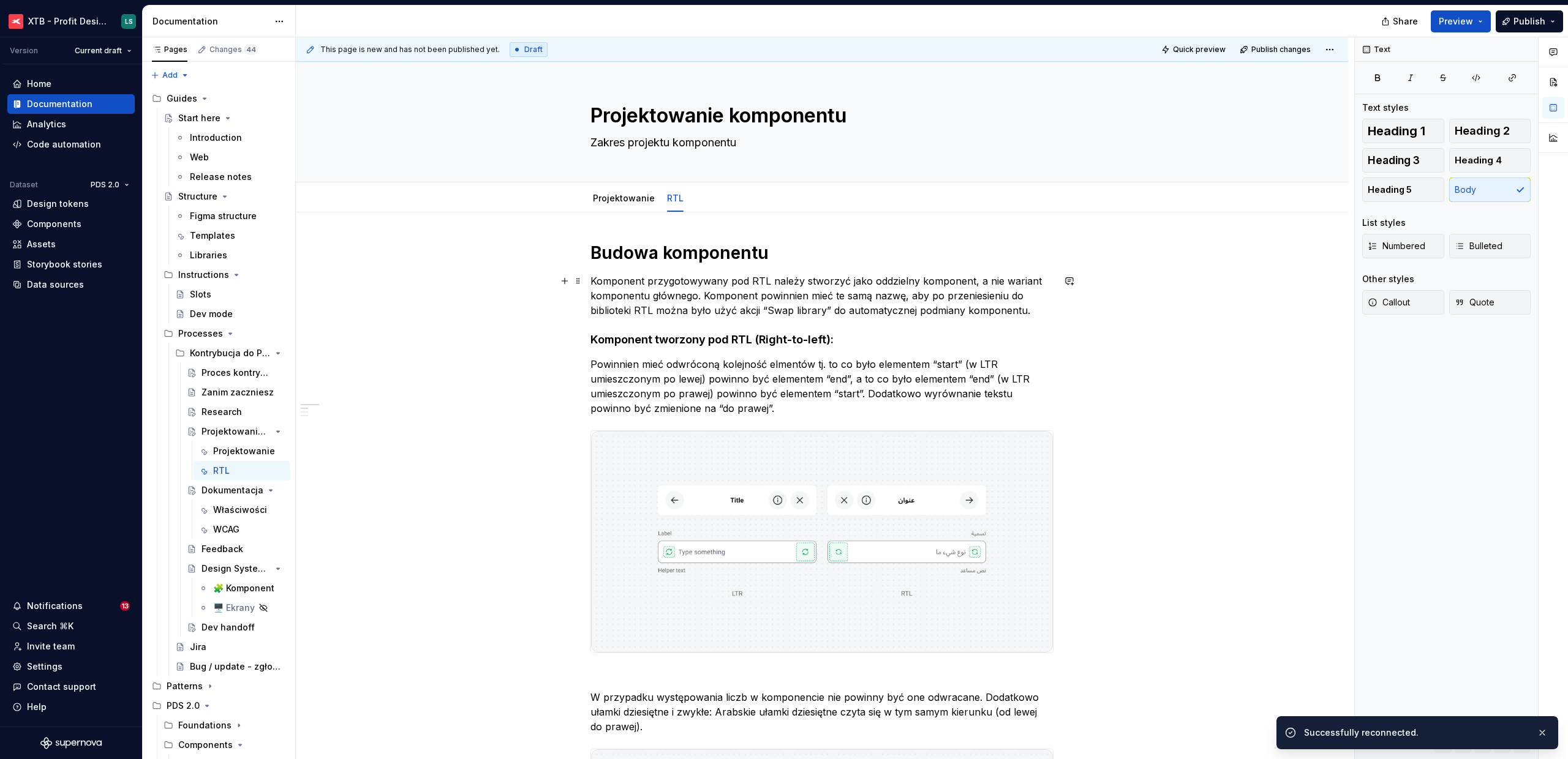
type textarea "*"
